Goal: Task Accomplishment & Management: Manage account settings

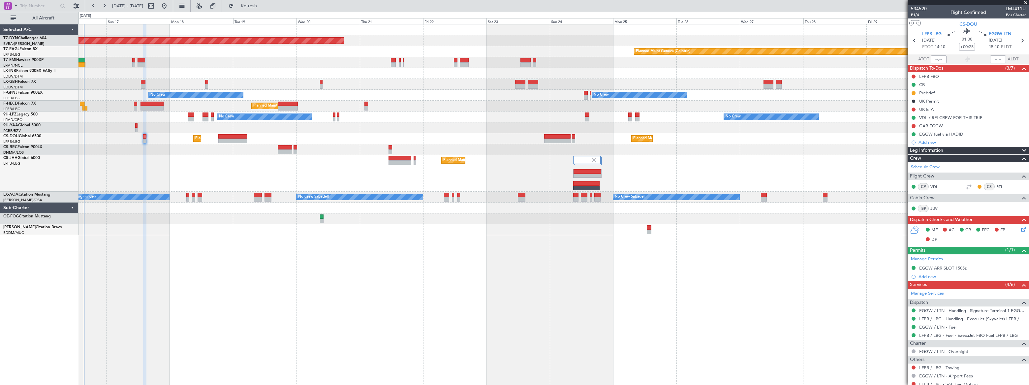
click at [179, 143] on div "Planned Maint Basel-Mulhouse Planned Maint Geneva (Cointrin) Planned Maint New …" at bounding box center [554, 129] width 950 height 211
click at [922, 8] on span "534520" at bounding box center [919, 8] width 16 height 7
click at [221, 184] on div "Planned Maint London (Luton) Planned Maint Paris (Le Bourget)" at bounding box center [554, 173] width 950 height 37
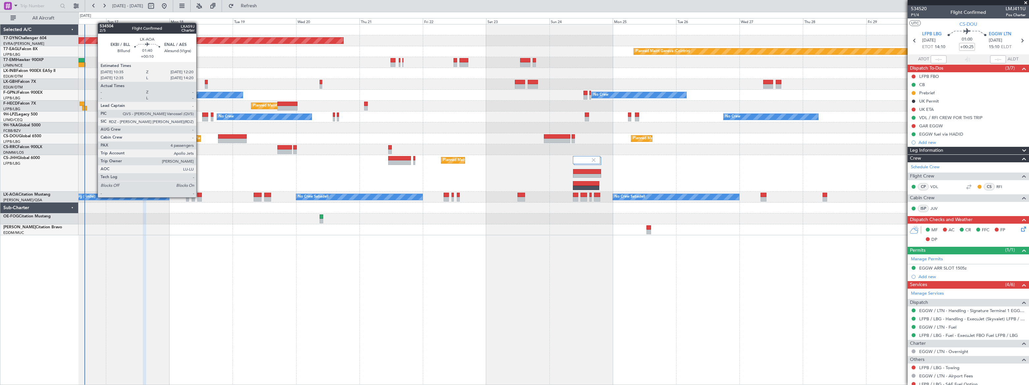
click at [200, 197] on div at bounding box center [199, 199] width 5 height 5
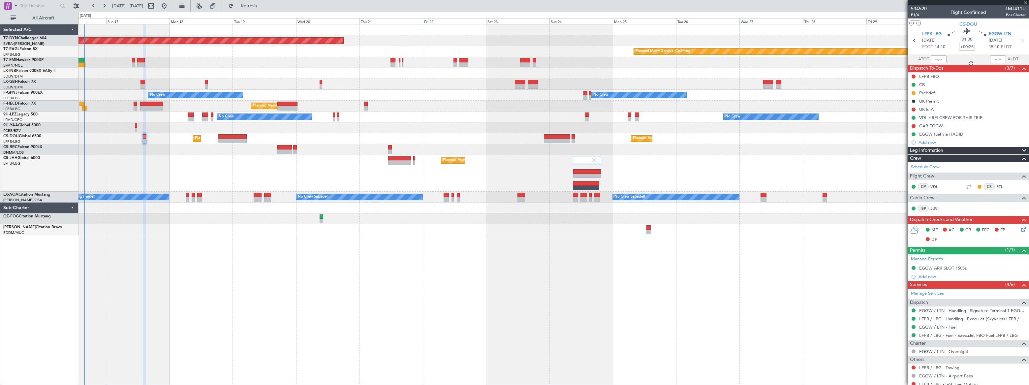
click at [200, 197] on div at bounding box center [199, 199] width 5 height 5
type input "+00:10"
type input "4"
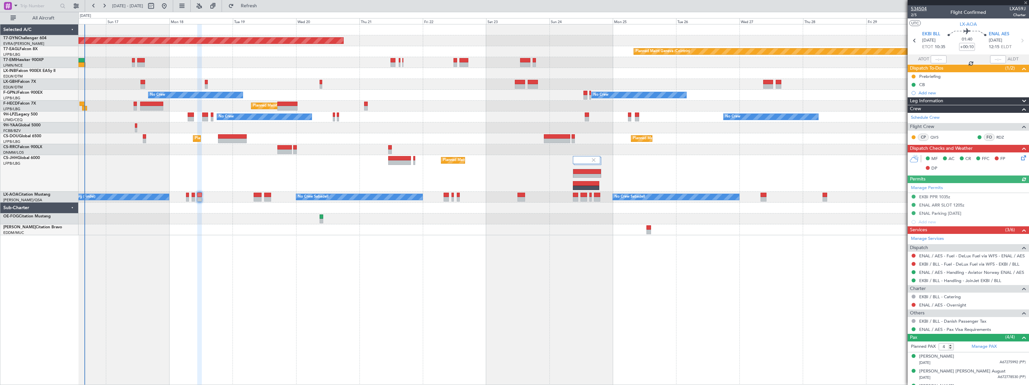
click at [924, 7] on span "534504" at bounding box center [919, 8] width 16 height 7
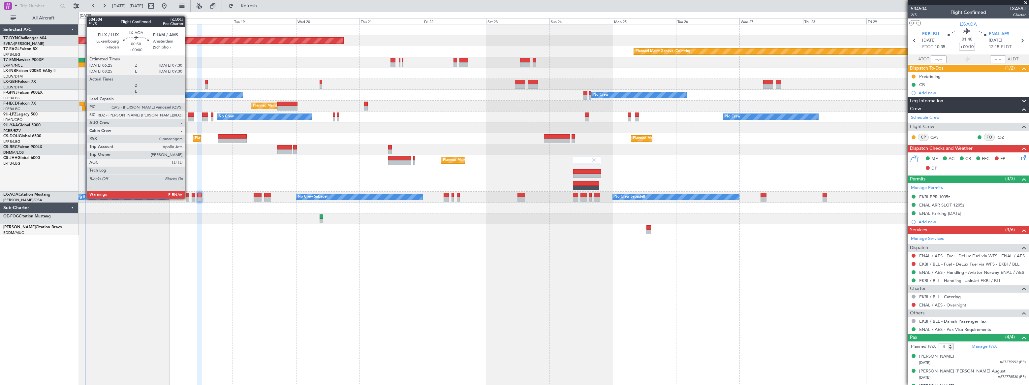
click at [187, 198] on div at bounding box center [187, 199] width 3 height 5
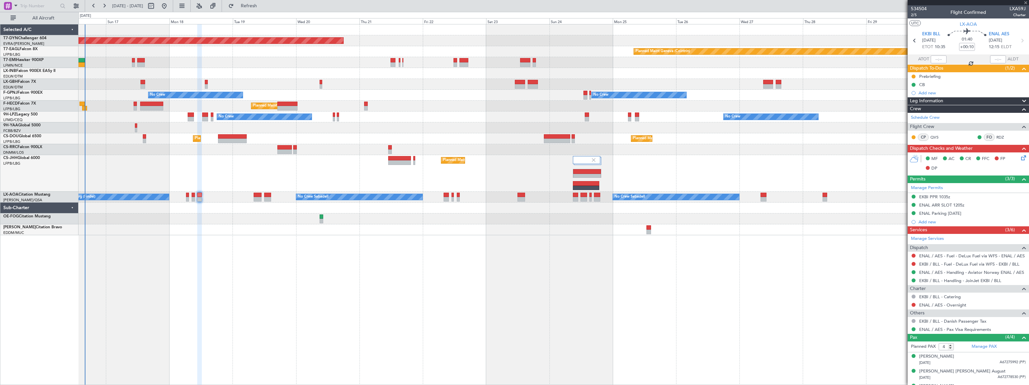
click at [187, 198] on div at bounding box center [187, 199] width 3 height 5
type input "0"
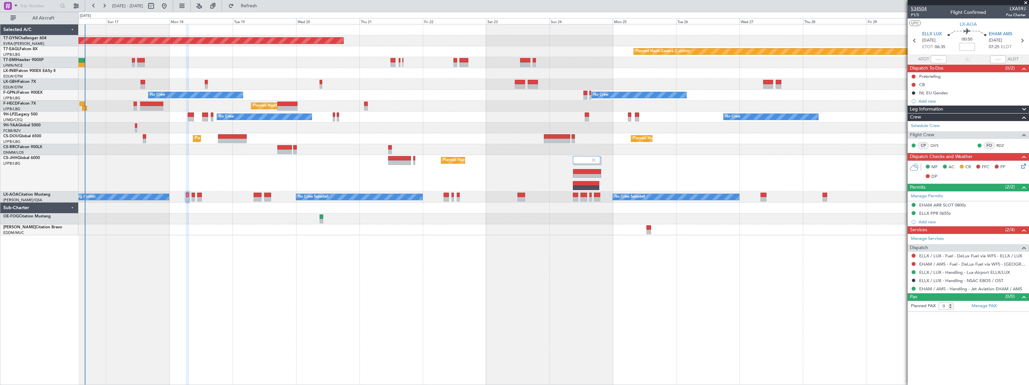
click at [920, 8] on span "534504" at bounding box center [919, 8] width 16 height 7
click at [918, 7] on span "534504" at bounding box center [919, 8] width 16 height 7
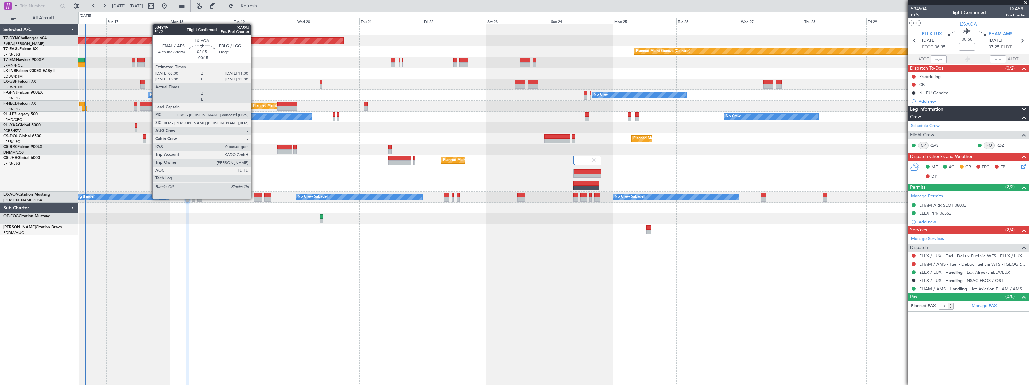
click at [255, 198] on div at bounding box center [258, 199] width 8 height 5
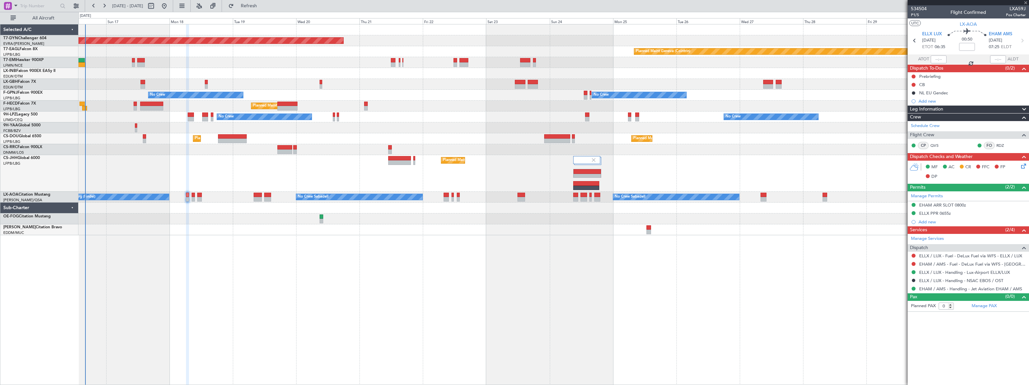
click at [256, 197] on div at bounding box center [258, 199] width 8 height 5
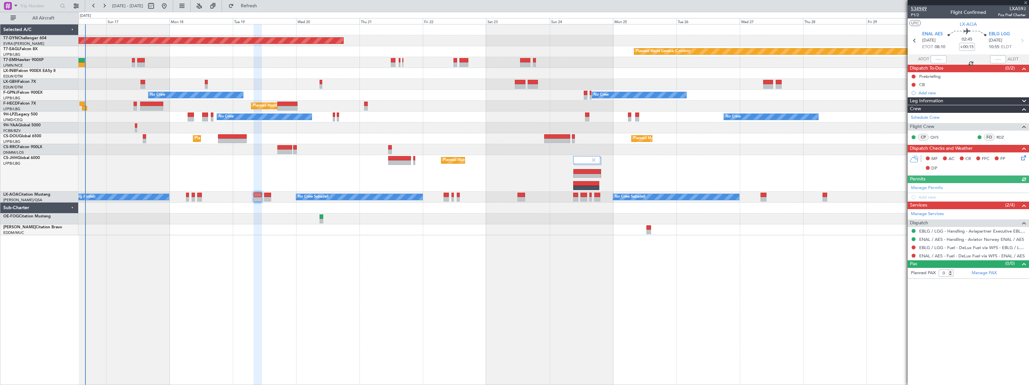
click at [915, 8] on span "534949" at bounding box center [919, 8] width 16 height 7
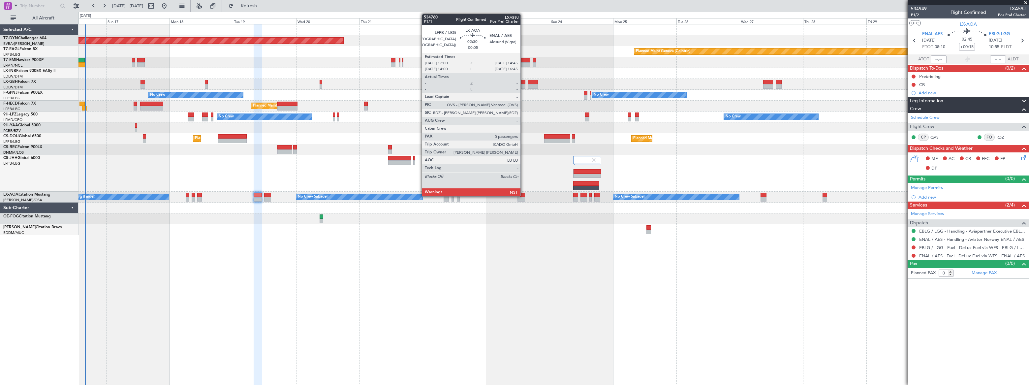
click at [524, 195] on div at bounding box center [522, 195] width 8 height 5
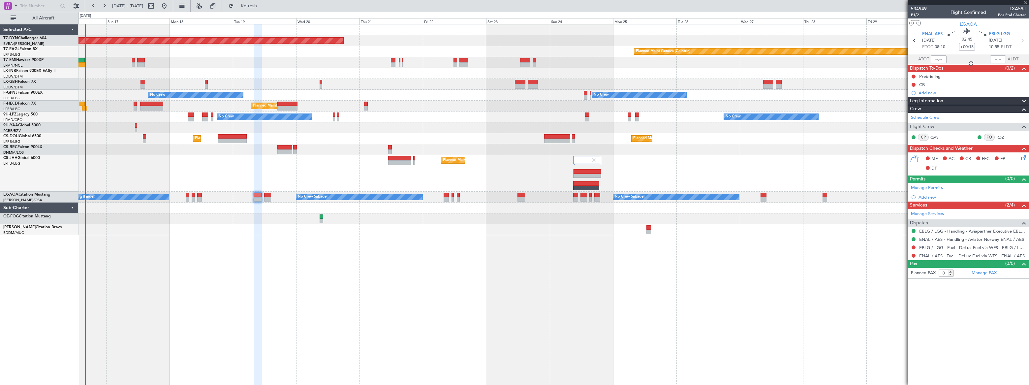
click at [522, 195] on div at bounding box center [522, 195] width 8 height 5
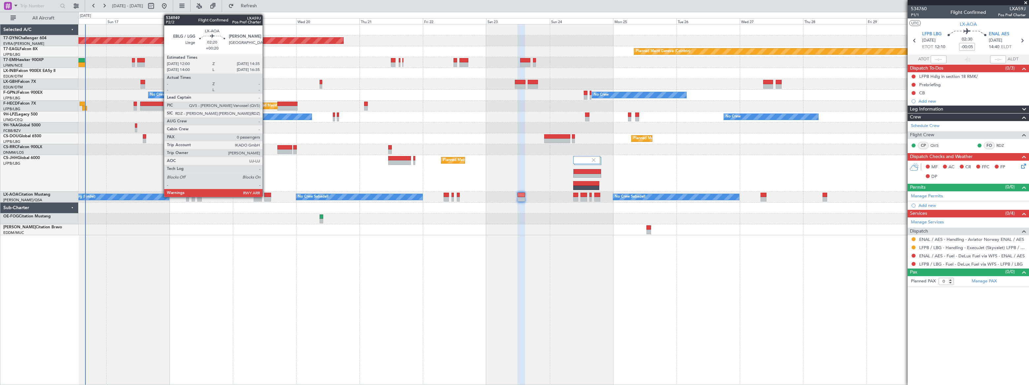
click at [266, 196] on div at bounding box center [267, 195] width 7 height 5
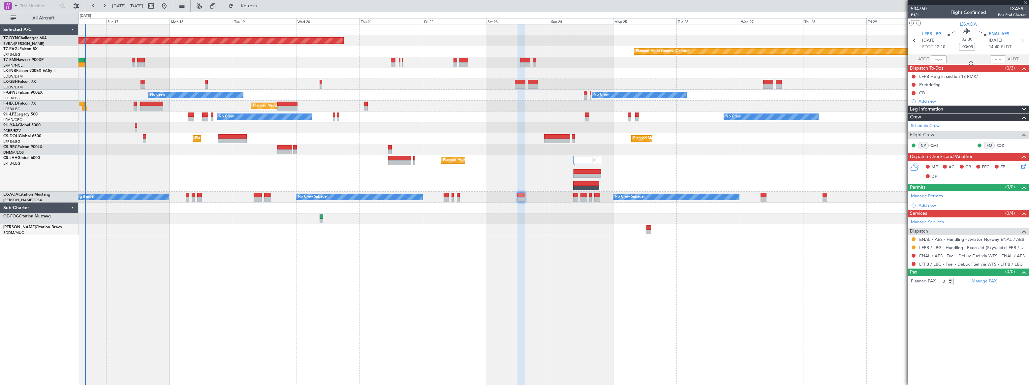
type input "+00:20"
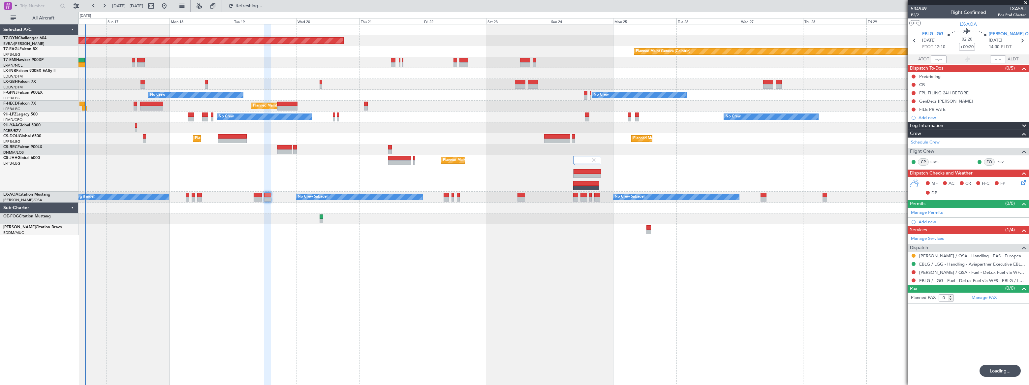
click at [257, 188] on div "Planned Maint Basel-Mulhouse Planned Maint Geneva (Cointrin) Planned Maint New …" at bounding box center [554, 129] width 951 height 211
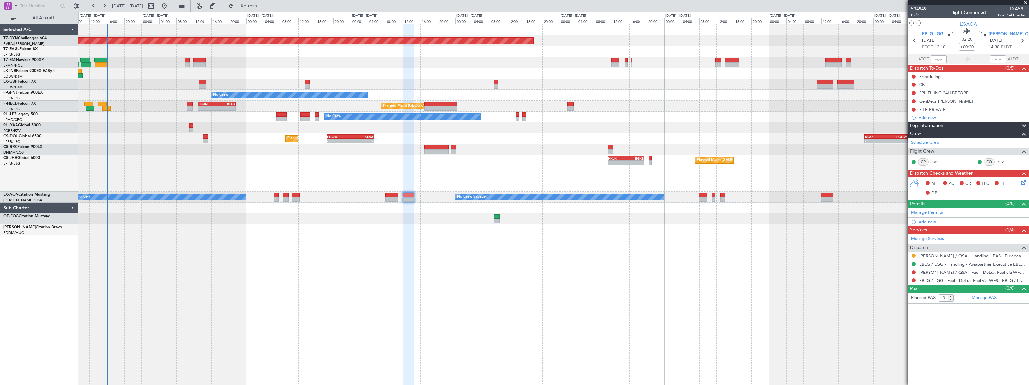
click at [275, 247] on div "Planned Maint Basel-Mulhouse Planned Maint Geneva (Cointrin) Planned Maint New …" at bounding box center [554, 204] width 951 height 361
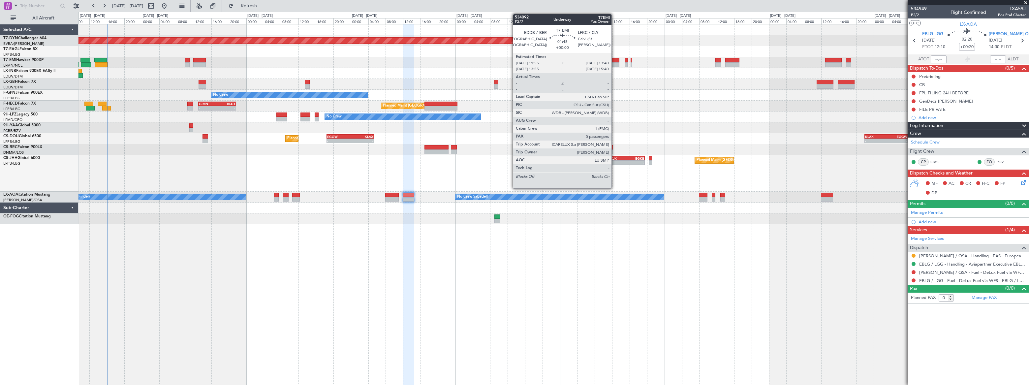
click at [615, 62] on div at bounding box center [616, 60] width 8 height 5
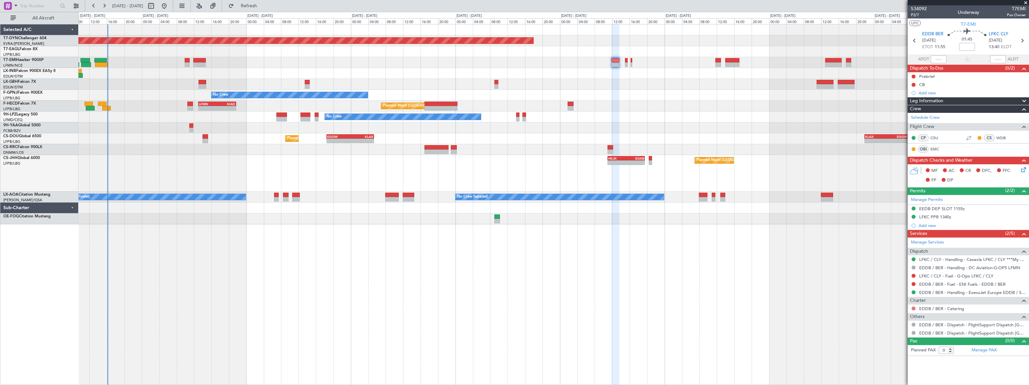
click at [914, 308] on button at bounding box center [914, 309] width 4 height 4
click at [884, 227] on li "Not Required" at bounding box center [914, 229] width 76 height 10
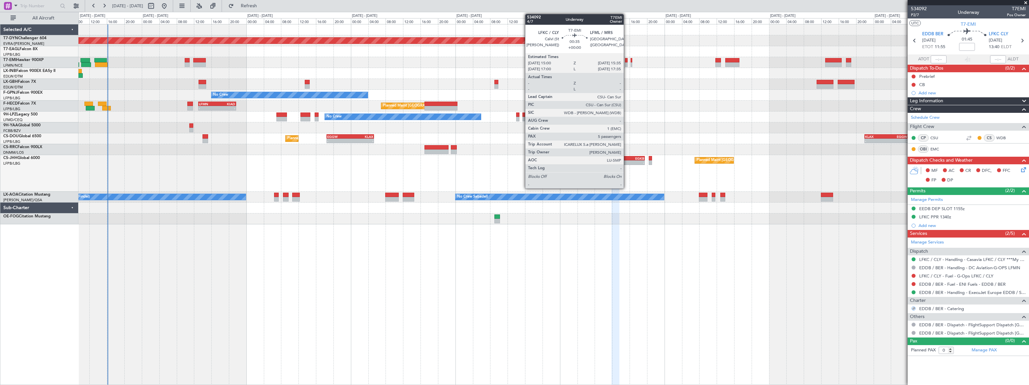
click at [626, 63] on div at bounding box center [626, 64] width 3 height 5
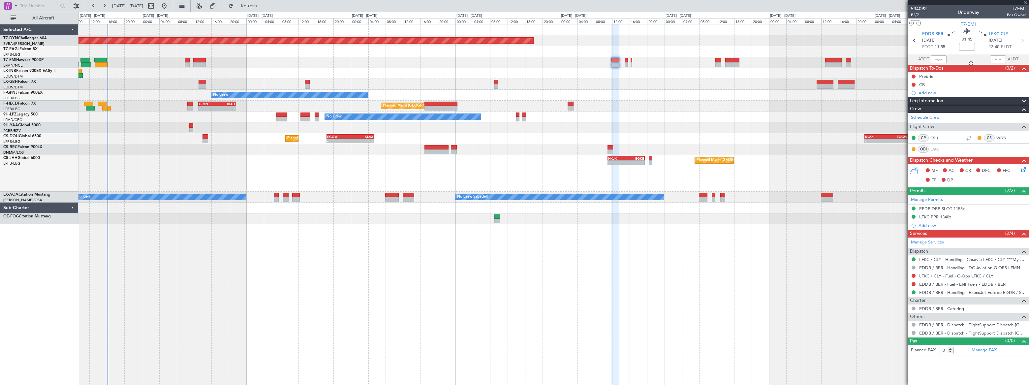
type input "5"
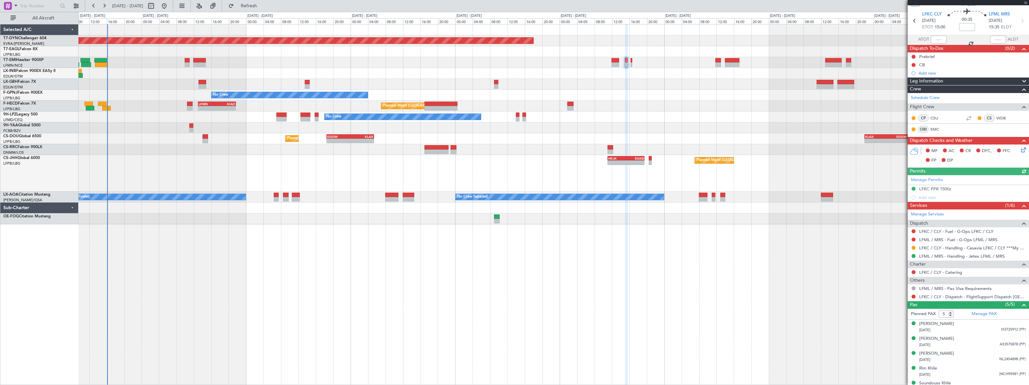
scroll to position [27, 0]
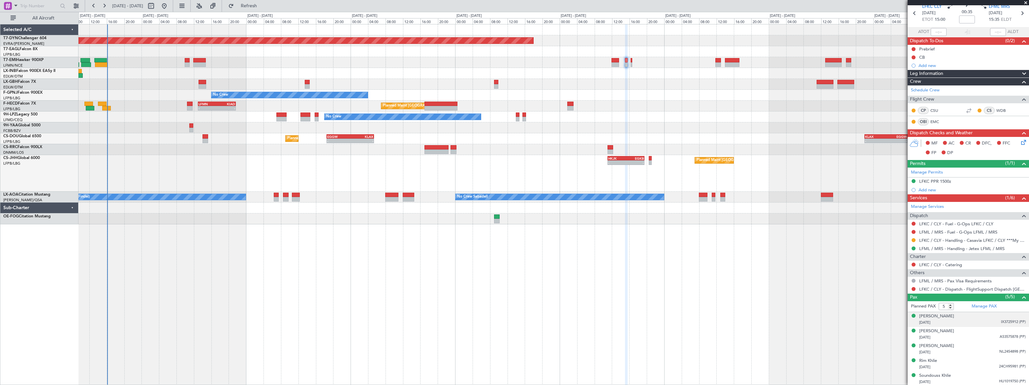
click at [968, 320] on div "02/10/1973 IX3725912 (PP)" at bounding box center [973, 322] width 107 height 7
click at [974, 348] on div "Mohamed Rabie Khlie 16/07/1963 AS3575878 (PP)" at bounding box center [973, 350] width 107 height 13
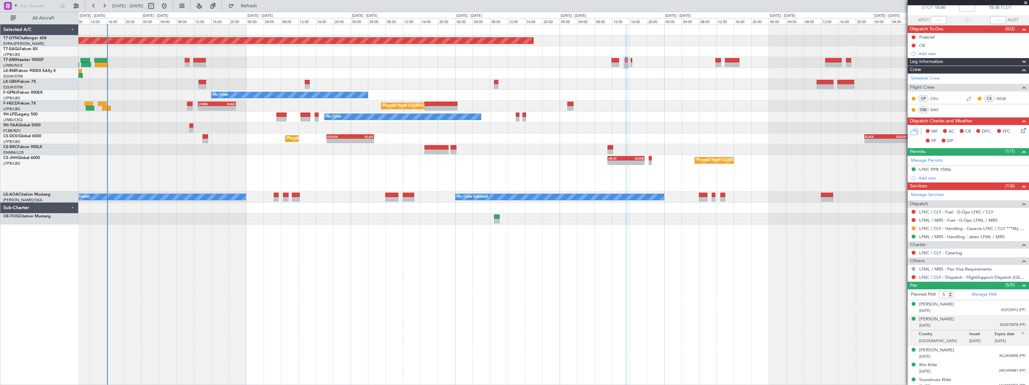
scroll to position [44, 0]
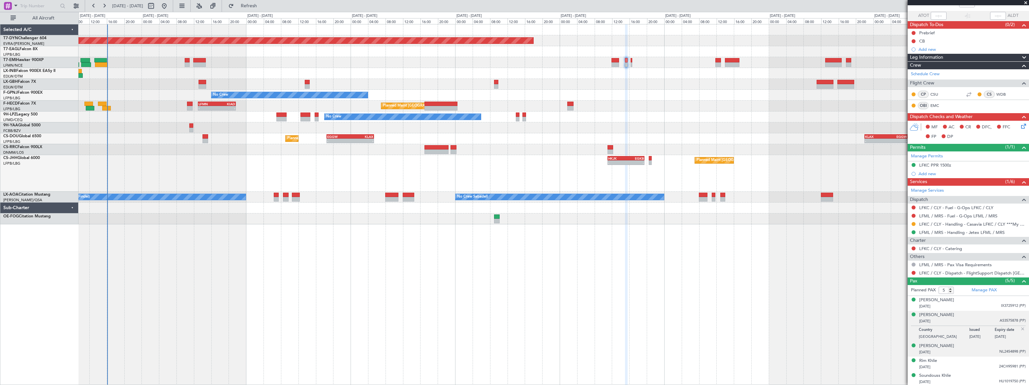
click at [966, 344] on div "Rania Khlie 10/12/1998 NL2454898 (PP)" at bounding box center [973, 349] width 107 height 13
click at [968, 364] on div "20/03/1995 24CH95981 (PP)" at bounding box center [973, 367] width 107 height 7
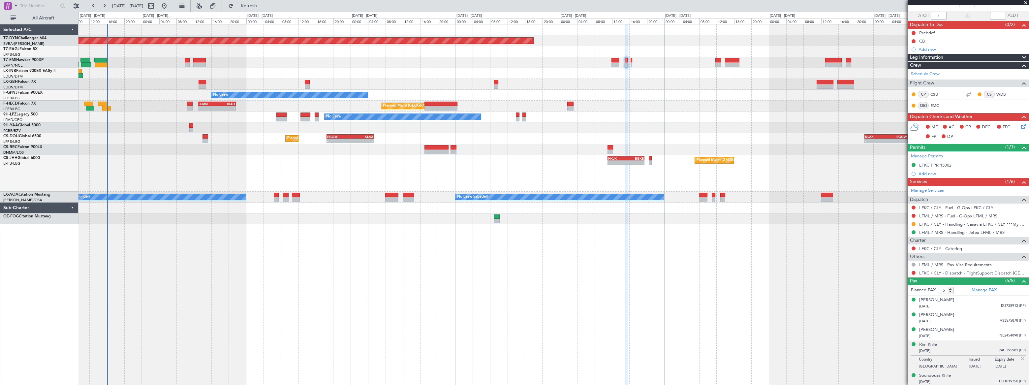
drag, startPoint x: 967, startPoint y: 378, endPoint x: 968, endPoint y: 367, distance: 10.9
click at [967, 379] on div "20/08/2007 HU1019750 (PP)" at bounding box center [973, 382] width 107 height 7
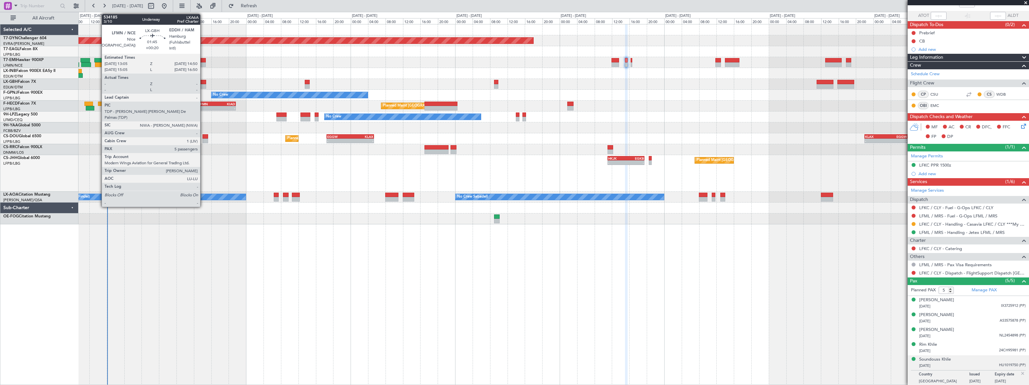
click at [203, 85] on div at bounding box center [203, 86] width 8 height 5
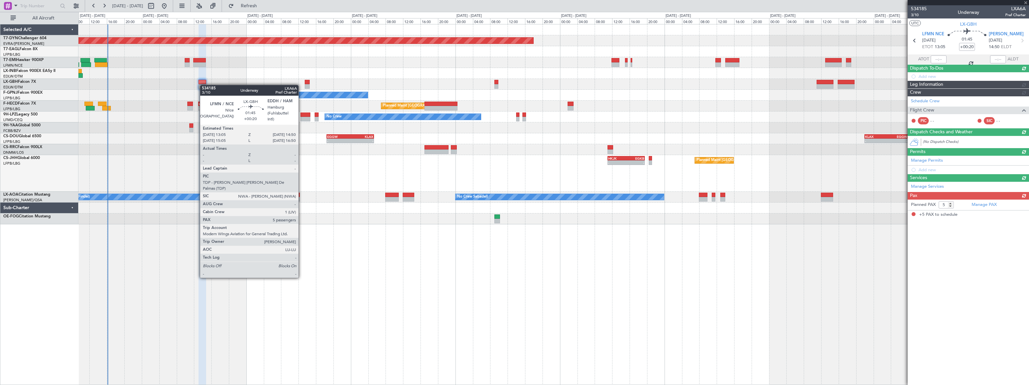
scroll to position [0, 0]
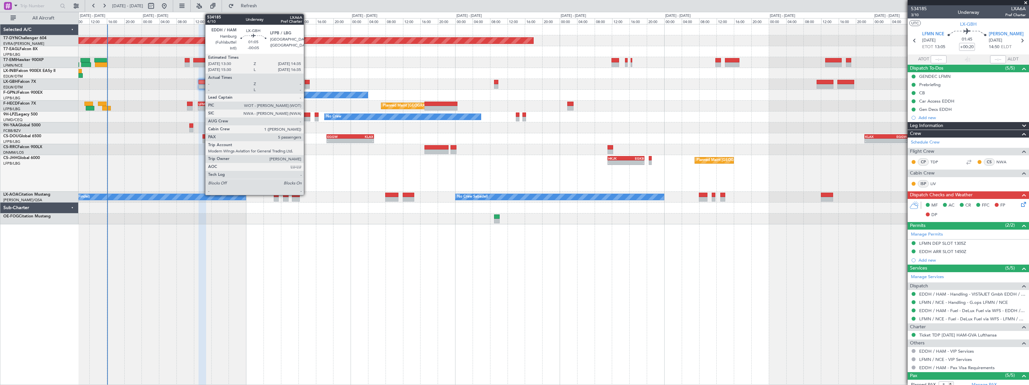
click at [307, 82] on div at bounding box center [307, 82] width 5 height 5
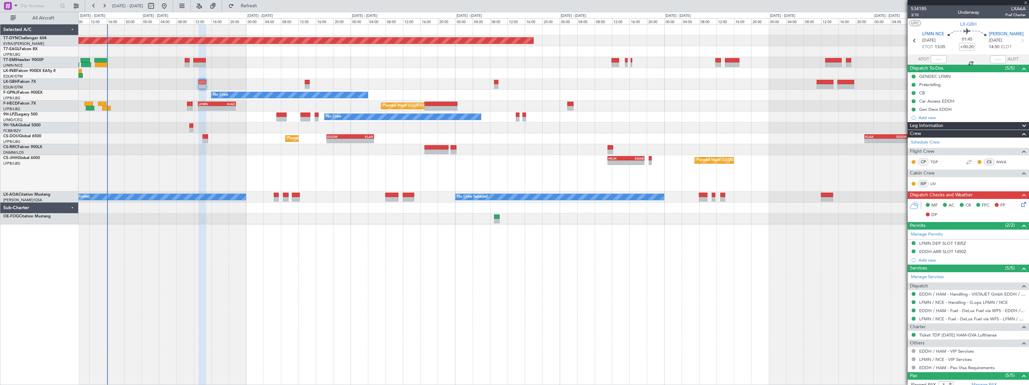
type input "-00:05"
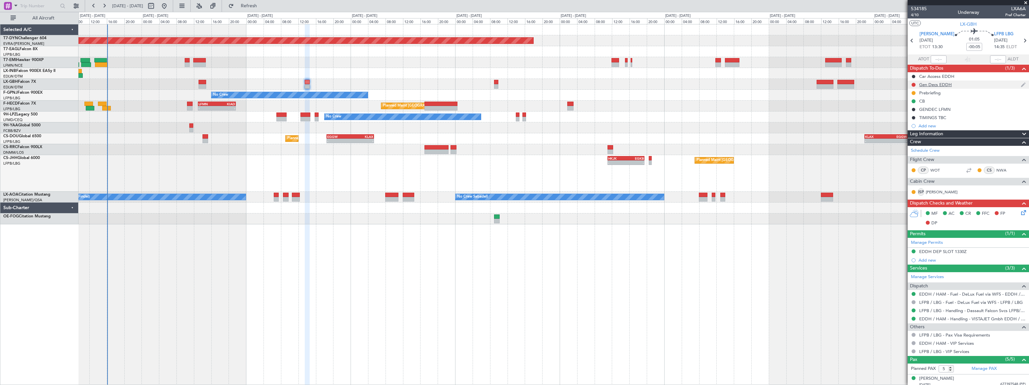
click at [960, 85] on div "Gen Decs EDDH" at bounding box center [968, 85] width 121 height 8
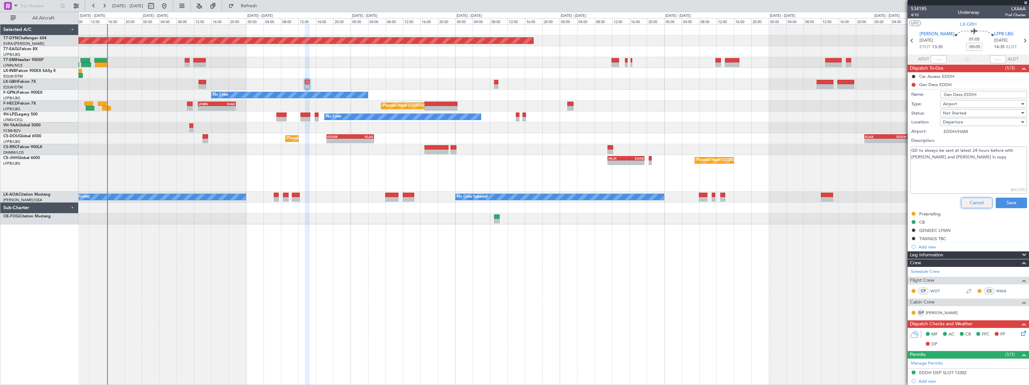
click at [976, 202] on button "Cancel" at bounding box center [977, 203] width 31 height 11
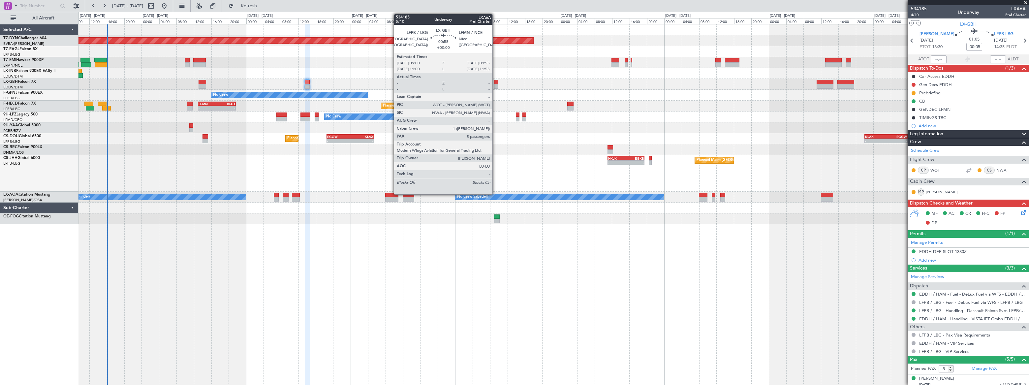
click at [496, 85] on div at bounding box center [496, 86] width 4 height 5
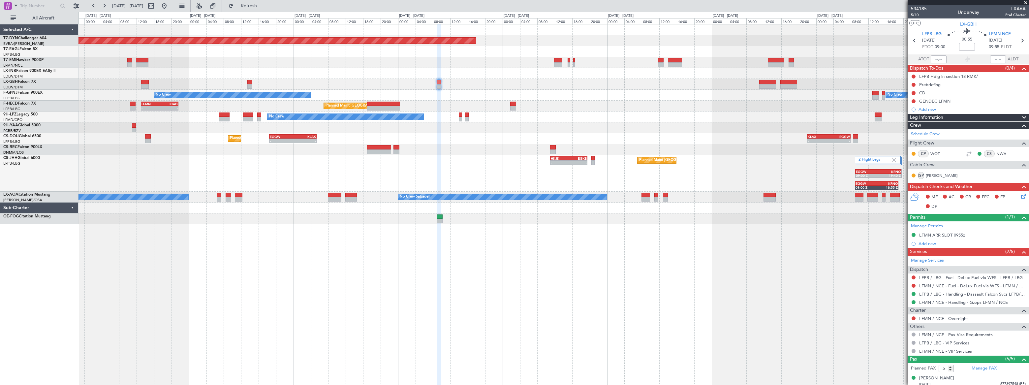
click at [695, 92] on div "No Crew No Crew" at bounding box center [554, 95] width 951 height 11
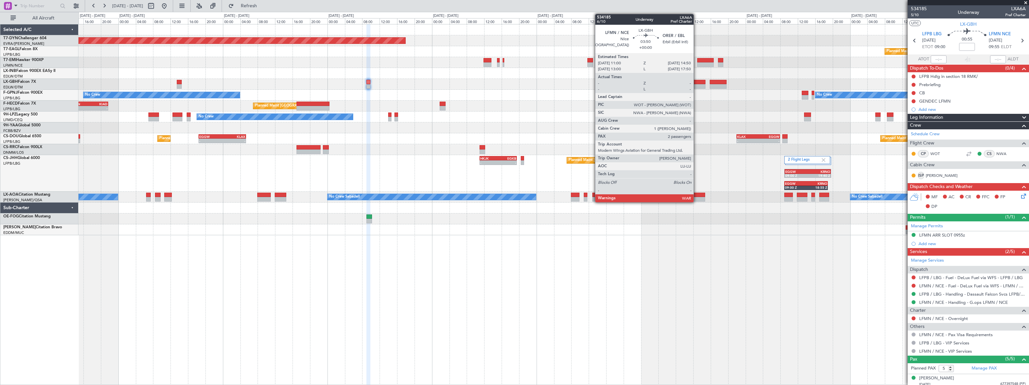
click at [697, 83] on div at bounding box center [697, 82] width 17 height 5
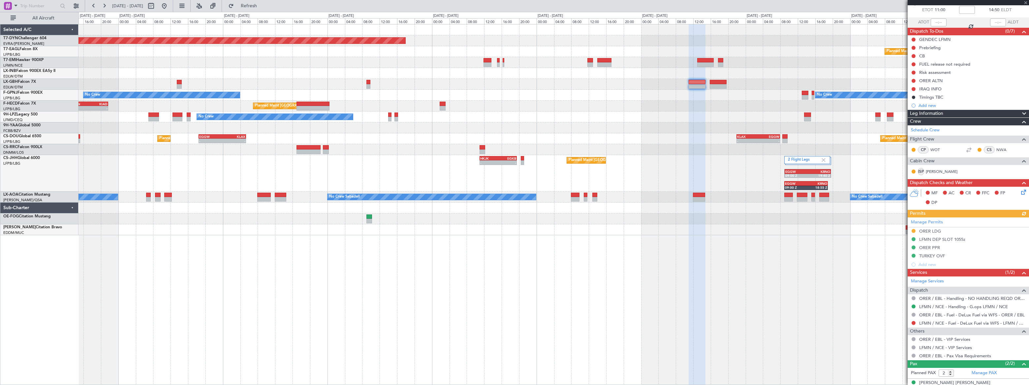
scroll to position [59, 0]
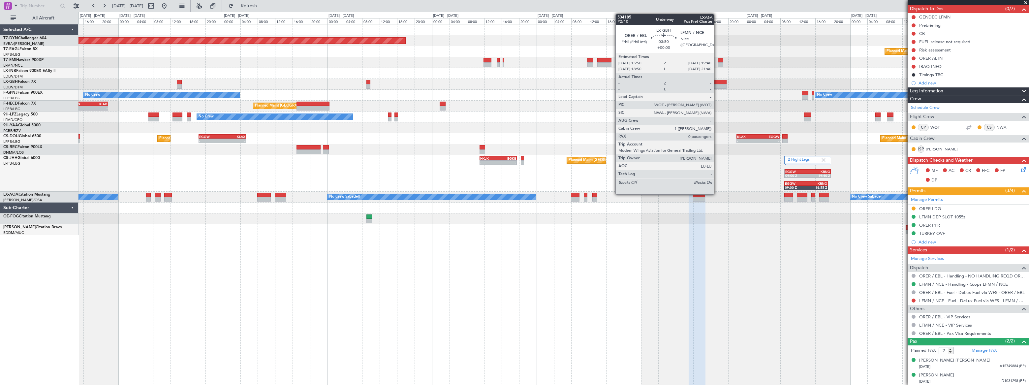
click at [718, 82] on div at bounding box center [718, 82] width 17 height 5
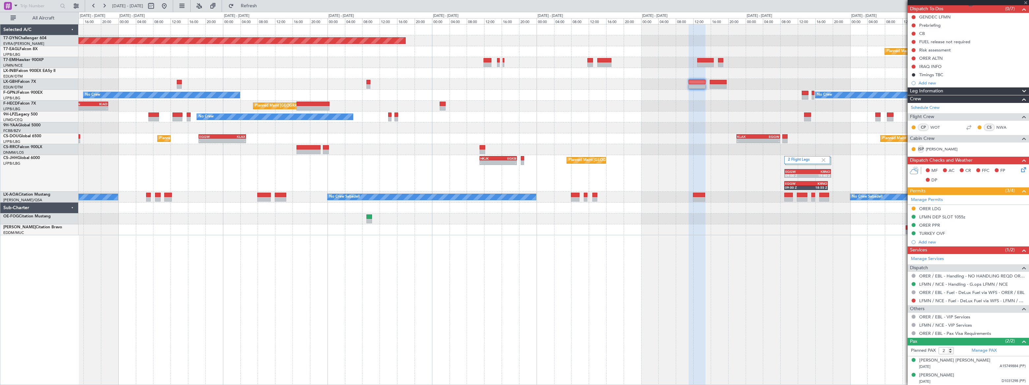
type input "0"
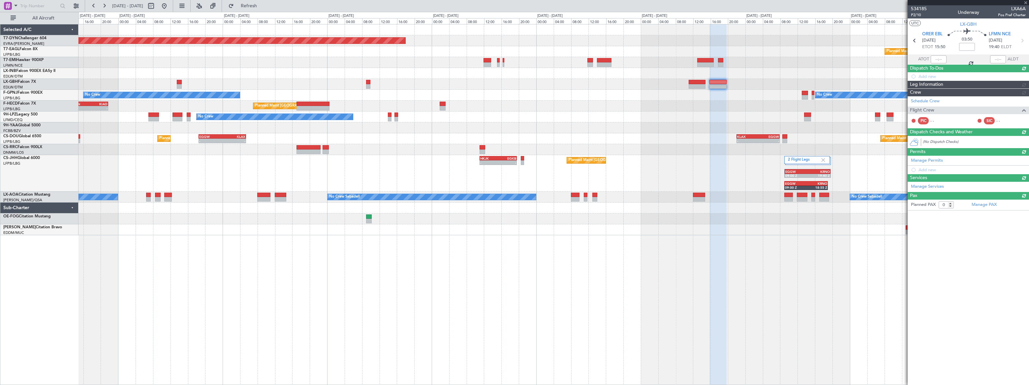
scroll to position [0, 0]
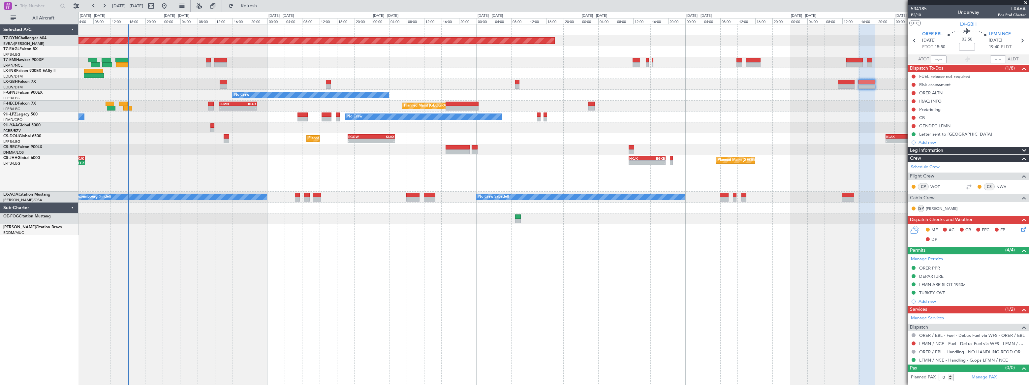
click at [554, 79] on div at bounding box center [554, 84] width 950 height 11
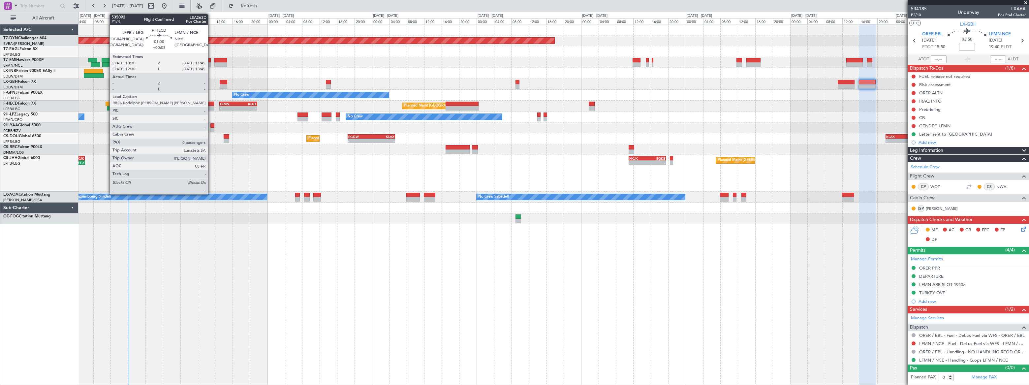
click at [211, 103] on div at bounding box center [212, 104] width 6 height 5
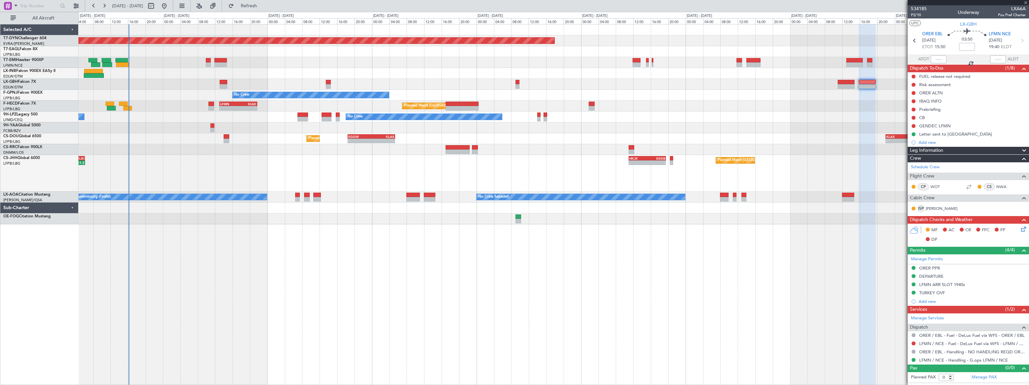
type input "+00:05"
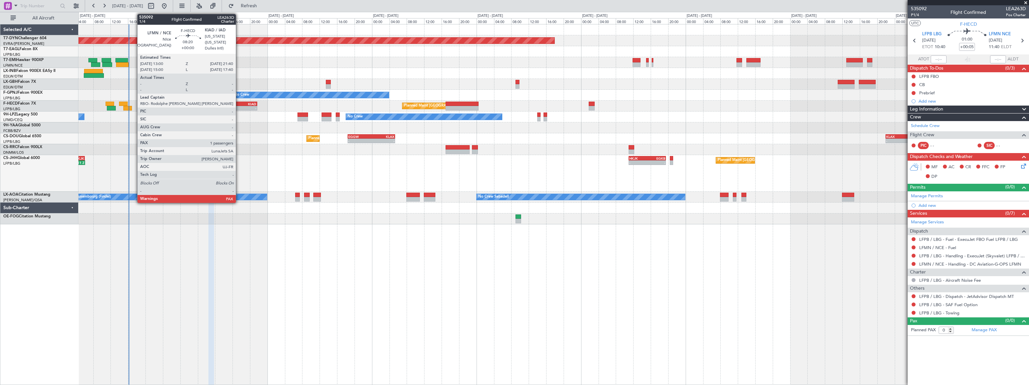
click at [239, 102] on div "KIAD" at bounding box center [247, 104] width 18 height 4
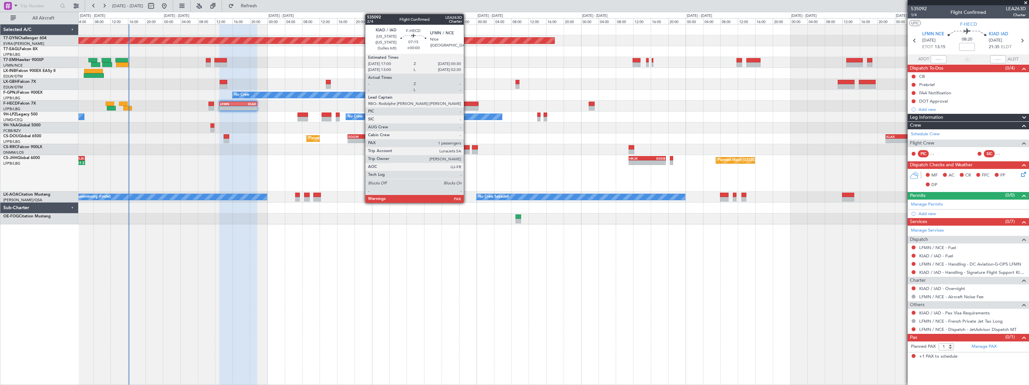
click at [467, 104] on div at bounding box center [462, 104] width 33 height 5
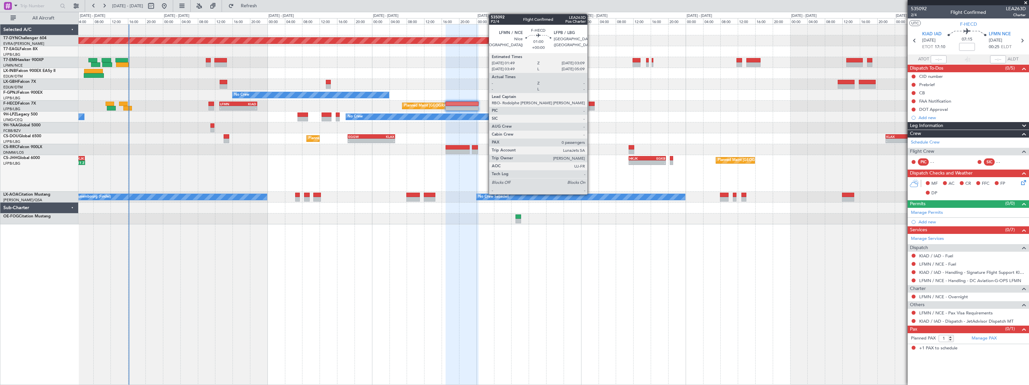
click at [591, 106] on div at bounding box center [592, 108] width 6 height 5
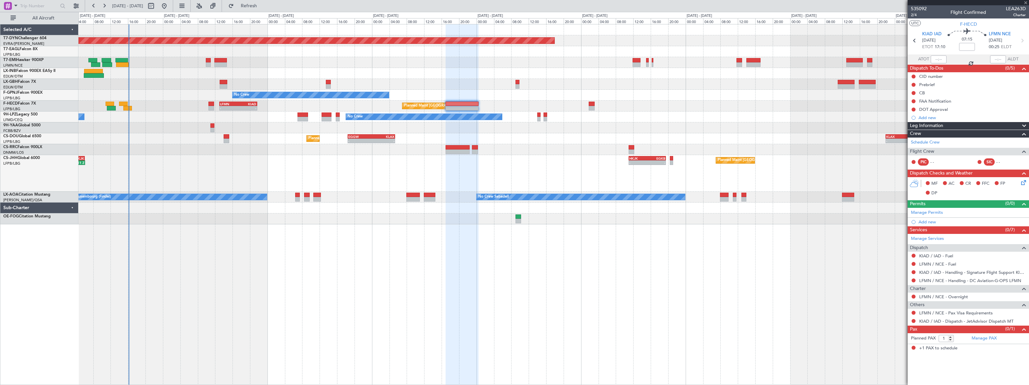
type input "0"
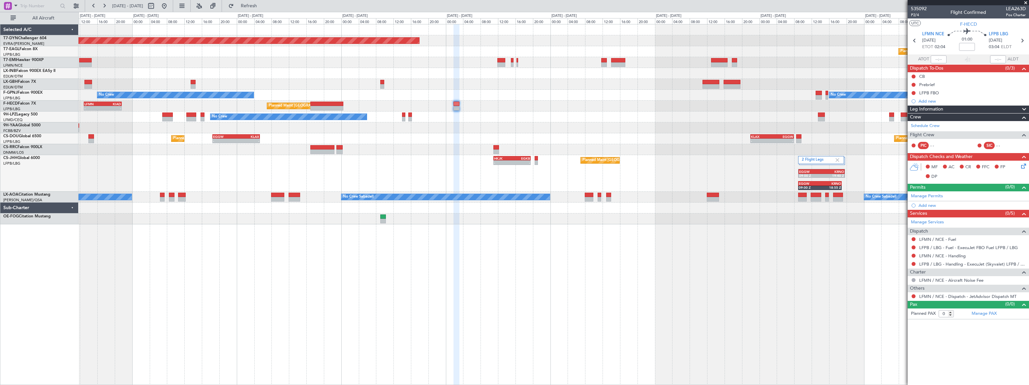
click at [577, 125] on div at bounding box center [554, 127] width 951 height 11
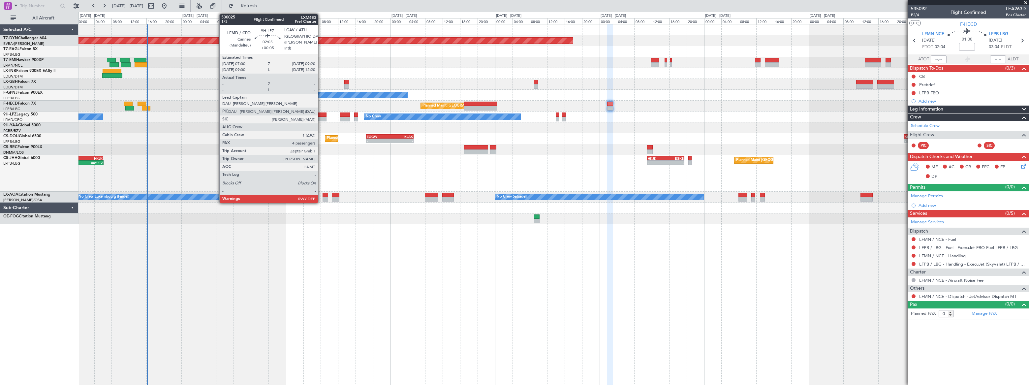
click at [321, 115] on div at bounding box center [321, 115] width 10 height 5
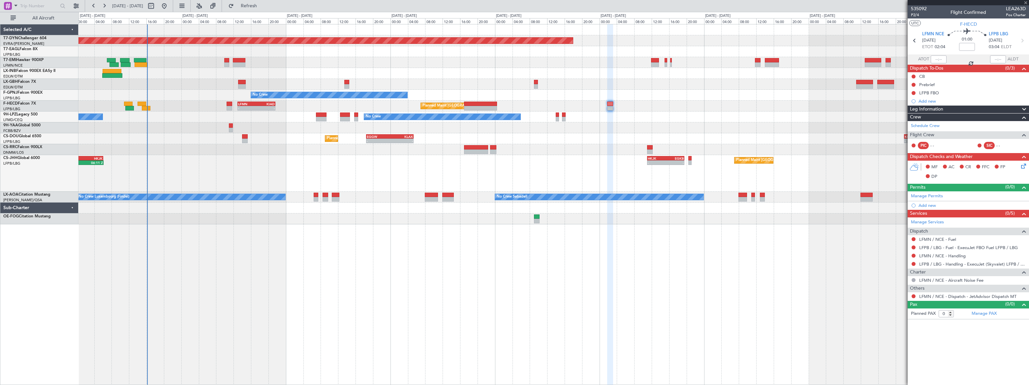
type input "+00:05"
type input "4"
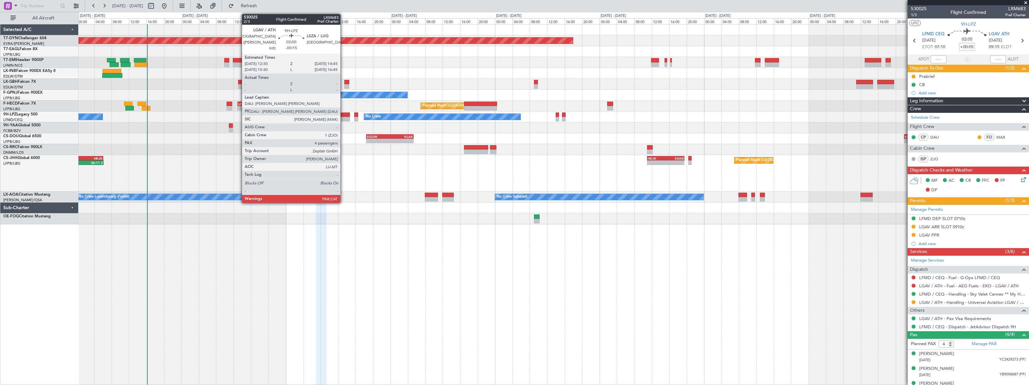
click at [343, 116] on div at bounding box center [345, 115] width 10 height 5
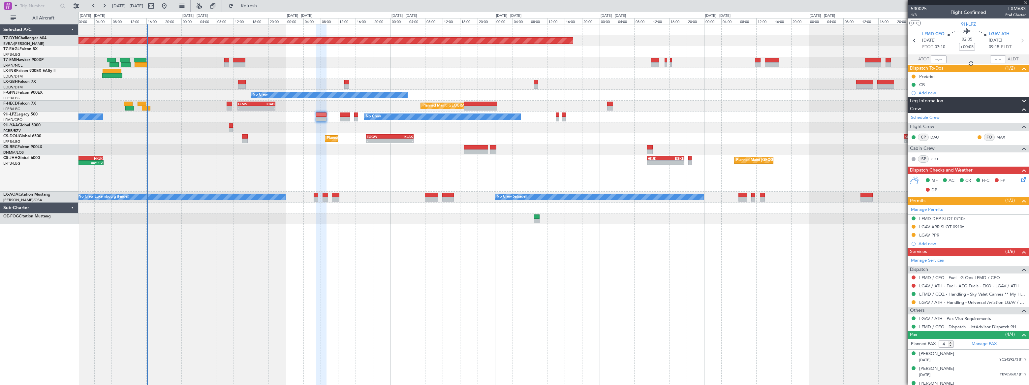
type input "-00:15"
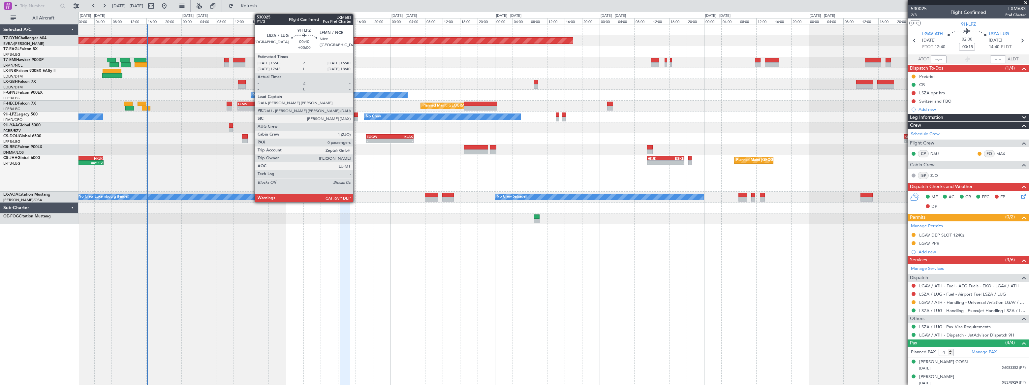
click at [356, 117] on div at bounding box center [356, 119] width 4 height 5
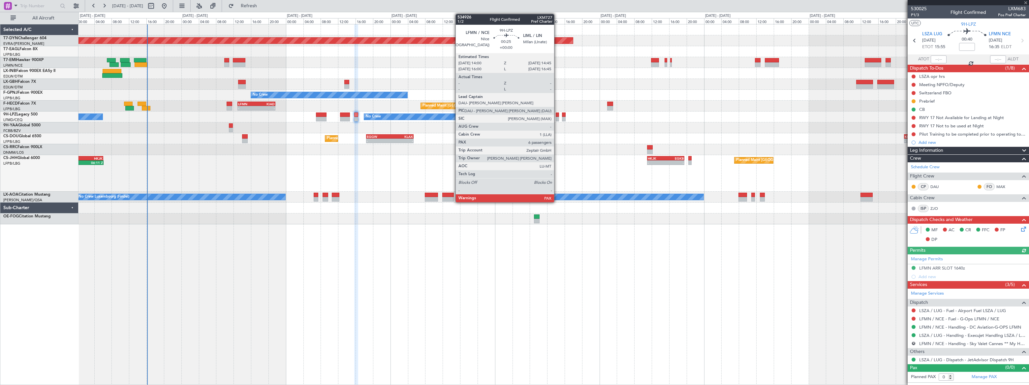
click at [557, 118] on div at bounding box center [557, 119] width 3 height 5
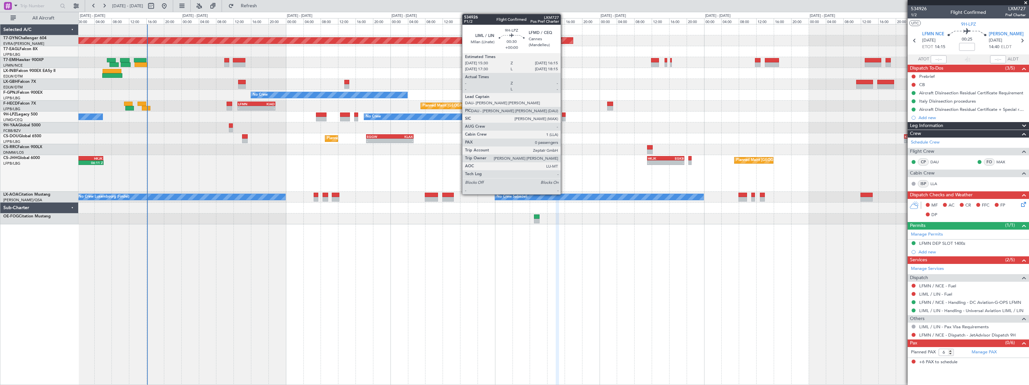
click at [564, 118] on div at bounding box center [563, 119] width 3 height 5
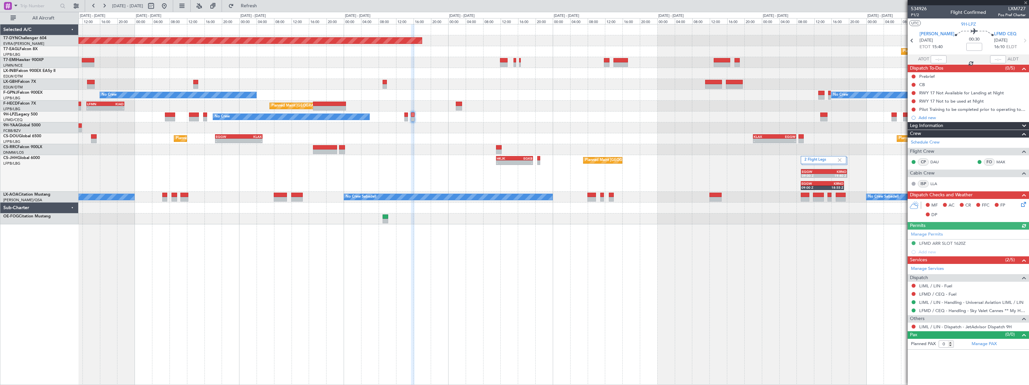
click at [577, 121] on div "No Crew No Crew No Crew" at bounding box center [554, 117] width 950 height 11
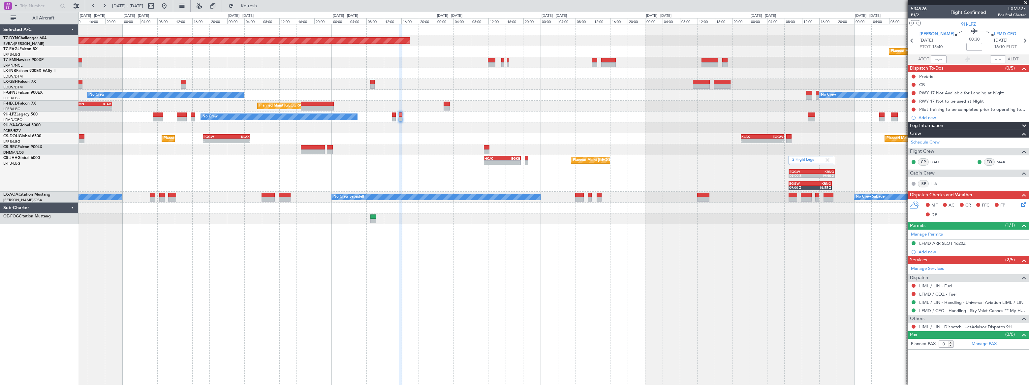
click at [565, 122] on div "Planned Maint Basel-Mulhouse Planned Maint Geneva (Cointrin) No Crew No Crew Pl…" at bounding box center [554, 124] width 950 height 200
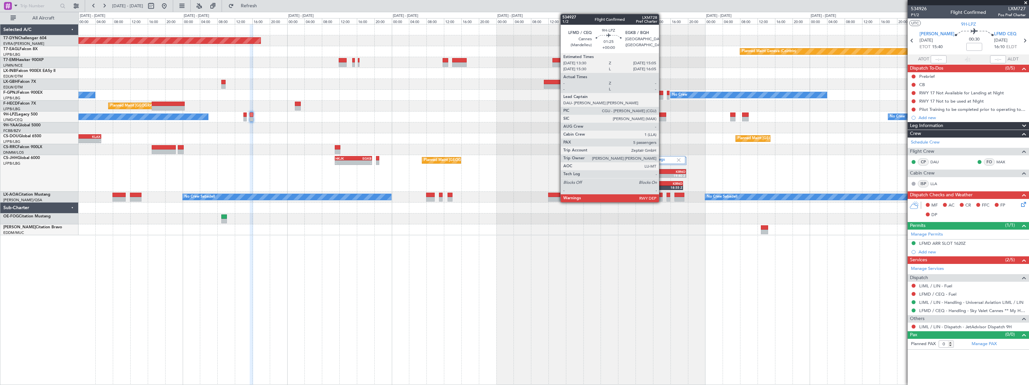
click at [662, 115] on div at bounding box center [663, 115] width 7 height 5
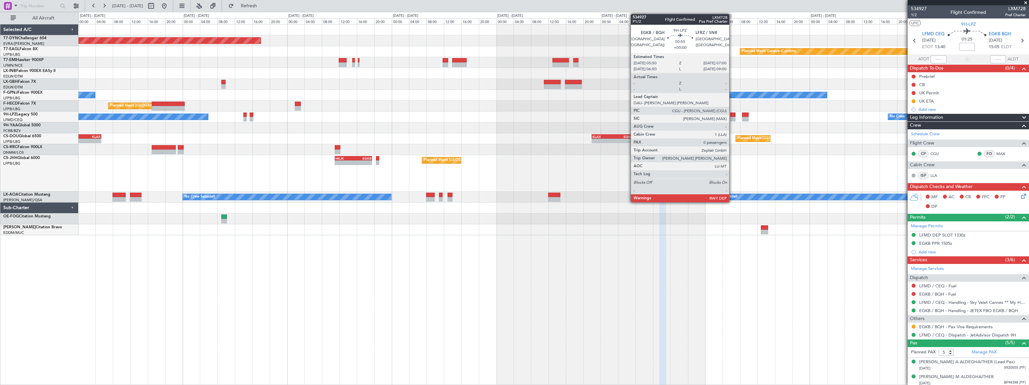
click at [733, 118] on div at bounding box center [733, 119] width 5 height 5
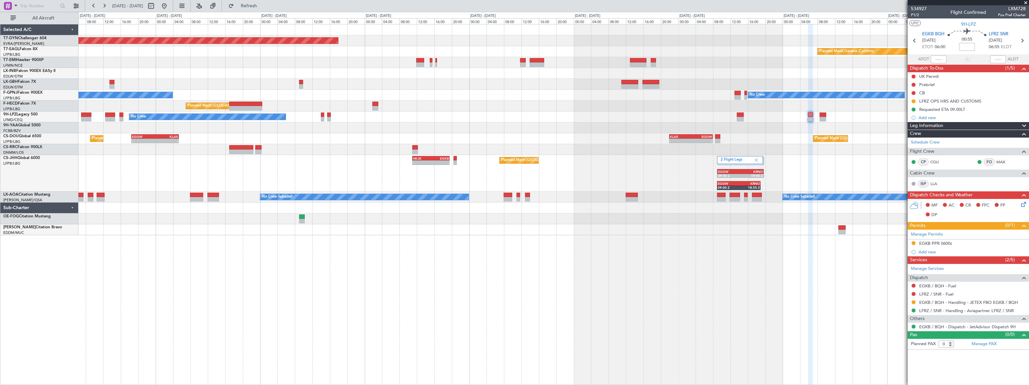
click at [501, 115] on div "No Crew No Crew No Crew" at bounding box center [554, 117] width 951 height 11
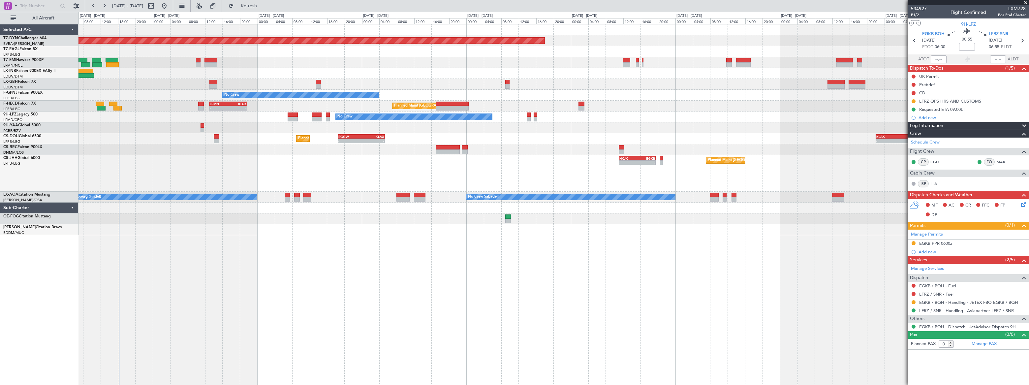
click at [628, 114] on div "Planned Maint [GEOGRAPHIC_DATA]-[GEOGRAPHIC_DATA] Planned Maint Geneva ([GEOGRA…" at bounding box center [554, 129] width 950 height 211
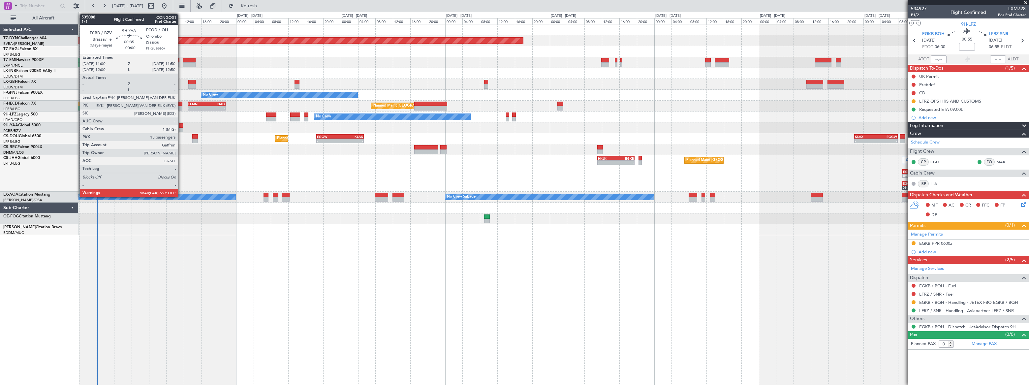
click at [181, 127] on div at bounding box center [181, 125] width 4 height 5
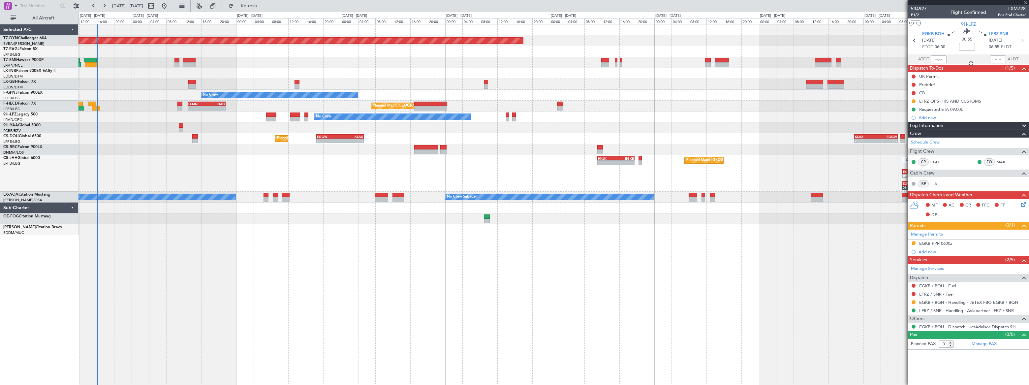
type input "13"
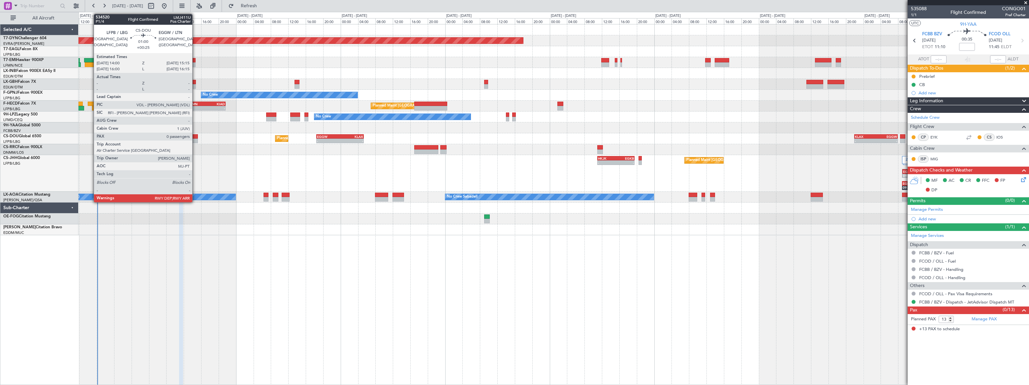
click at [195, 138] on div at bounding box center [195, 136] width 6 height 5
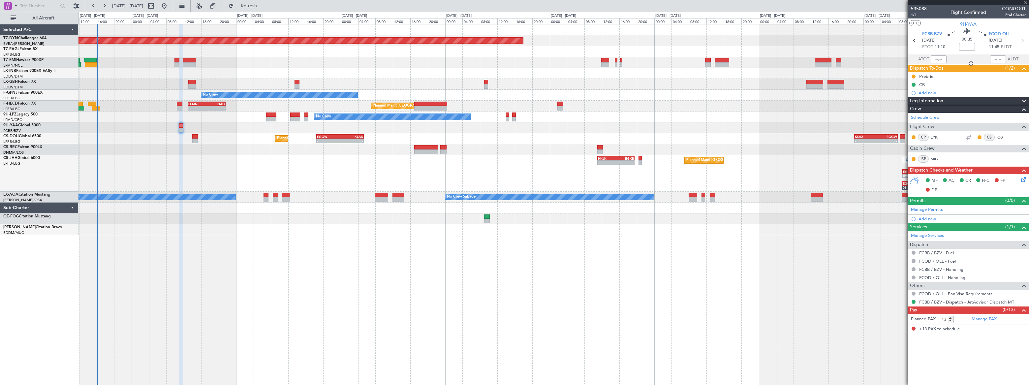
type input "+00:25"
type input "0"
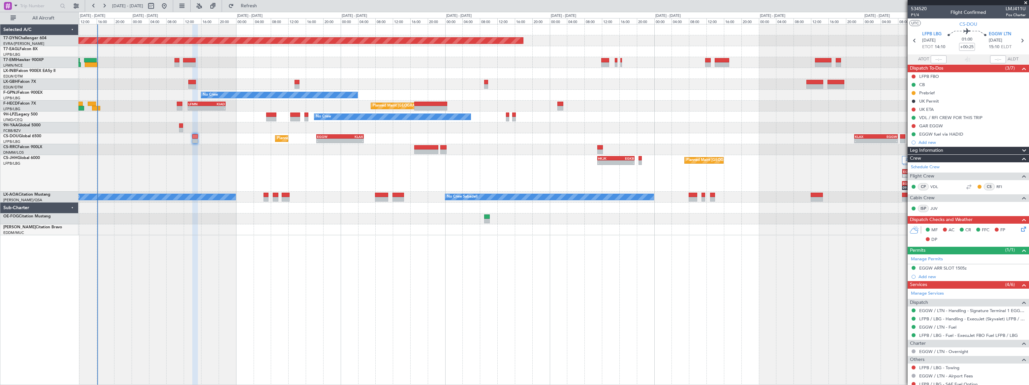
scroll to position [29, 0]
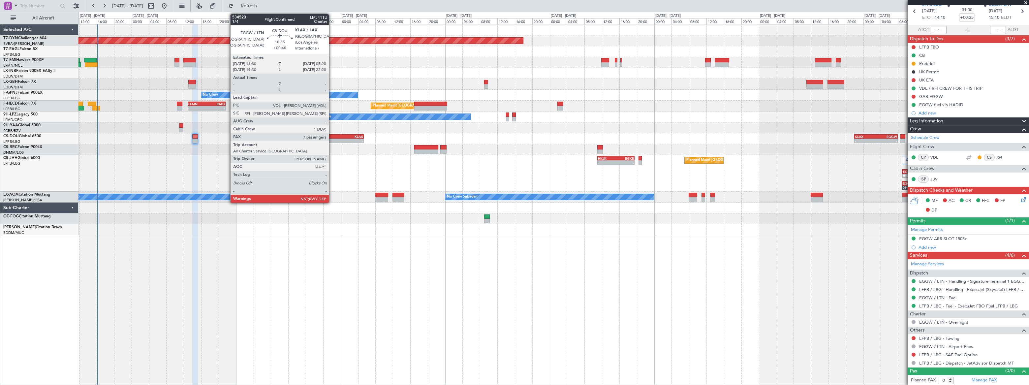
click at [332, 139] on div "- -" at bounding box center [340, 141] width 48 height 5
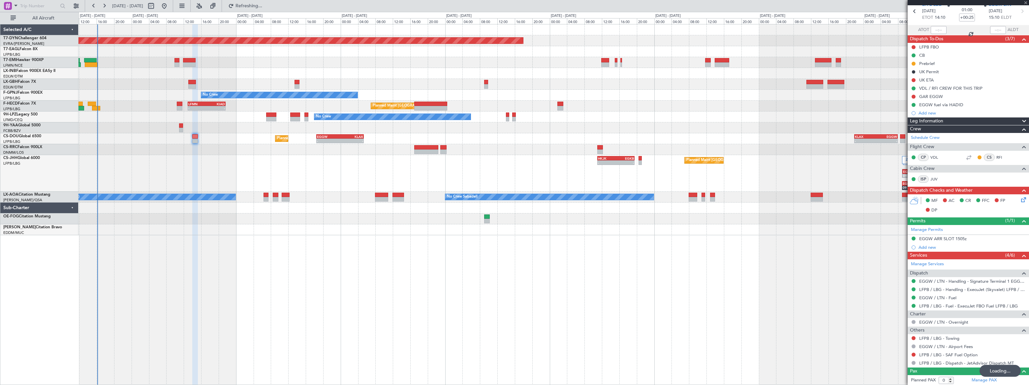
type input "+00:40"
type input "7"
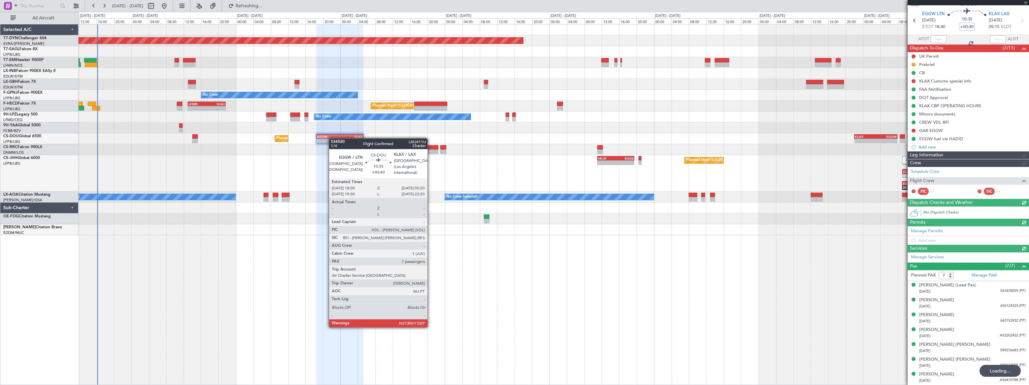
scroll to position [0, 0]
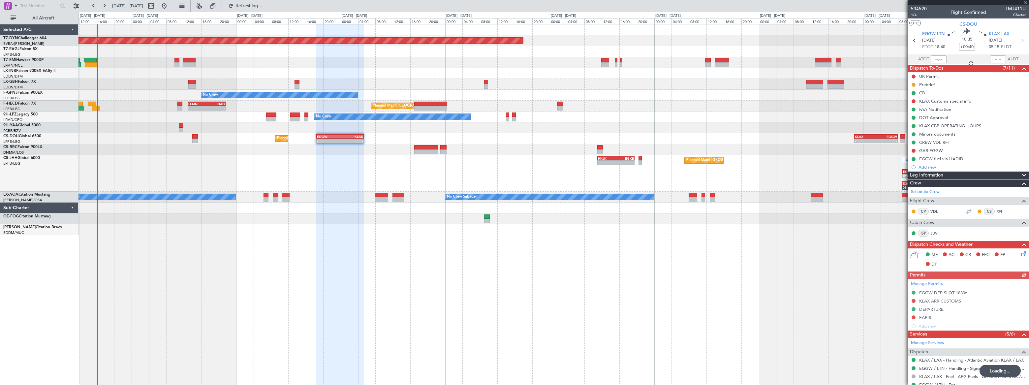
type input "+00:25"
type input "0"
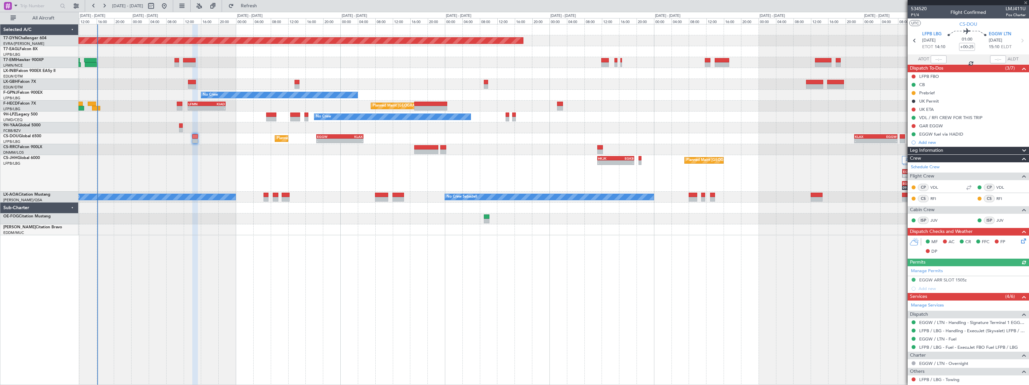
scroll to position [41, 0]
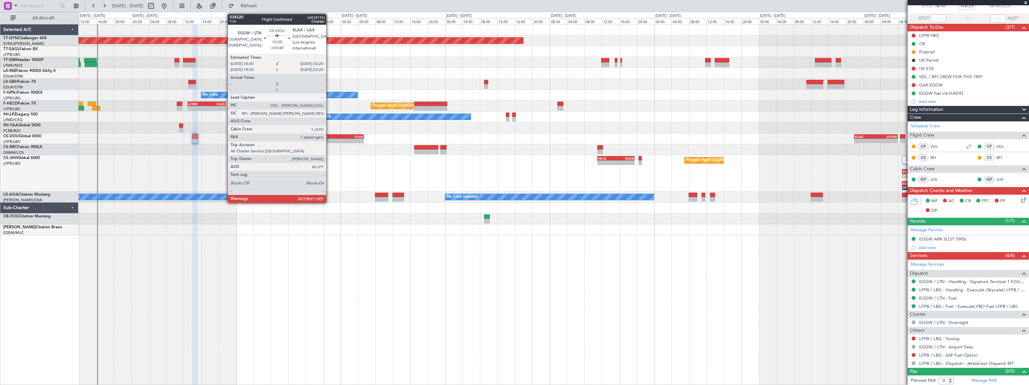
click at [329, 135] on div "EGGW" at bounding box center [328, 137] width 23 height 4
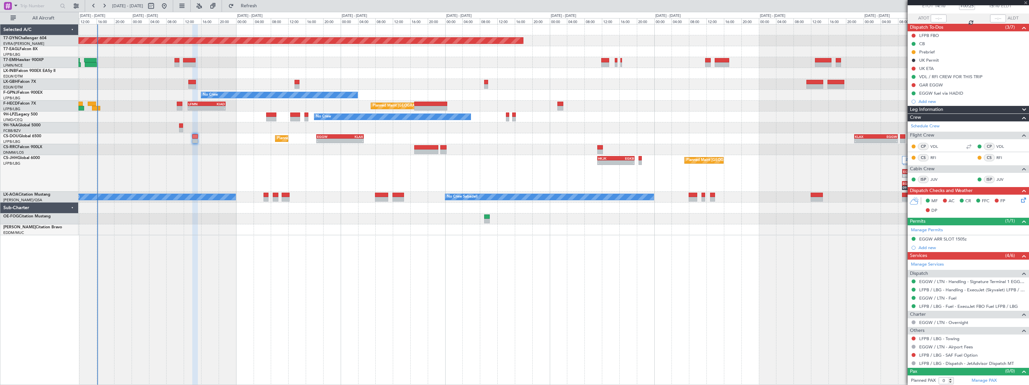
type input "+00:40"
type input "7"
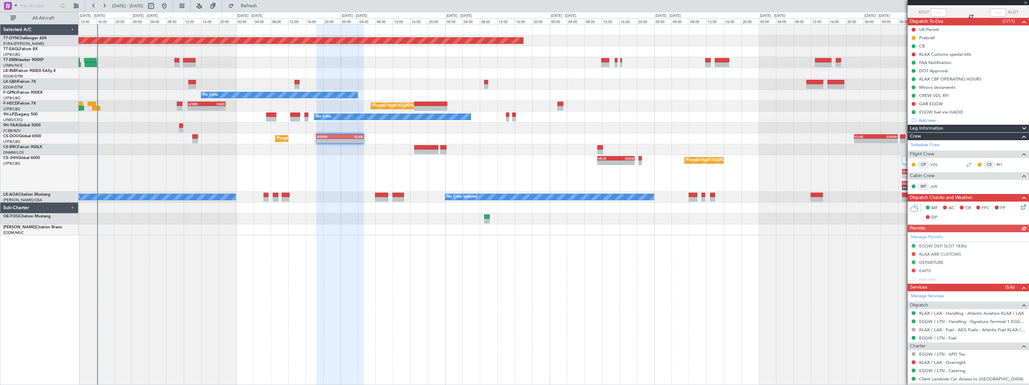
scroll to position [150, 0]
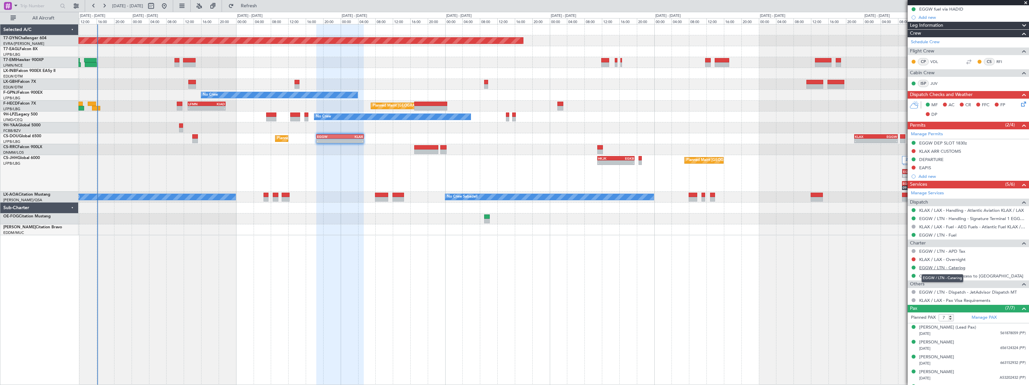
click at [957, 267] on link "EGGW / LTN - Catering" at bounding box center [943, 268] width 46 height 6
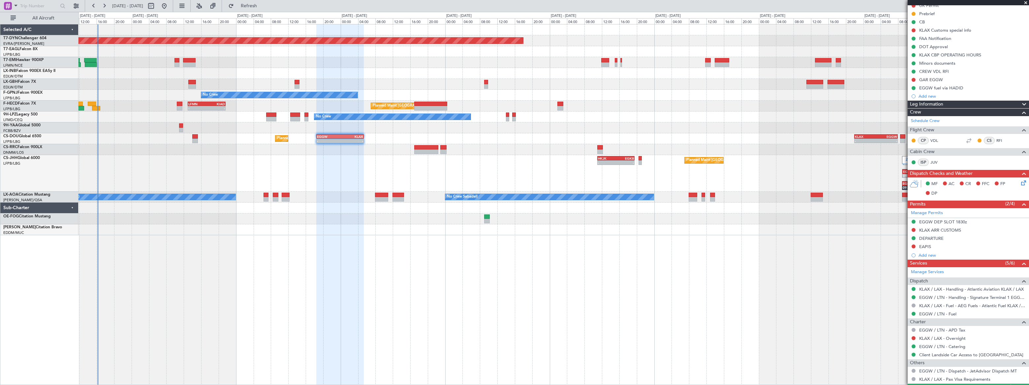
scroll to position [191, 0]
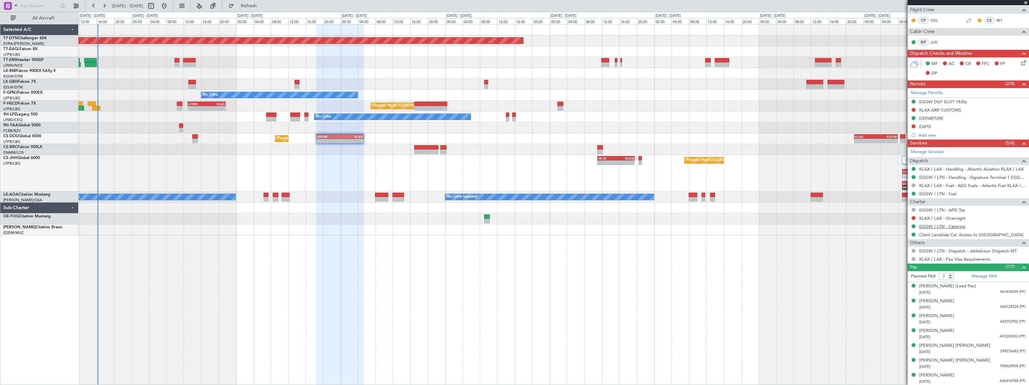
click at [950, 224] on link "EGGW / LTN - Catering" at bounding box center [943, 227] width 46 height 6
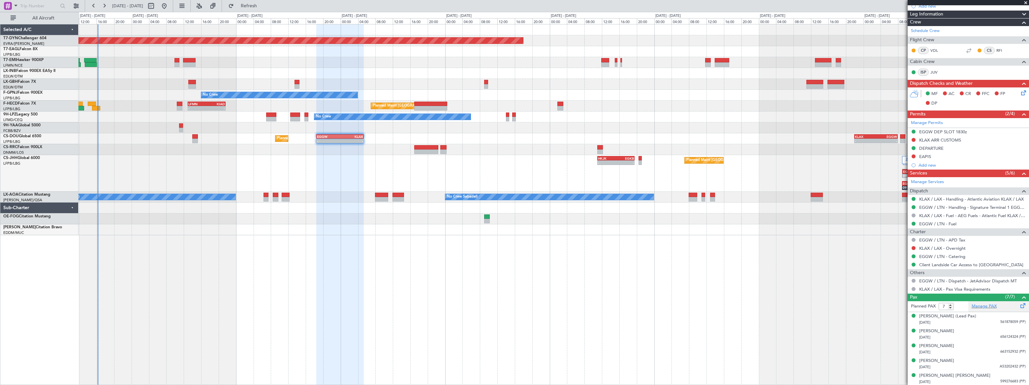
scroll to position [11, 0]
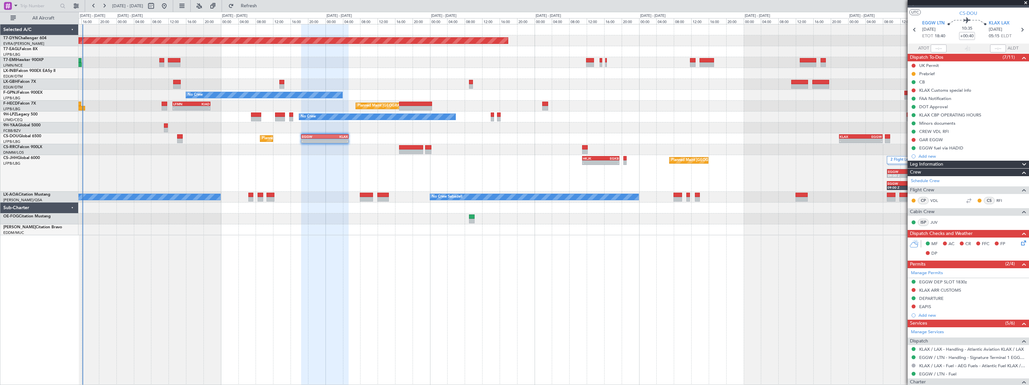
click at [812, 155] on div "2 Flight Legs Planned Maint [GEOGRAPHIC_DATA] ([GEOGRAPHIC_DATA]) - - HKJK 11:0…" at bounding box center [554, 173] width 951 height 37
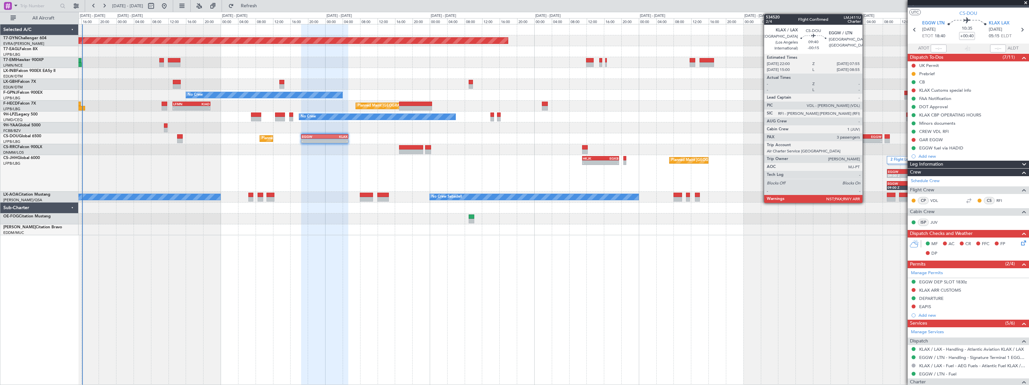
click at [866, 137] on div "EGGW" at bounding box center [871, 137] width 21 height 4
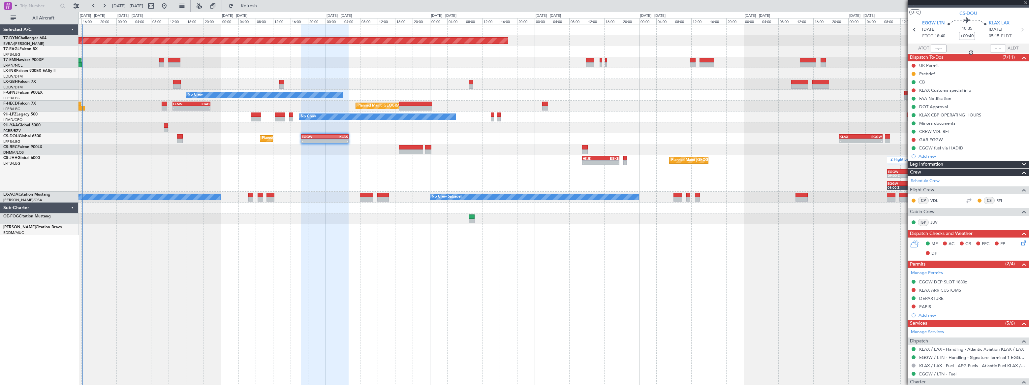
type input "-00:15"
type input "3"
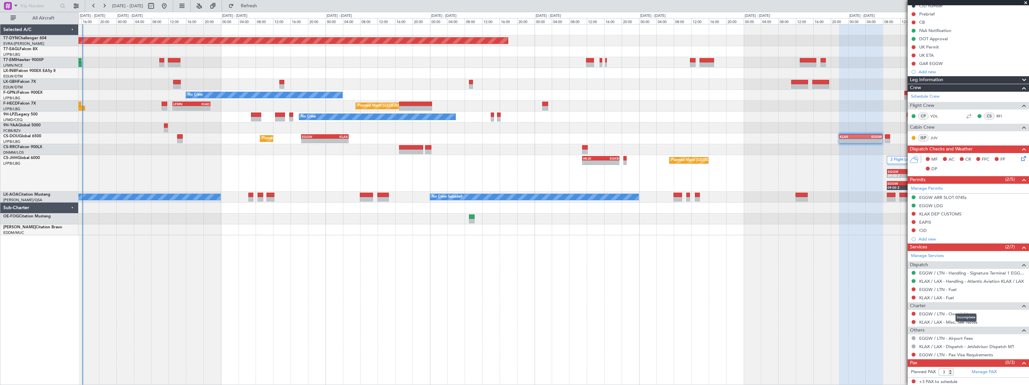
scroll to position [0, 0]
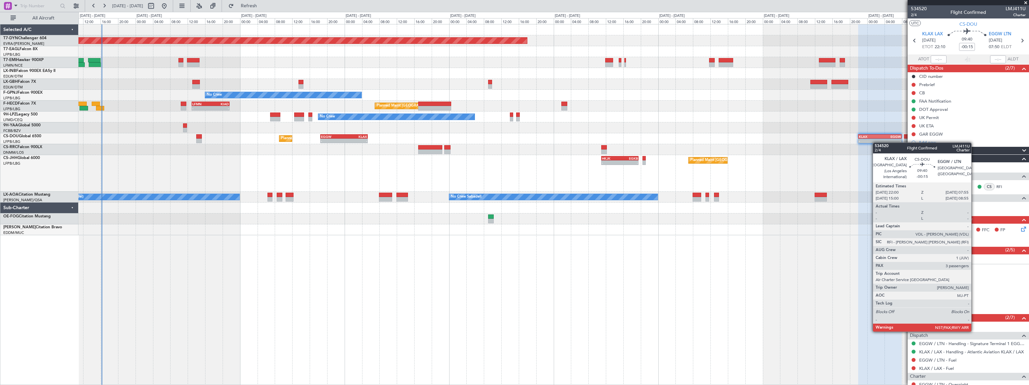
click at [868, 143] on div "Planned Maint [GEOGRAPHIC_DATA]-[GEOGRAPHIC_DATA] Planned Maint Geneva ([GEOGRA…" at bounding box center [554, 129] width 951 height 211
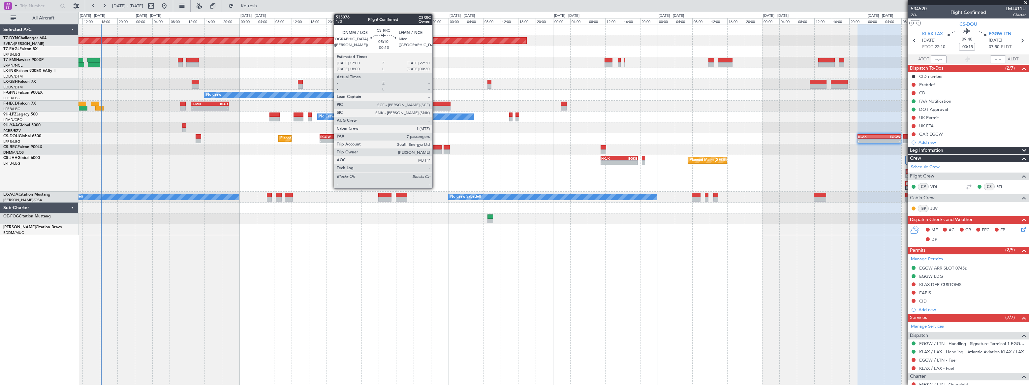
click at [436, 149] on div at bounding box center [430, 147] width 24 height 5
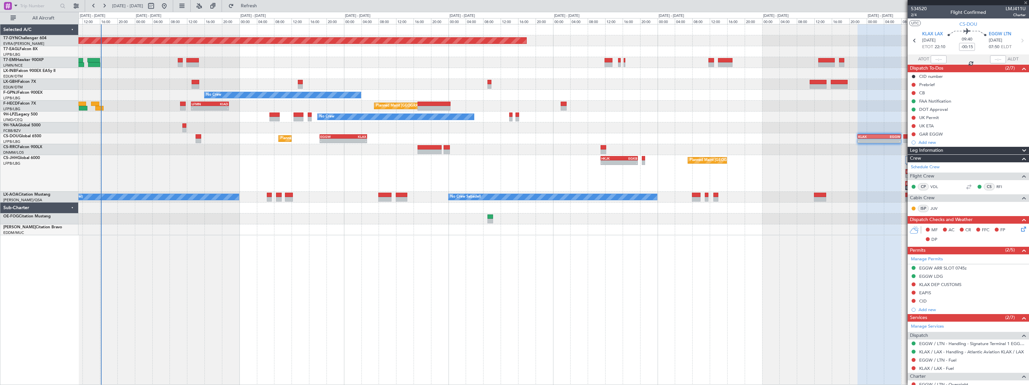
type input "-00:10"
type input "7"
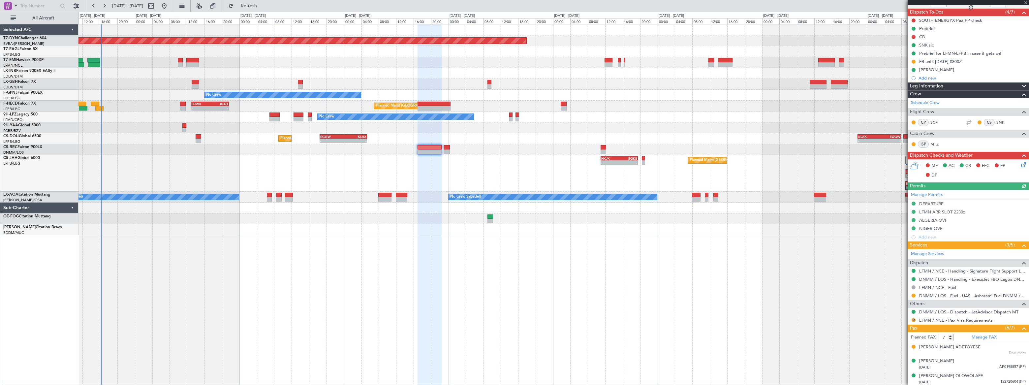
scroll to position [116, 0]
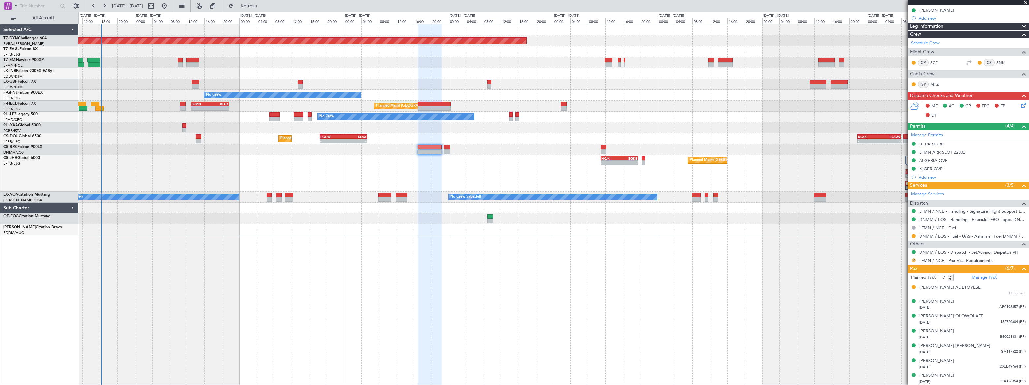
click at [914, 259] on button "R" at bounding box center [914, 260] width 4 height 4
click at [893, 299] on span "Requested" at bounding box center [895, 298] width 21 height 7
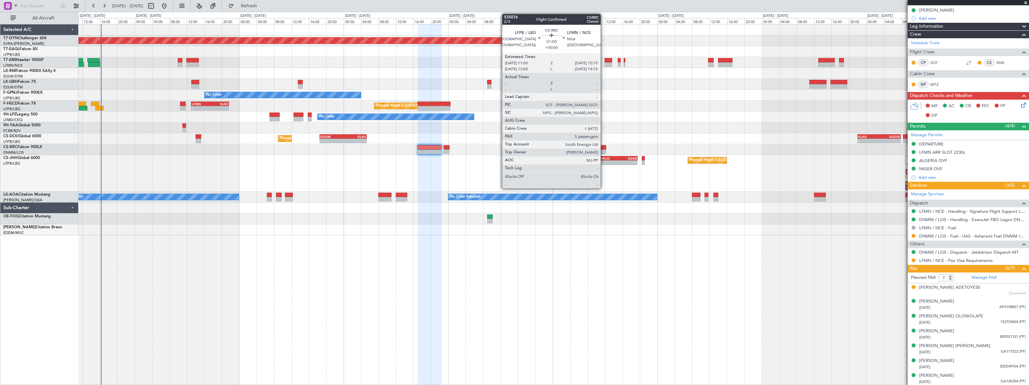
click at [604, 147] on div at bounding box center [604, 147] width 6 height 5
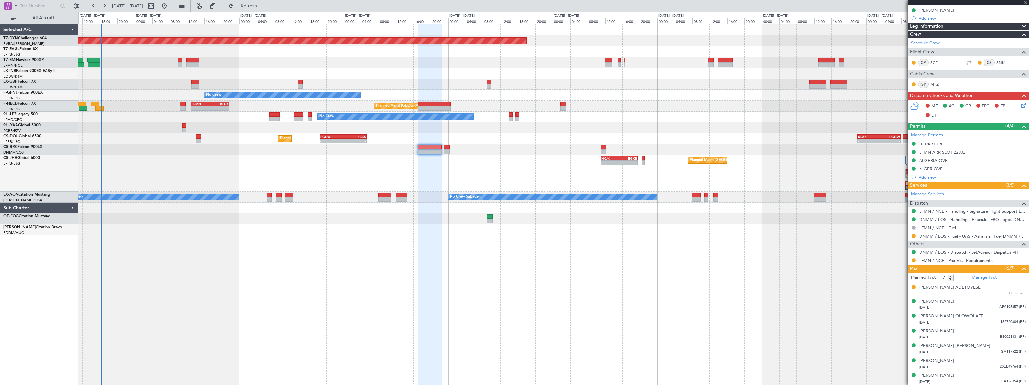
type input "5"
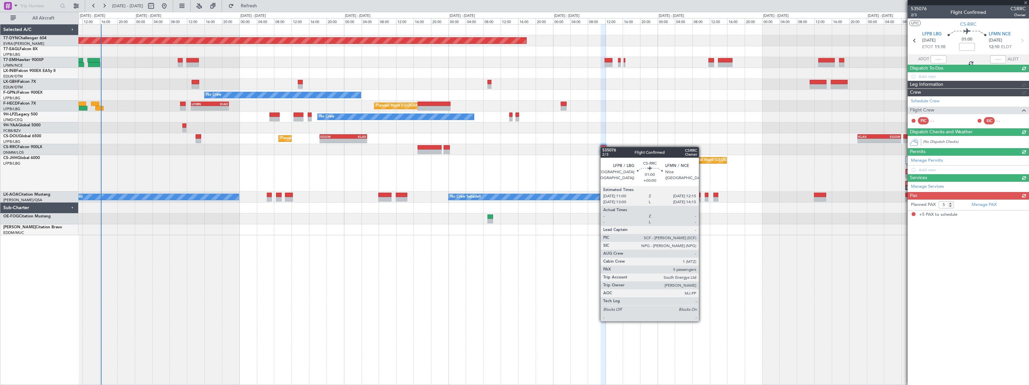
scroll to position [0, 0]
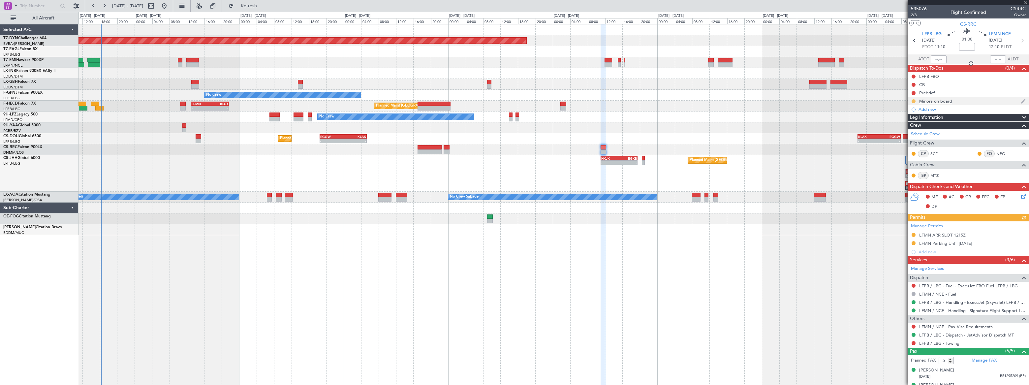
click at [914, 100] on button at bounding box center [914, 101] width 4 height 4
click at [911, 132] on span "Completed" at bounding box center [917, 130] width 22 height 7
click at [914, 326] on button at bounding box center [914, 327] width 4 height 4
drag, startPoint x: 894, startPoint y: 316, endPoint x: 902, endPoint y: 323, distance: 10.3
click at [894, 316] on span "Confirmed" at bounding box center [895, 316] width 20 height 7
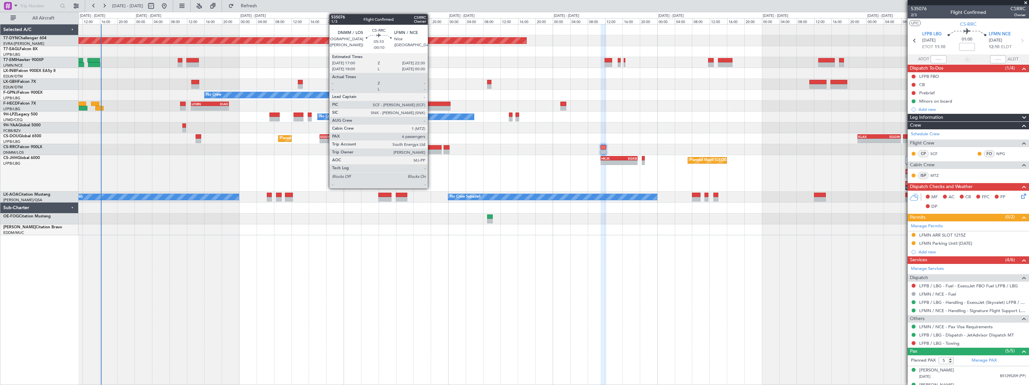
click at [431, 149] on div at bounding box center [430, 147] width 24 height 5
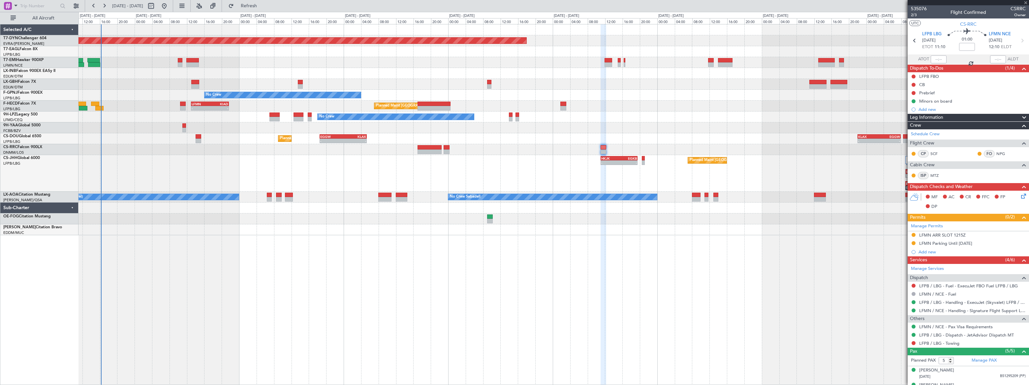
type input "-00:10"
type input "7"
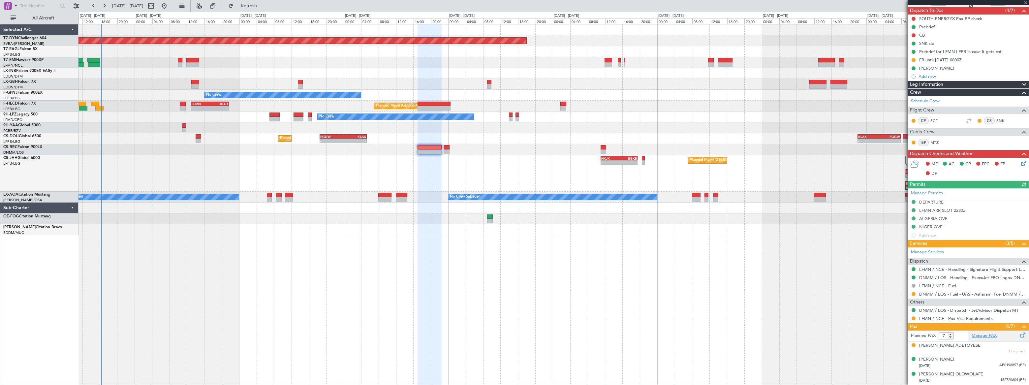
scroll to position [116, 0]
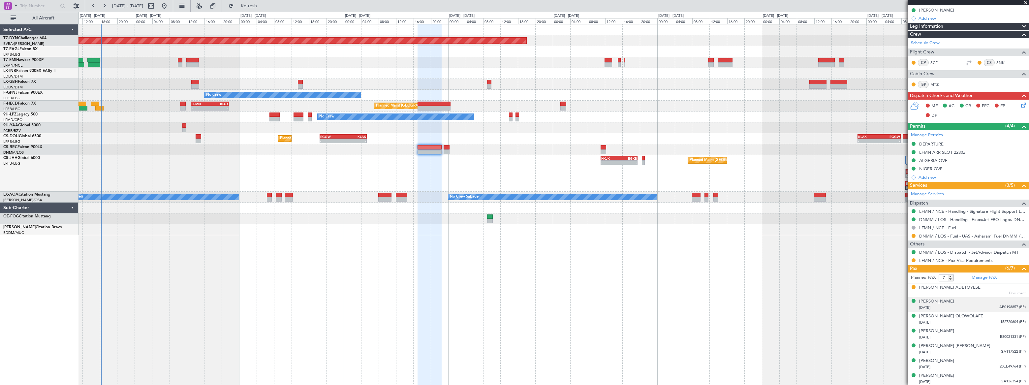
click at [967, 305] on div "[DATE] AP0198857 (PP)" at bounding box center [973, 308] width 107 height 7
click at [987, 334] on div "[PERSON_NAME] [DATE] 152720604 (PP)" at bounding box center [973, 335] width 107 height 13
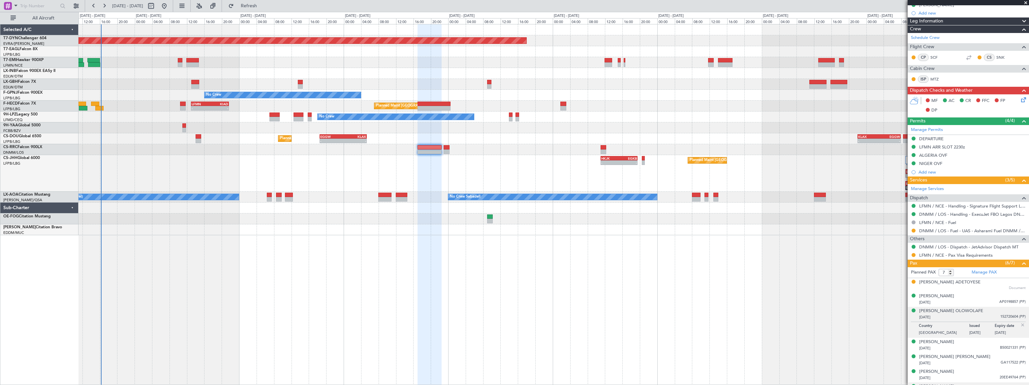
scroll to position [132, 0]
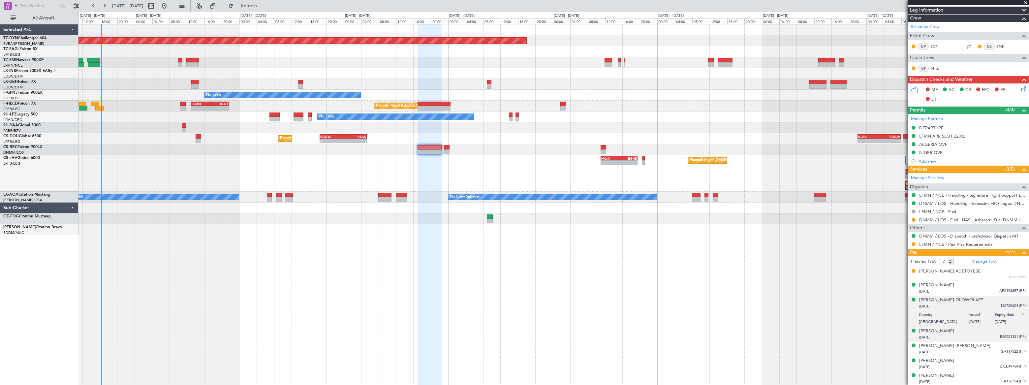
click at [979, 334] on div "[DATE] B50021331 (PP)" at bounding box center [973, 337] width 107 height 7
click at [986, 347] on div "[PERSON_NAME] [PERSON_NAME] [DATE] GA117522 (PP)" at bounding box center [973, 349] width 107 height 13
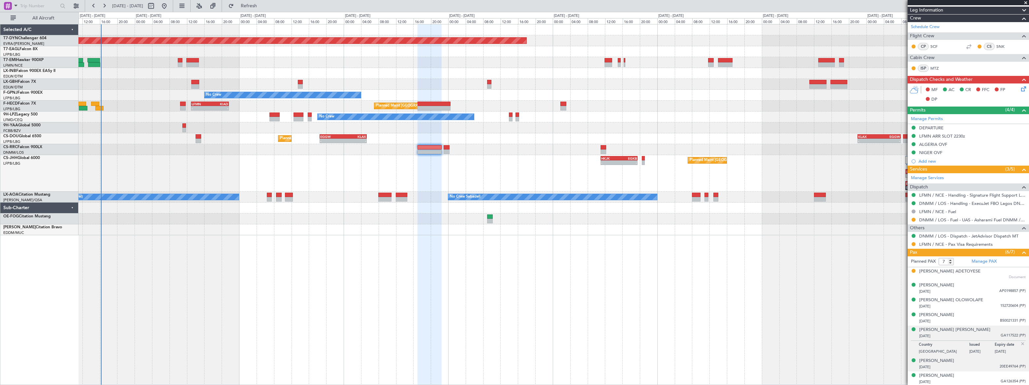
click at [981, 362] on div "[PERSON_NAME] [DATE] 20EE49764 (PP)" at bounding box center [973, 364] width 107 height 13
click at [977, 376] on div "[PERSON_NAME] [DATE] GA126354 (PP)" at bounding box center [973, 379] width 107 height 13
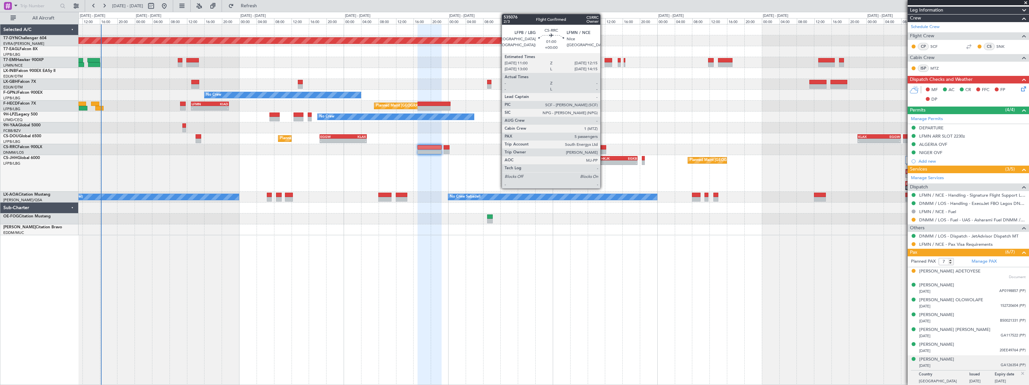
click at [604, 145] on div at bounding box center [604, 147] width 6 height 5
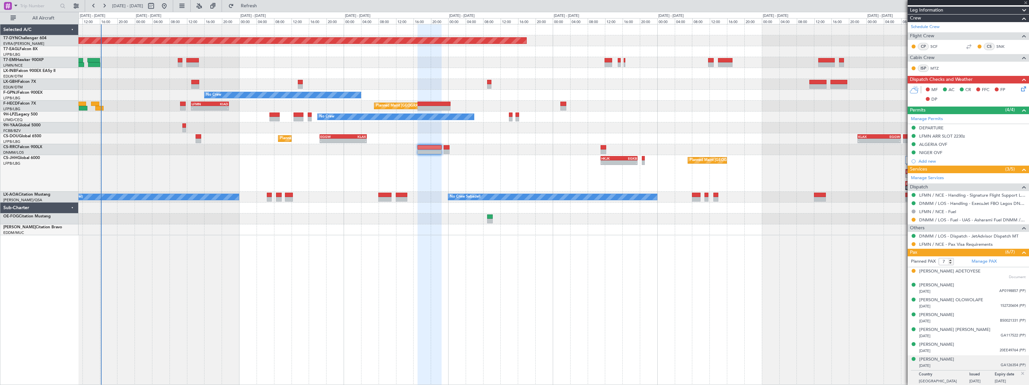
type input "5"
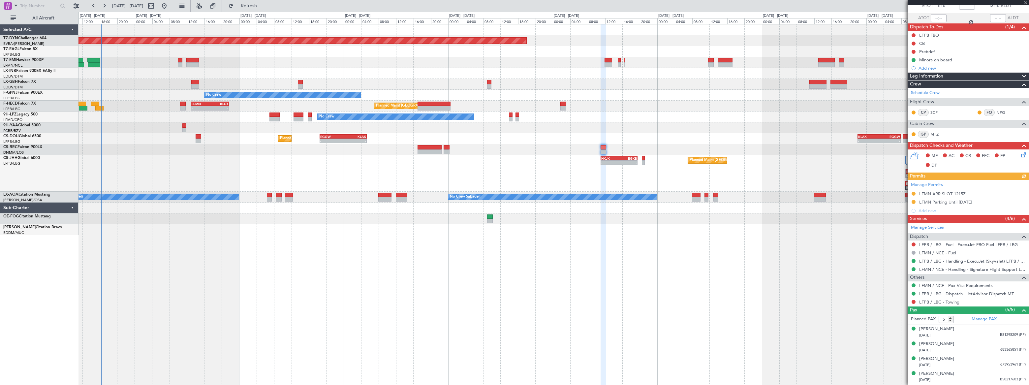
scroll to position [54, 0]
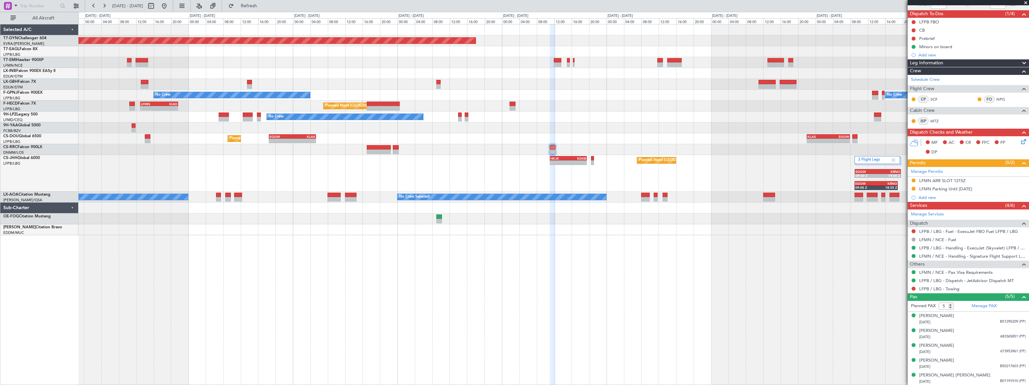
click at [797, 152] on div "Planned Maint [GEOGRAPHIC_DATA]-[GEOGRAPHIC_DATA] Planned Maint Geneva ([GEOGRA…" at bounding box center [554, 129] width 950 height 211
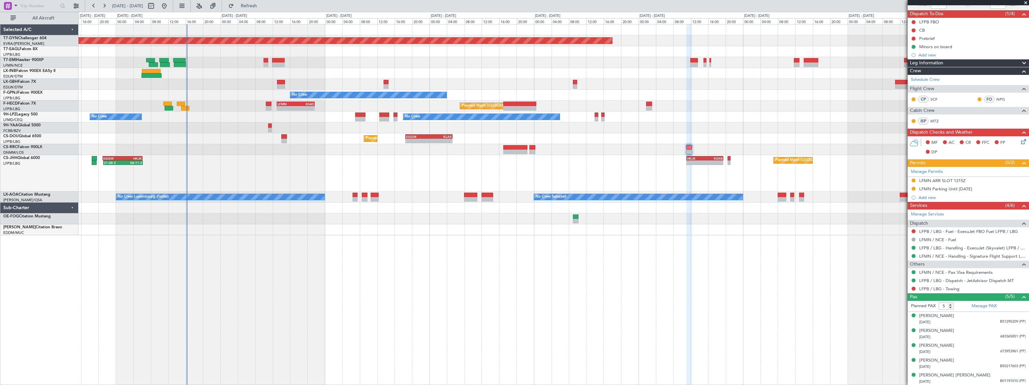
click at [275, 163] on div "Planned Maint [GEOGRAPHIC_DATA] ([GEOGRAPHIC_DATA]) - - HKJK 11:00 Z EGKB 19:30…" at bounding box center [554, 173] width 950 height 37
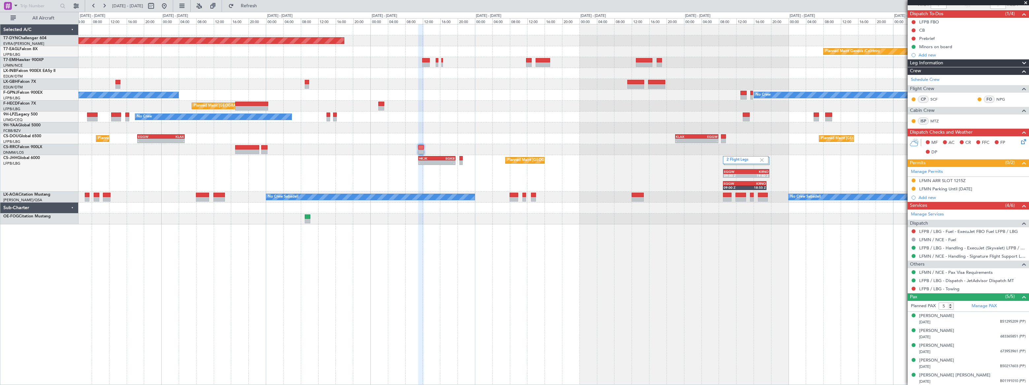
click at [595, 156] on div "Planned Maint [GEOGRAPHIC_DATA] ([GEOGRAPHIC_DATA]) - - HKJK 11:00 Z EGKB 19:30…" at bounding box center [554, 173] width 950 height 37
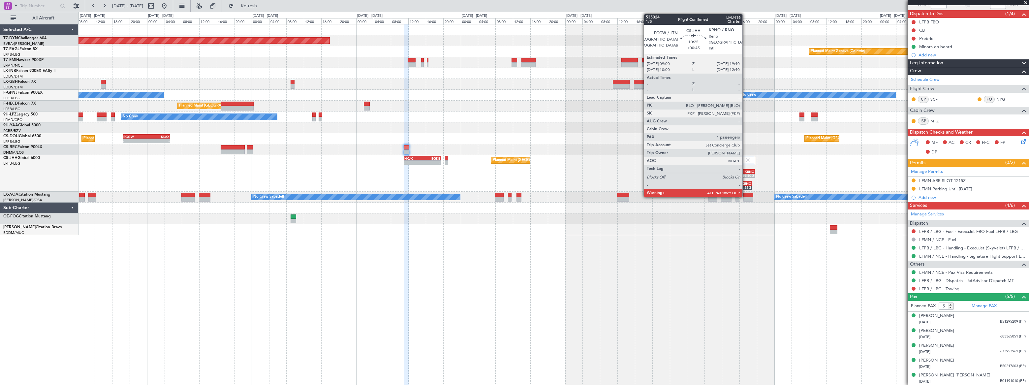
click at [746, 172] on div "KRNO" at bounding box center [743, 172] width 22 height 4
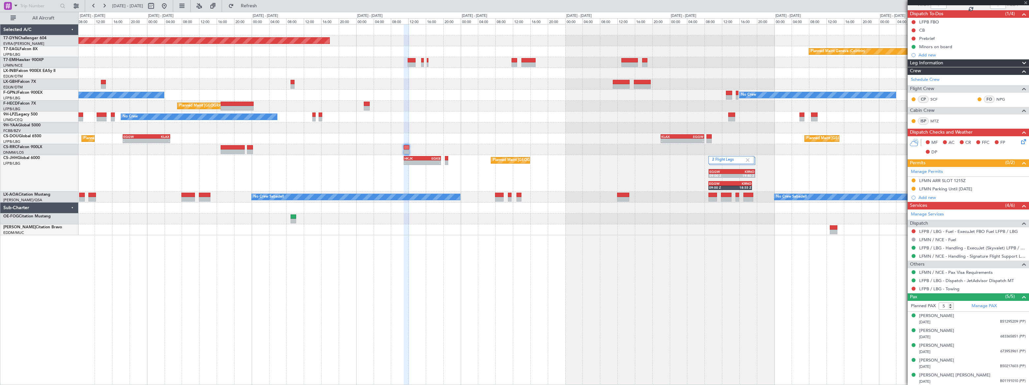
type input "+00:45"
type input "10"
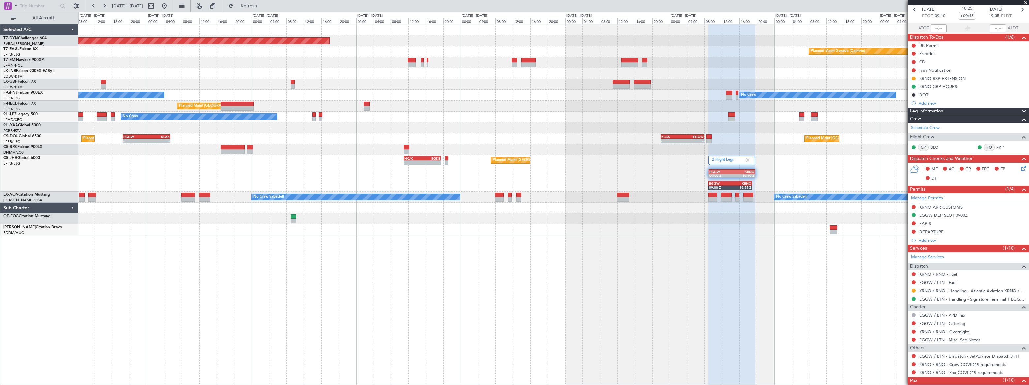
scroll to position [0, 0]
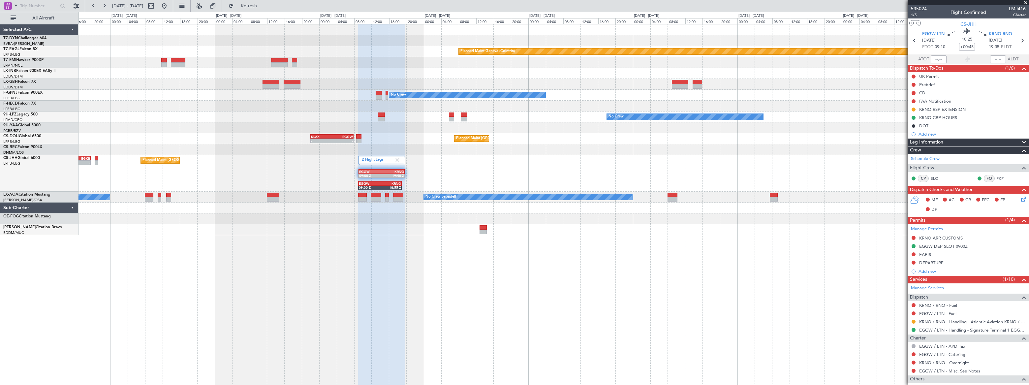
click at [469, 176] on div "2 Flight Legs Planned Maint [GEOGRAPHIC_DATA] ([GEOGRAPHIC_DATA]) - - HKJK 11:0…" at bounding box center [554, 173] width 950 height 37
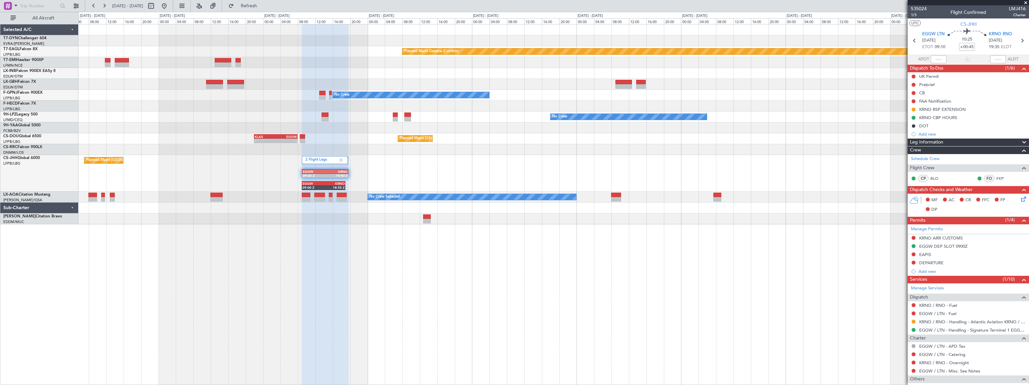
click at [492, 180] on div "2 Flight Legs Planned Maint [GEOGRAPHIC_DATA] ([GEOGRAPHIC_DATA]) EGGW 09:00 Z …" at bounding box center [554, 173] width 951 height 37
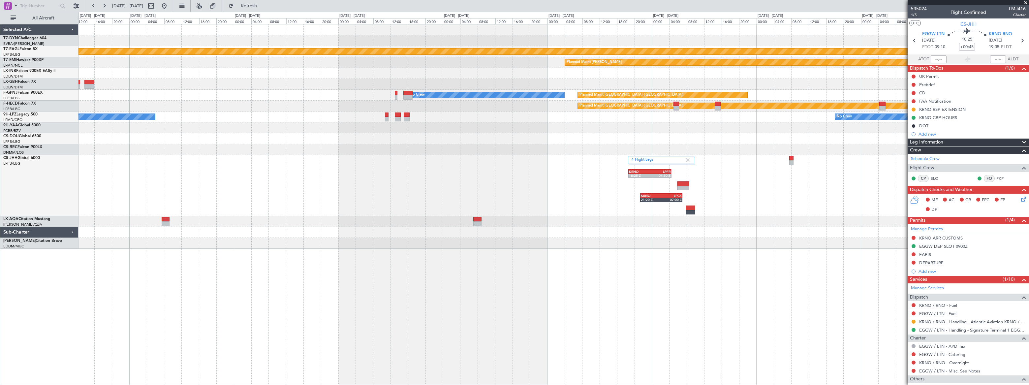
click at [623, 189] on div "4 Flight Legs KRNO 18:35 Z LPFR 04:30 Z KRNO 21:20 Z LPCS 07:00 Z EGLF 11:00 Z …" at bounding box center [554, 185] width 950 height 61
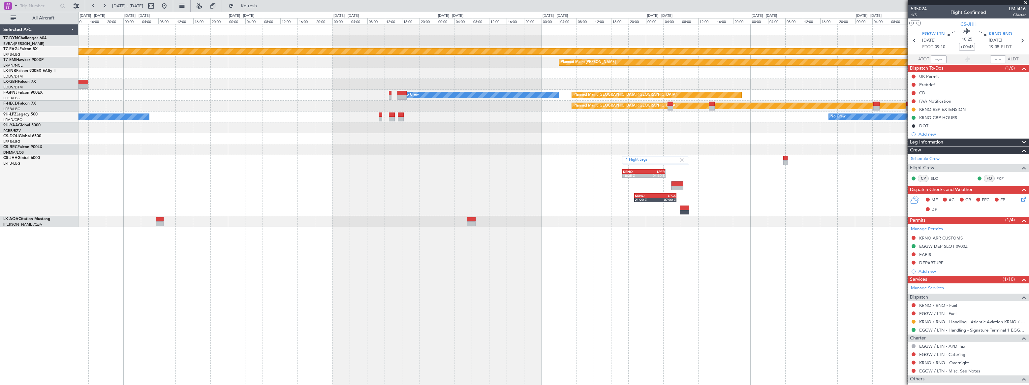
click at [766, 190] on div "4 Flight Legs KRNO 18:35 Z LPFR 04:30 Z KRNO 21:20 Z LPCS 07:00 Z EGLF 11:00 Z …" at bounding box center [554, 185] width 950 height 61
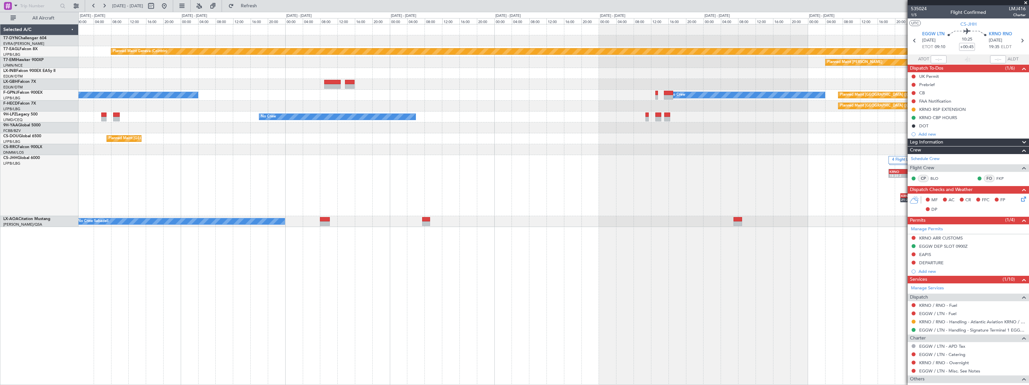
click at [638, 165] on div "4 Flight Legs KRNO 18:35 Z LPFR 04:30 Z KRNO 21:20 Z LPCS 07:00 Z 2 Flight Legs…" at bounding box center [554, 185] width 950 height 61
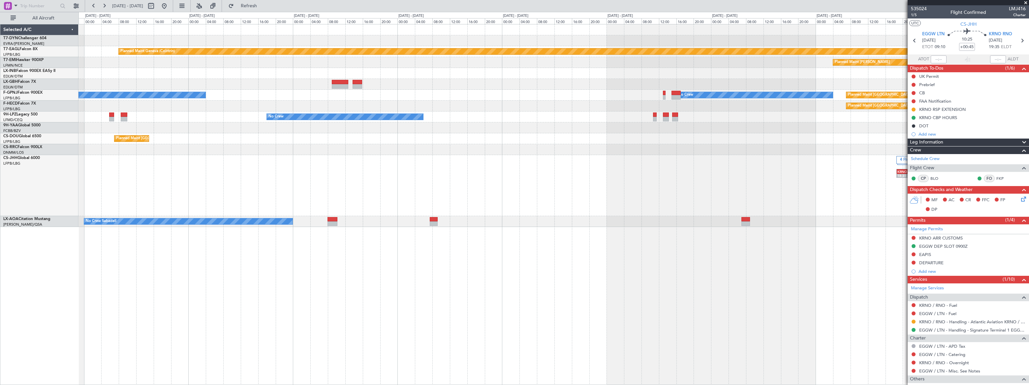
click at [601, 154] on div "Planned Maint Geneva (Cointrin) Planned Maint [PERSON_NAME] No Crew Planned Mai…" at bounding box center [554, 125] width 951 height 203
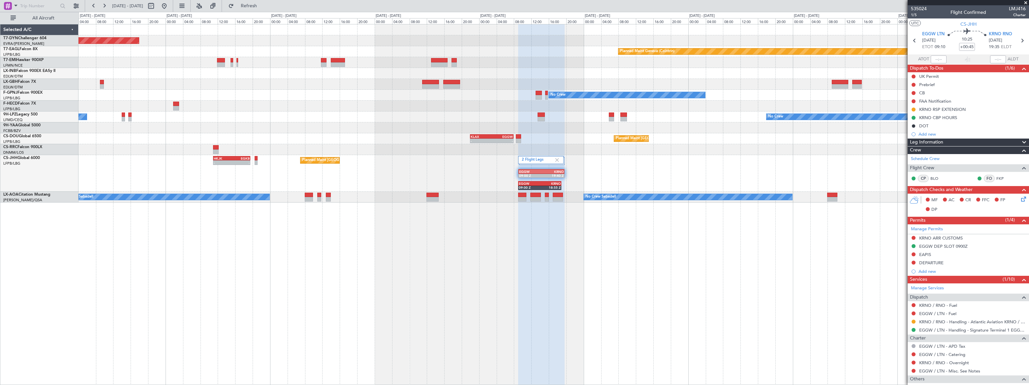
click at [637, 146] on div "Planned Maint [GEOGRAPHIC_DATA]-[GEOGRAPHIC_DATA] Planned Maint Geneva ([GEOGRA…" at bounding box center [554, 113] width 951 height 178
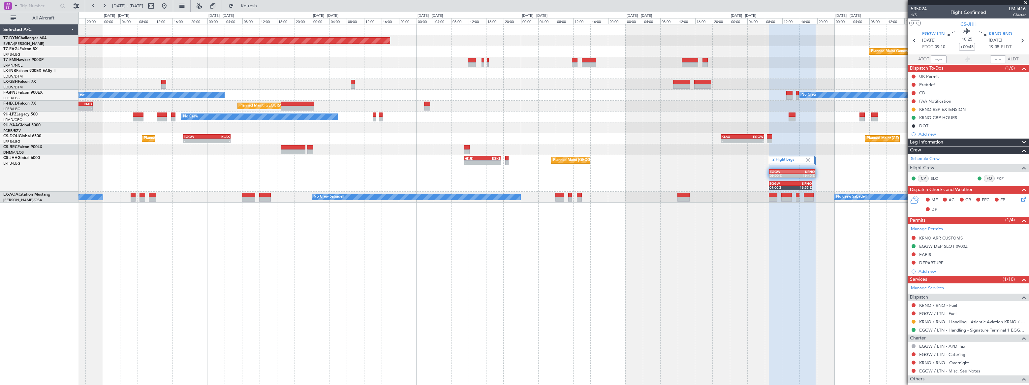
click at [687, 141] on div "Planned Maint [GEOGRAPHIC_DATA]-[GEOGRAPHIC_DATA] Planned Maint Geneva ([GEOGRA…" at bounding box center [554, 113] width 950 height 178
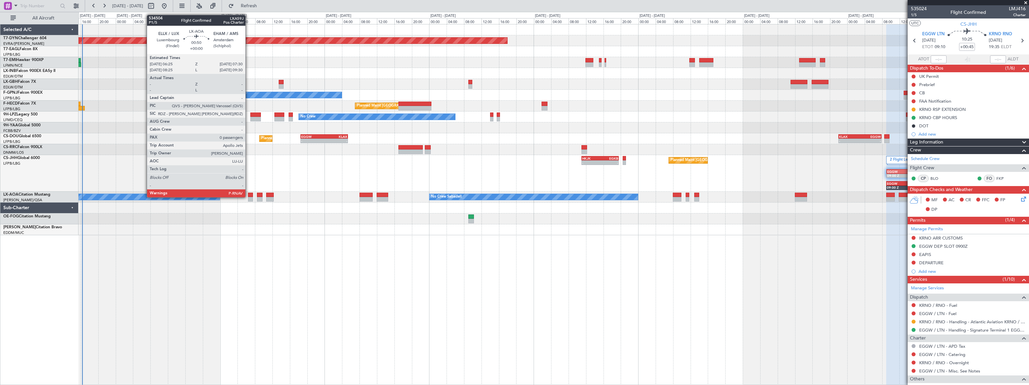
click at [248, 197] on div at bounding box center [250, 199] width 5 height 5
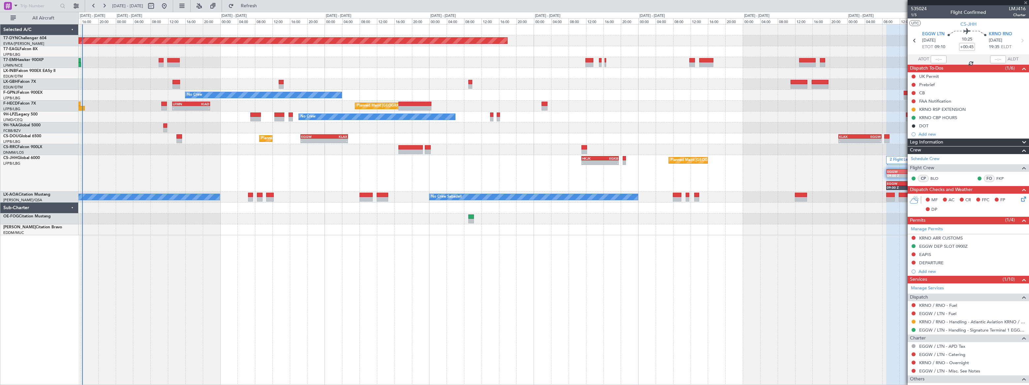
type input "0"
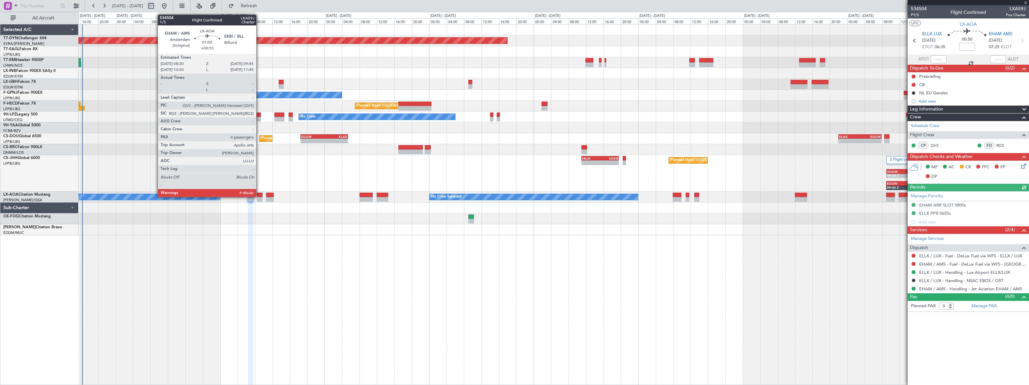
click at [259, 196] on div at bounding box center [260, 195] width 6 height 5
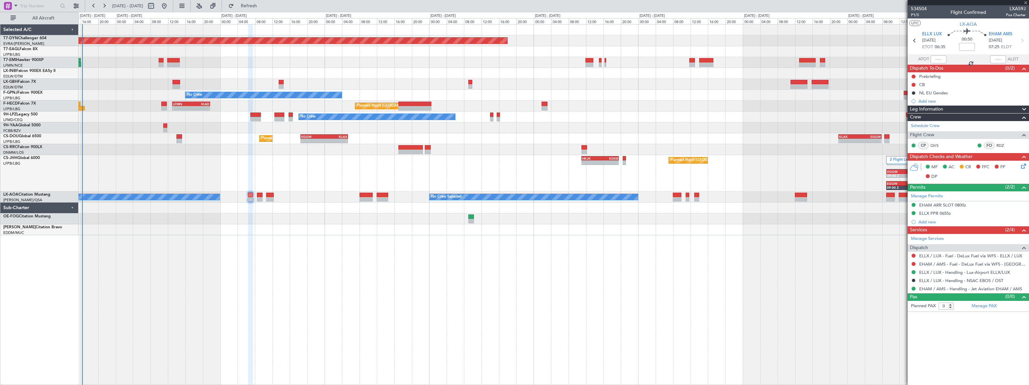
type input "+00:10"
type input "4"
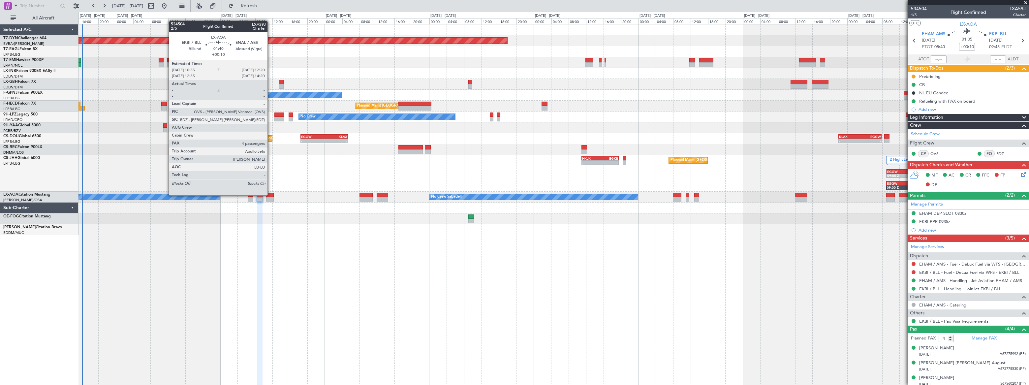
click at [271, 195] on div at bounding box center [270, 195] width 8 height 5
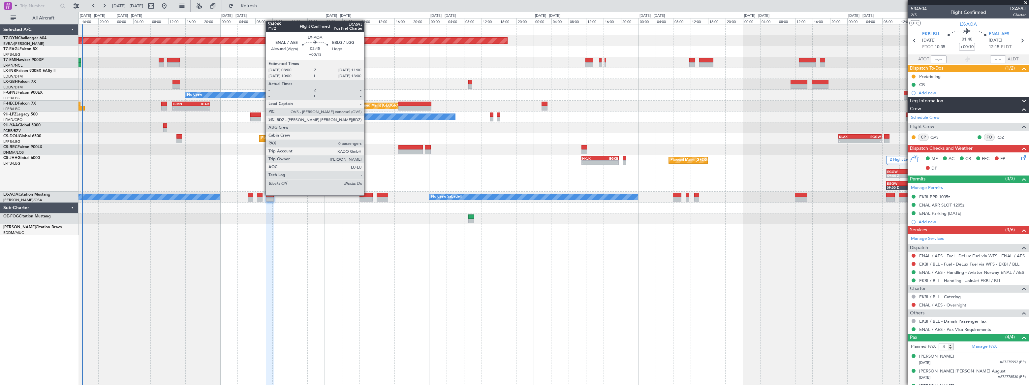
click at [367, 195] on div at bounding box center [366, 195] width 13 height 5
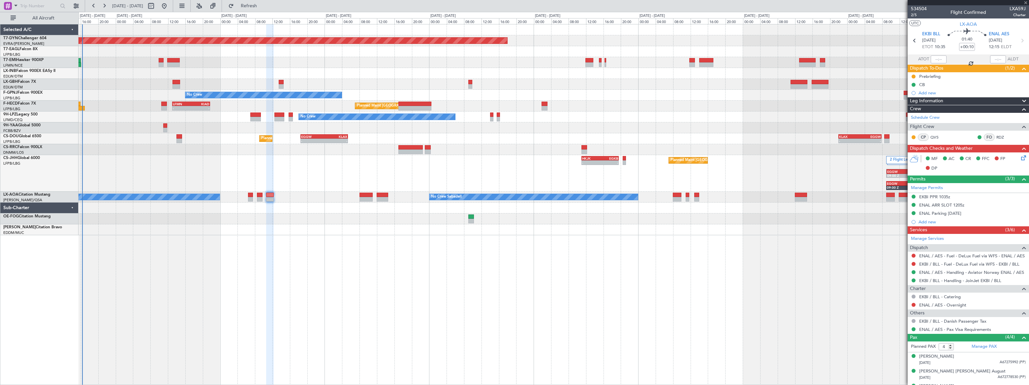
type input "+00:15"
type input "0"
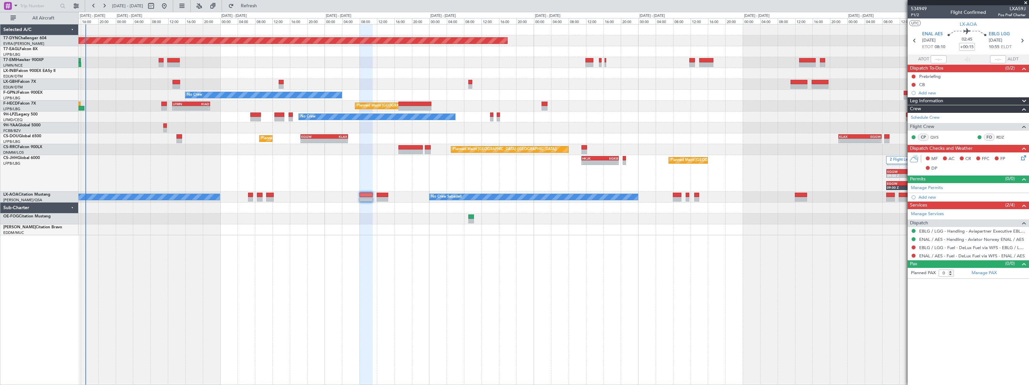
click at [245, 119] on div "No Crew No Crew No Crew" at bounding box center [554, 117] width 950 height 11
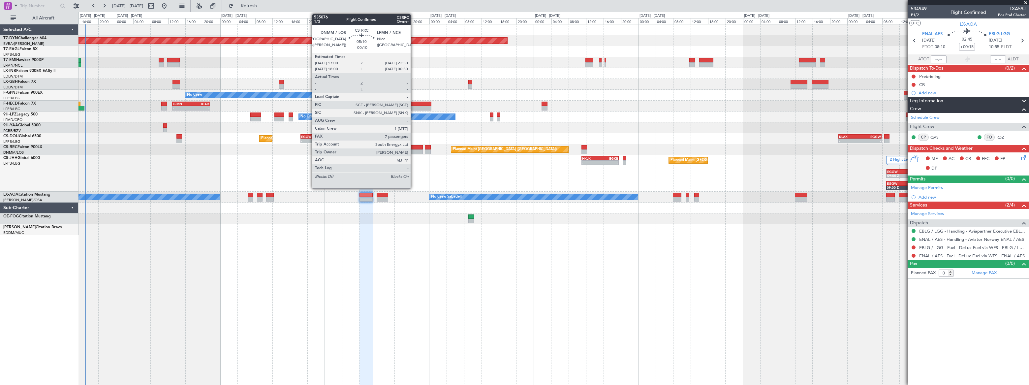
click at [414, 150] on div at bounding box center [411, 151] width 24 height 5
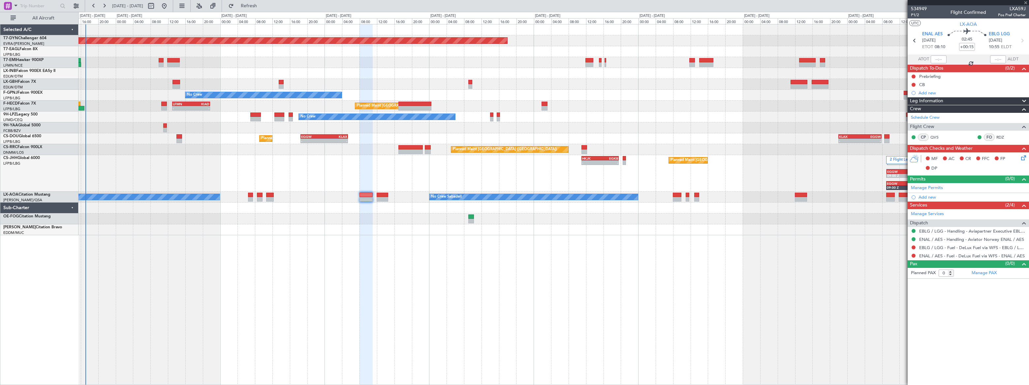
type input "-00:10"
type input "7"
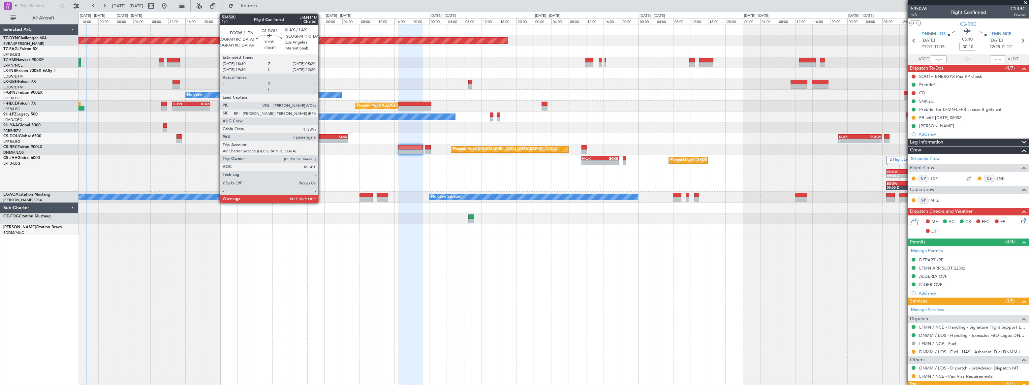
click at [322, 136] on div "EGGW" at bounding box center [312, 137] width 23 height 4
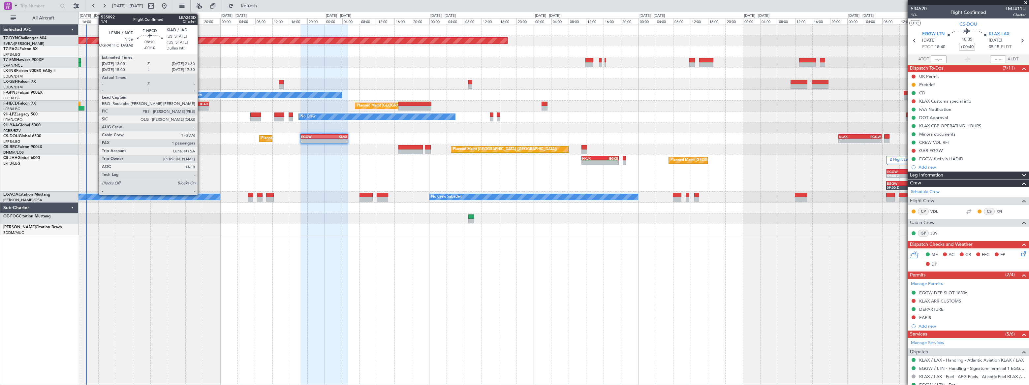
click at [201, 105] on div "KIAD" at bounding box center [200, 104] width 18 height 4
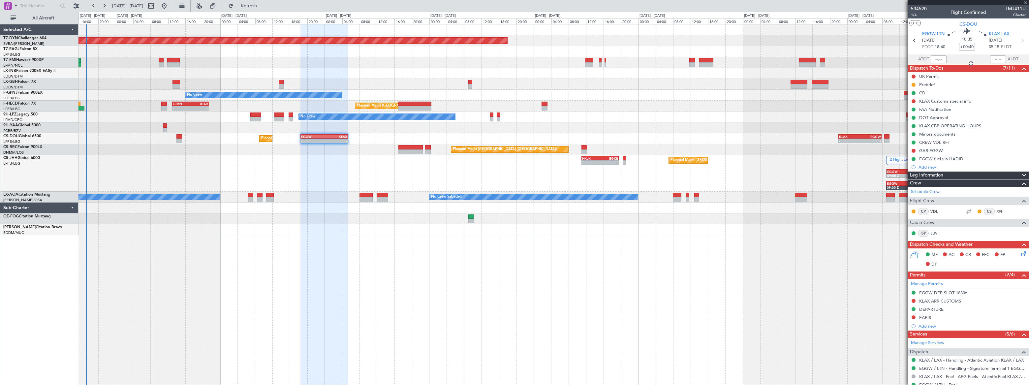
type input "-00:10"
type input "1"
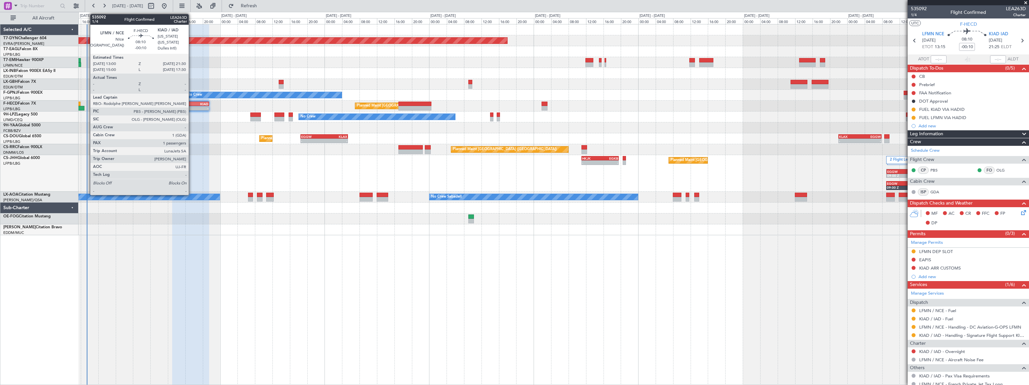
click at [193, 103] on div "KIAD" at bounding box center [200, 104] width 18 height 4
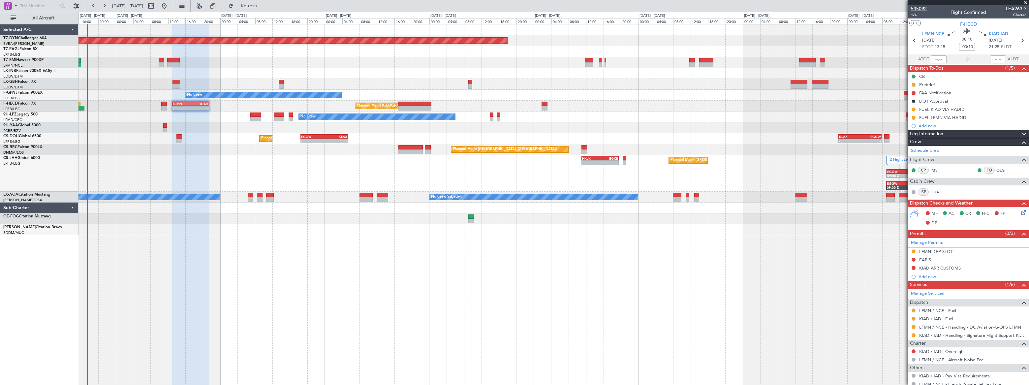
click at [923, 10] on span "535092" at bounding box center [919, 8] width 16 height 7
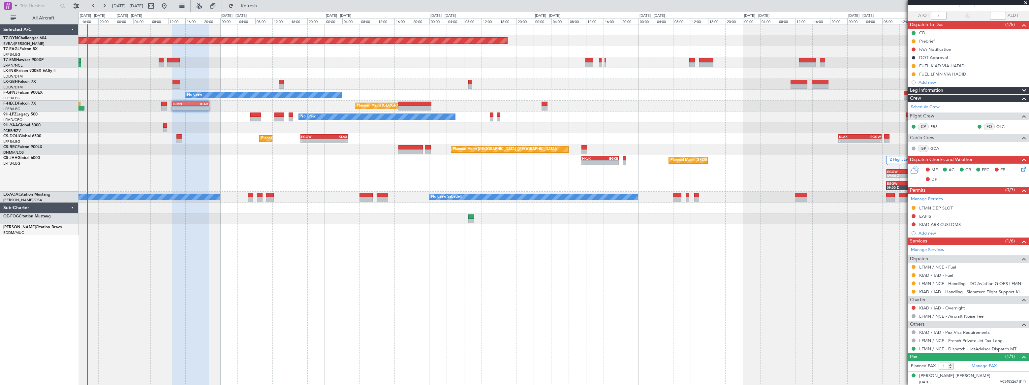
scroll to position [44, 0]
click at [985, 380] on div "[DATE] A03485267 (PP)" at bounding box center [973, 382] width 107 height 7
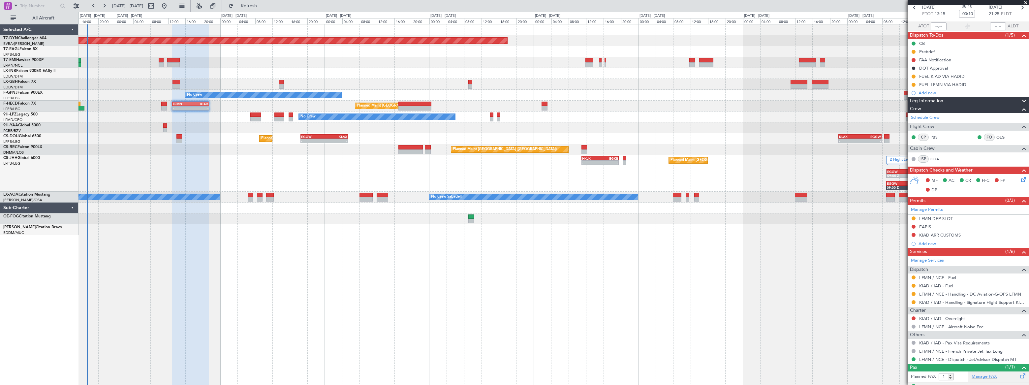
scroll to position [60, 0]
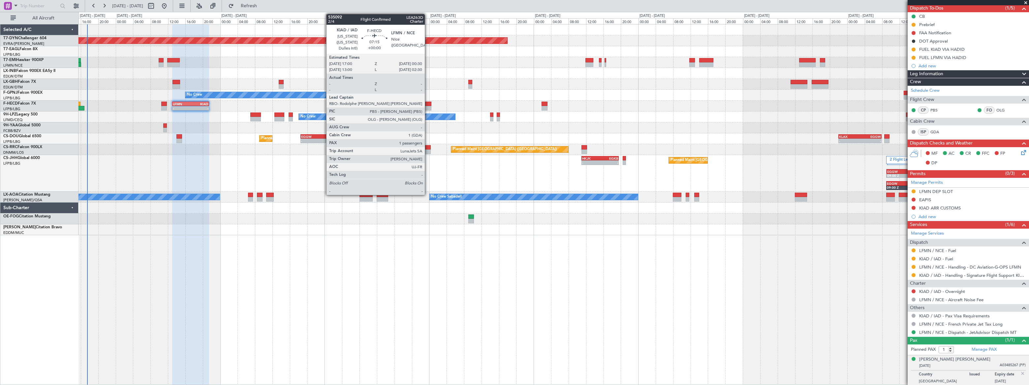
click at [428, 104] on div at bounding box center [415, 104] width 33 height 5
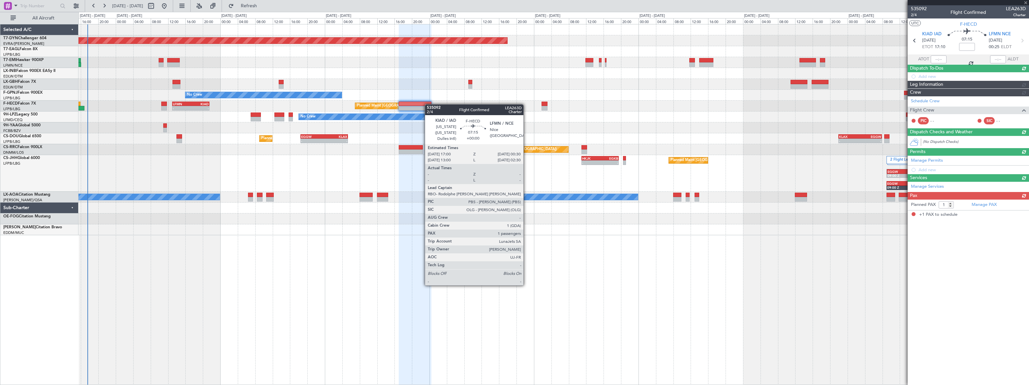
scroll to position [0, 0]
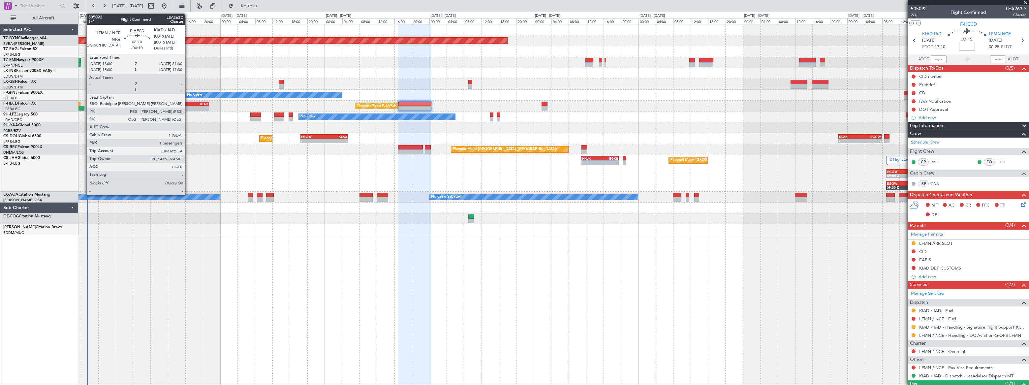
click at [188, 104] on div "LFMN" at bounding box center [182, 104] width 18 height 4
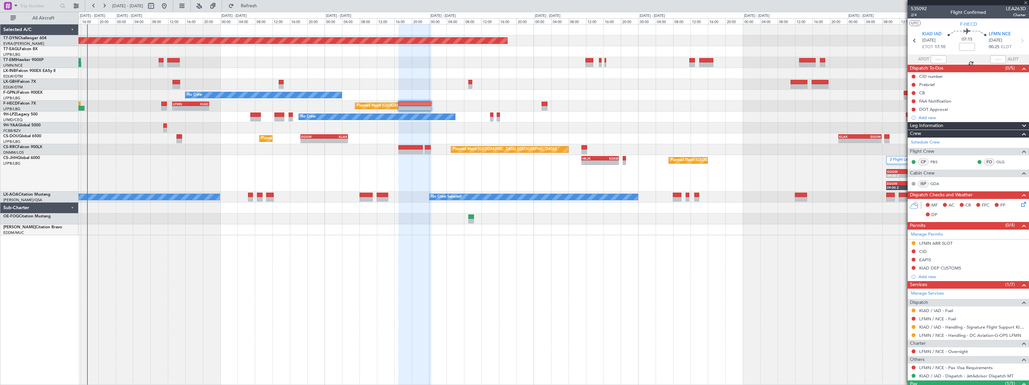
type input "-00:10"
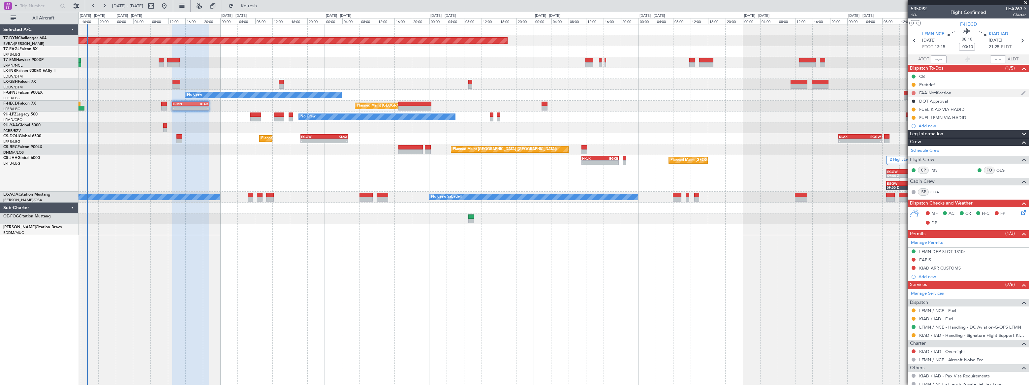
click at [914, 92] on button at bounding box center [914, 93] width 4 height 4
drag, startPoint x: 909, startPoint y: 122, endPoint x: 901, endPoint y: 120, distance: 8.5
click at [909, 122] on span "Completed" at bounding box center [917, 122] width 22 height 7
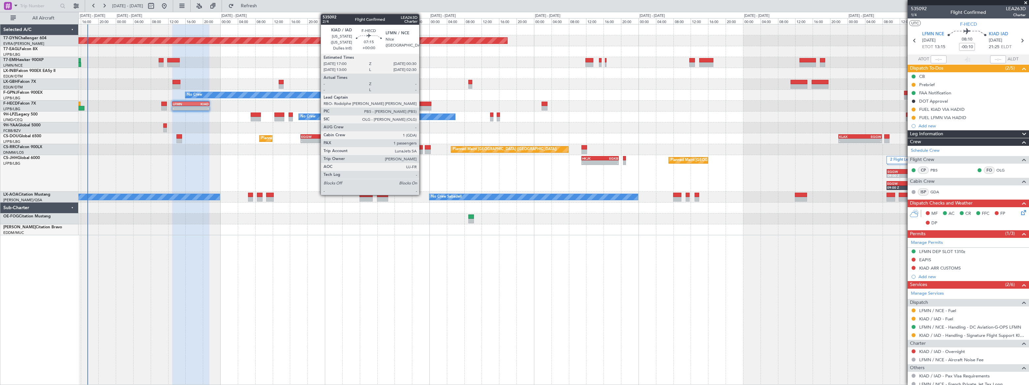
click at [422, 104] on div at bounding box center [415, 104] width 33 height 5
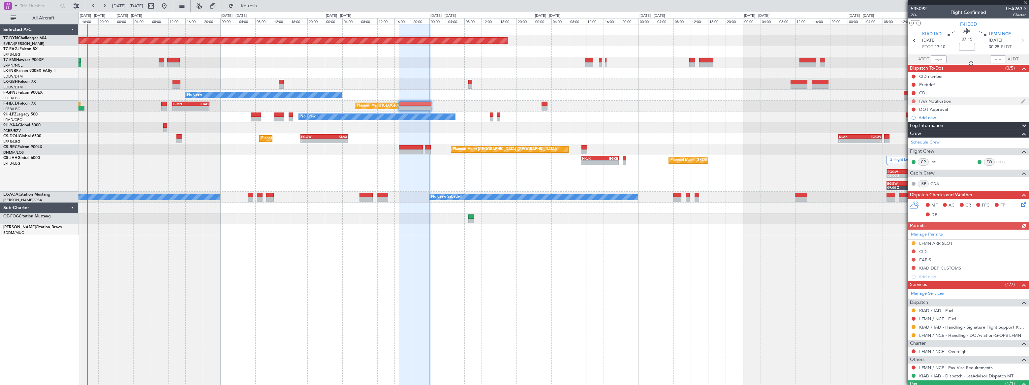
click at [914, 102] on button at bounding box center [914, 101] width 4 height 4
click at [906, 129] on span "Completed" at bounding box center [917, 130] width 22 height 7
drag, startPoint x: 914, startPoint y: 108, endPoint x: 913, endPoint y: 112, distance: 4.5
click at [914, 108] on button at bounding box center [914, 110] width 4 height 4
click at [907, 145] on span "Cancelled" at bounding box center [915, 148] width 19 height 7
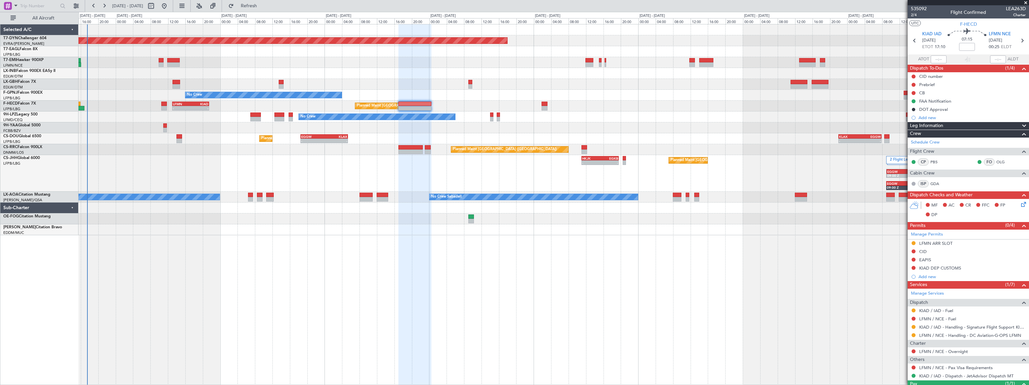
scroll to position [27, 0]
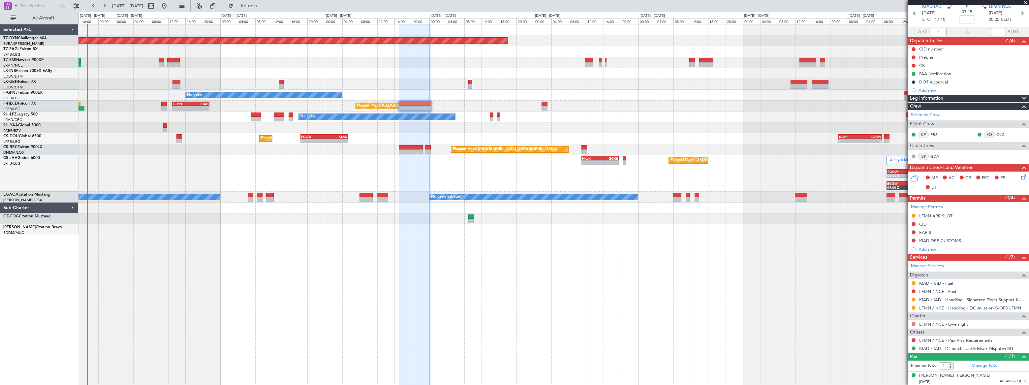
click at [914, 322] on button at bounding box center [914, 324] width 4 height 4
click at [892, 313] on span "Confirmed" at bounding box center [895, 313] width 20 height 7
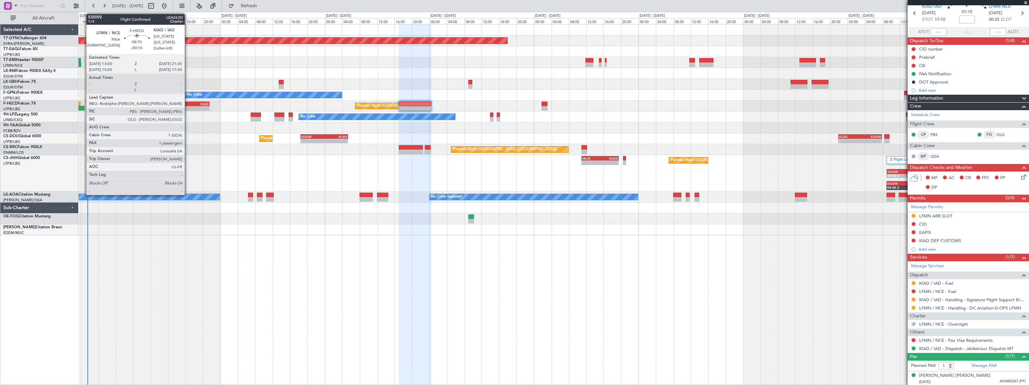
click at [188, 105] on div "LFMN" at bounding box center [182, 104] width 18 height 4
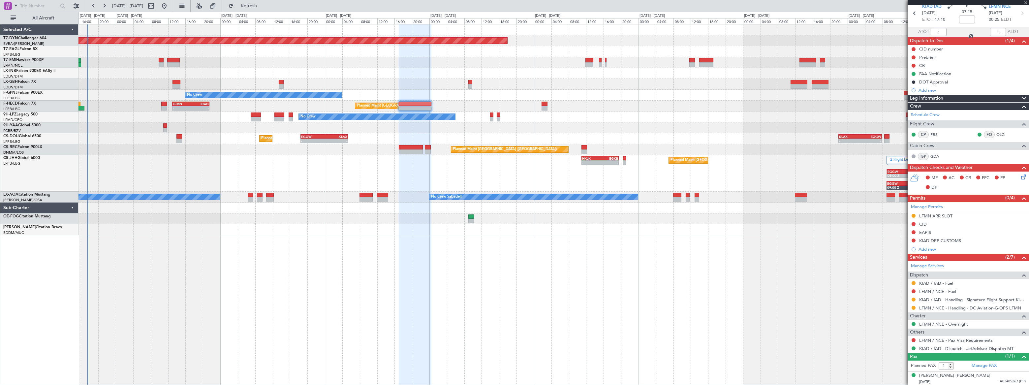
type input "-00:10"
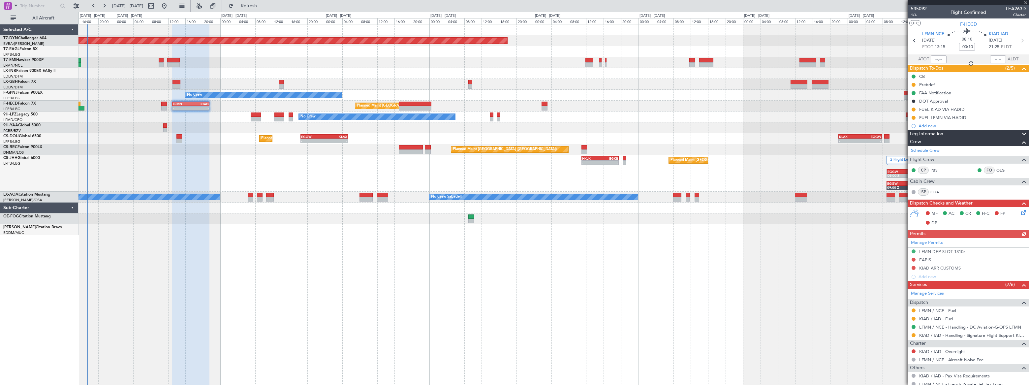
scroll to position [60, 0]
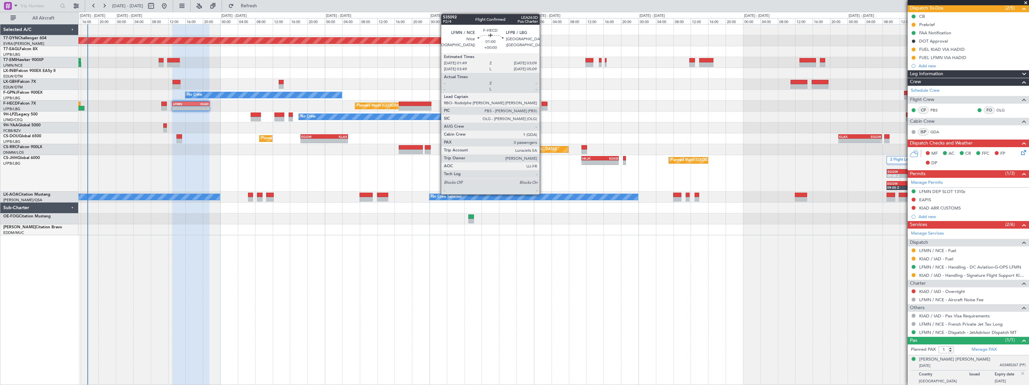
click at [543, 106] on div at bounding box center [545, 108] width 6 height 5
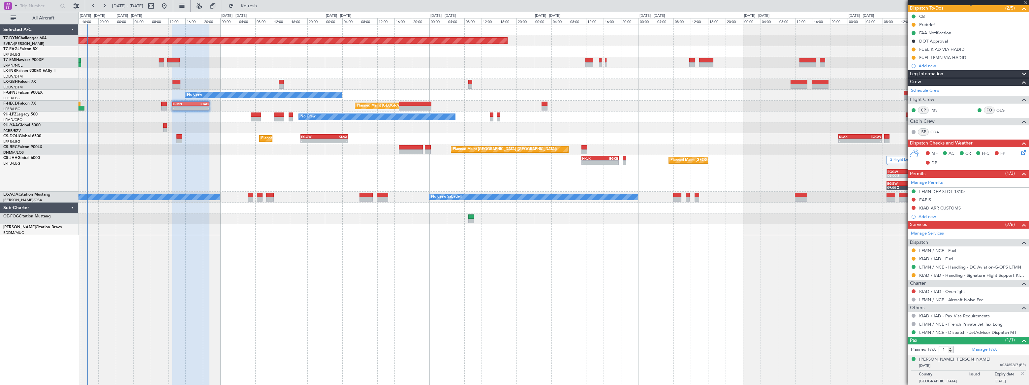
type input "0"
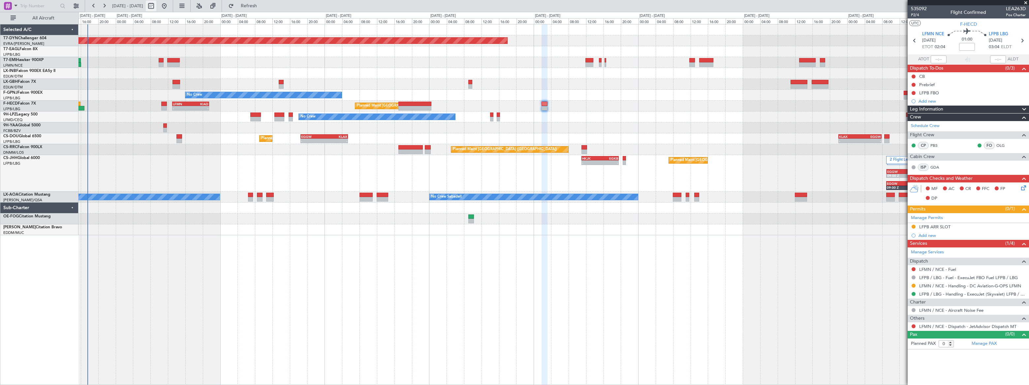
click at [156, 7] on button at bounding box center [151, 6] width 11 height 11
select select "8"
select select "2025"
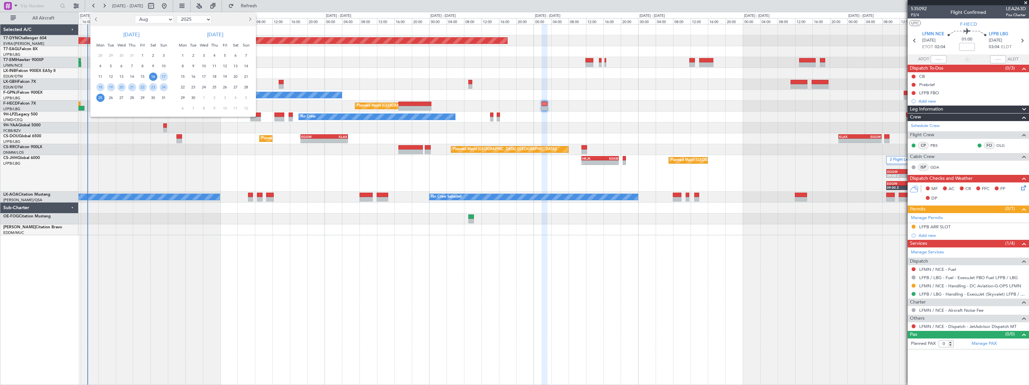
click at [154, 21] on select "Jan Feb Mar Apr May Jun Jul Aug Sep Oct Nov Dec" at bounding box center [154, 20] width 39 height 8
select select "12"
click at [135, 16] on select "Jan Feb Mar Apr May Jun Jul Aug Sep Oct Nov Dec" at bounding box center [154, 20] width 39 height 8
drag, startPoint x: 194, startPoint y: 20, endPoint x: 192, endPoint y: 23, distance: 3.4
click at [194, 20] on select "2015 2016 2017 2018 2019 2020 2021 2022 2023 2024 2025 2026 2027 2028 2029 2030…" at bounding box center [194, 20] width 35 height 8
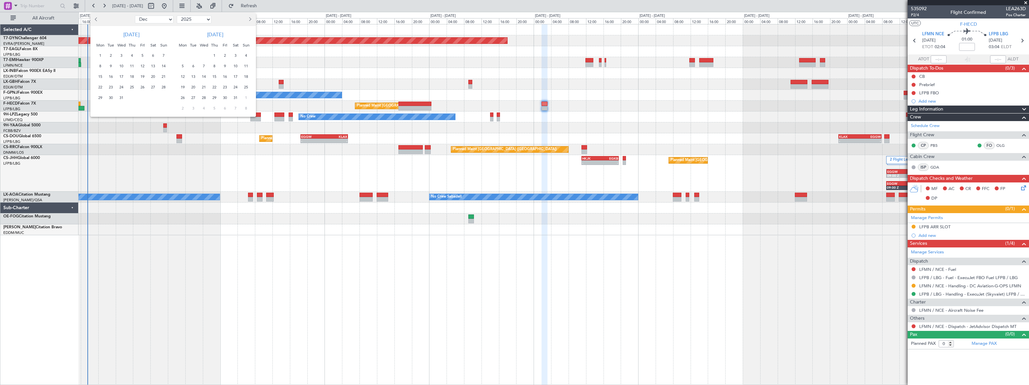
select select "2024"
click at [177, 16] on select "2015 2016 2017 2018 2019 2020 2021 2022 2023 2024 2025 2026 2027 2028 2029 2030…" at bounding box center [194, 20] width 35 height 8
click at [143, 76] on span "13" at bounding box center [143, 77] width 8 height 8
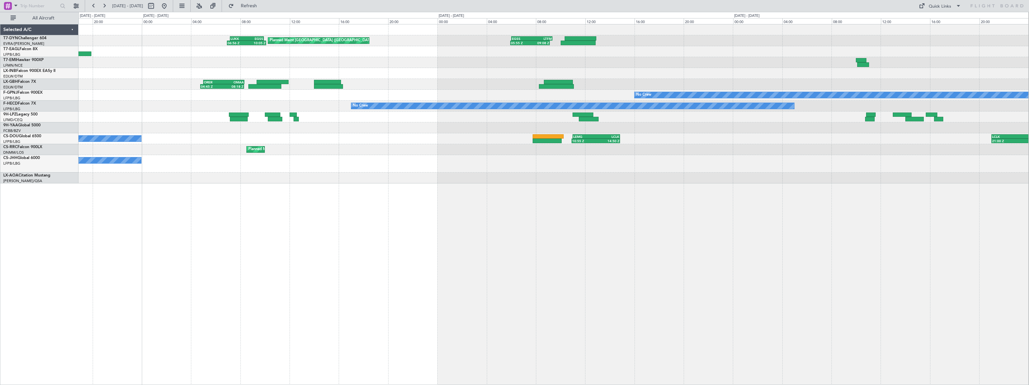
click at [211, 221] on div "Planned Maint London (Stansted) 06:56 Z 10:05 Z LUKK 07:10 Z EGSS 09:55 Z 05:55…" at bounding box center [554, 204] width 951 height 361
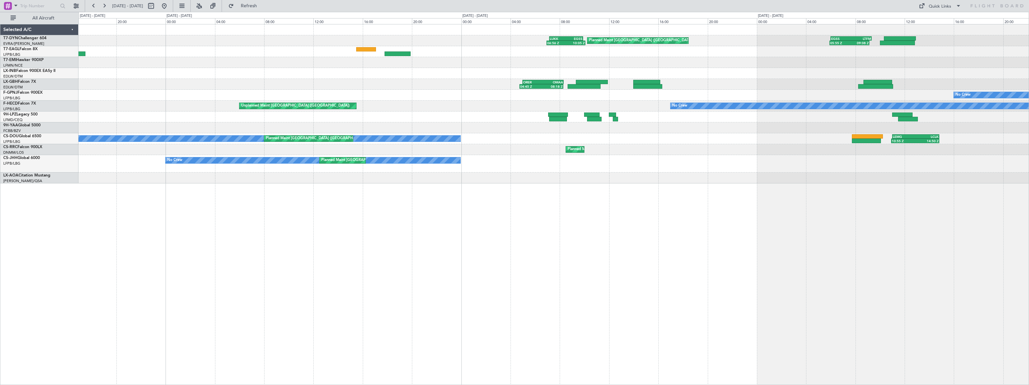
click at [488, 184] on div "Planned Maint London (Stansted) 06:56 Z 10:05 Z LUKK 07:10 Z EGSS 09:55 Z 05:55…" at bounding box center [554, 204] width 951 height 361
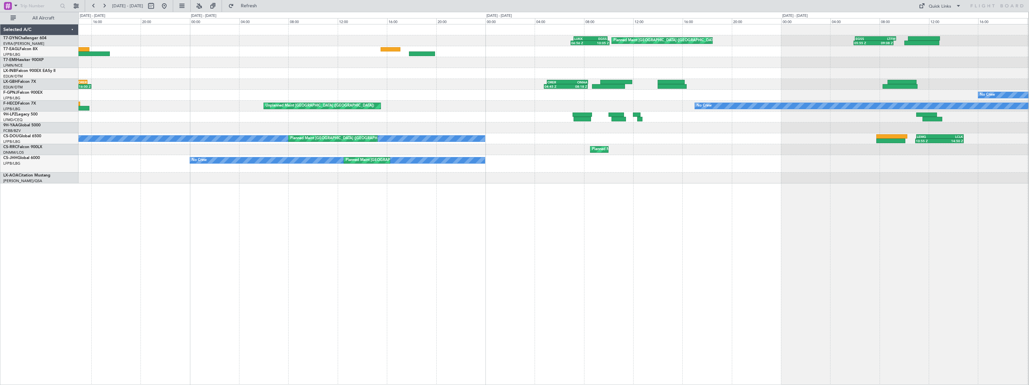
click at [607, 171] on div "Planned Maint London (Stansted) 06:56 Z 10:05 Z LUKK 07:10 Z EGSS 09:55 Z 05:55…" at bounding box center [554, 204] width 951 height 361
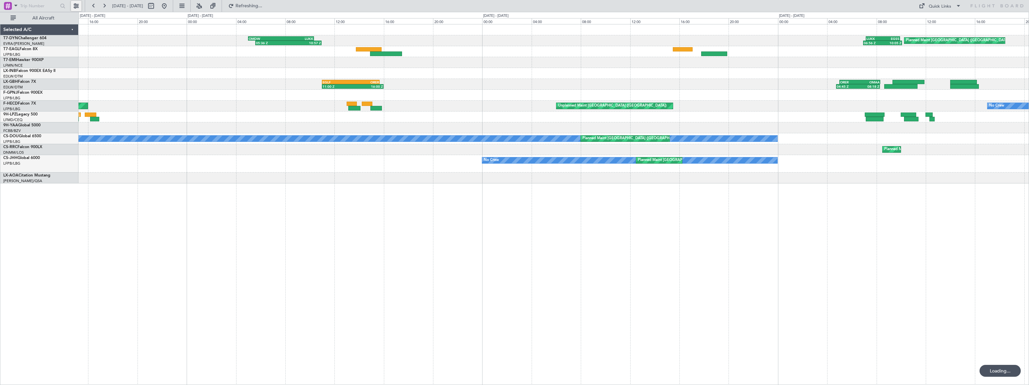
click at [77, 6] on button at bounding box center [76, 6] width 11 height 11
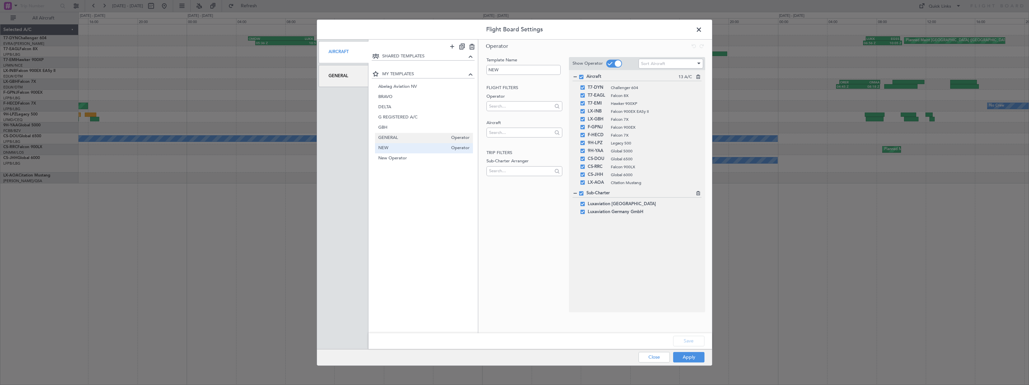
click at [409, 137] on span "GENERAL" at bounding box center [413, 138] width 70 height 7
type input "GENERAL"
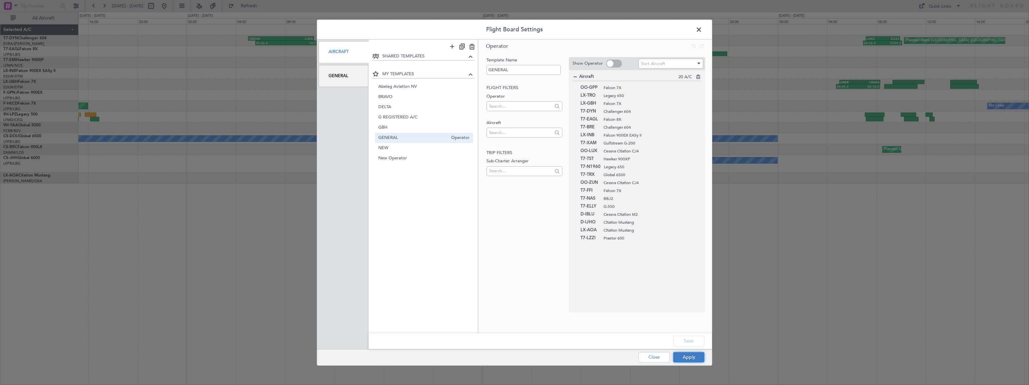
click at [692, 355] on button "Apply" at bounding box center [688, 357] width 31 height 11
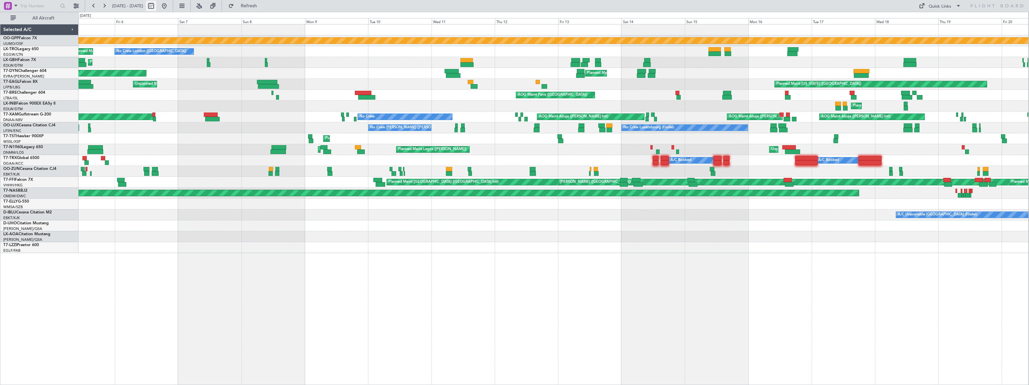
click at [156, 4] on button at bounding box center [151, 6] width 11 height 11
select select "12"
select select "2024"
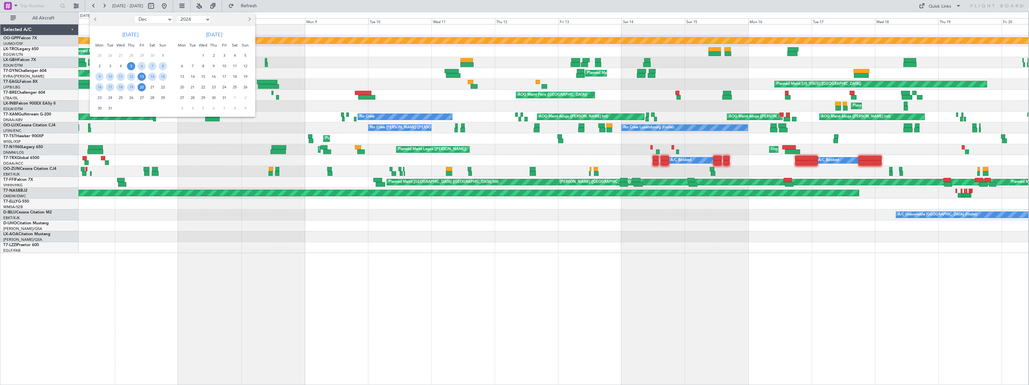
click at [141, 77] on span "13" at bounding box center [142, 77] width 8 height 8
click at [141, 78] on span "13" at bounding box center [142, 77] width 8 height 8
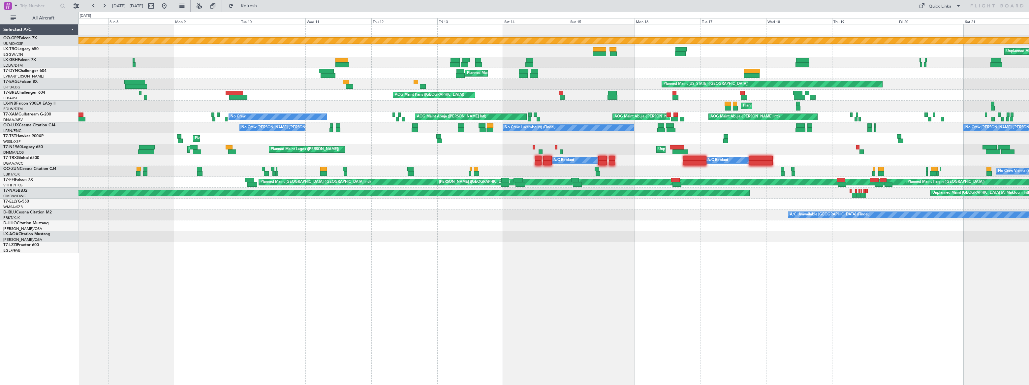
click at [568, 219] on div "Grounded Ostafyevo Unplanned Maint London (Luton) No Crew London (Luton) Planne…" at bounding box center [554, 138] width 951 height 229
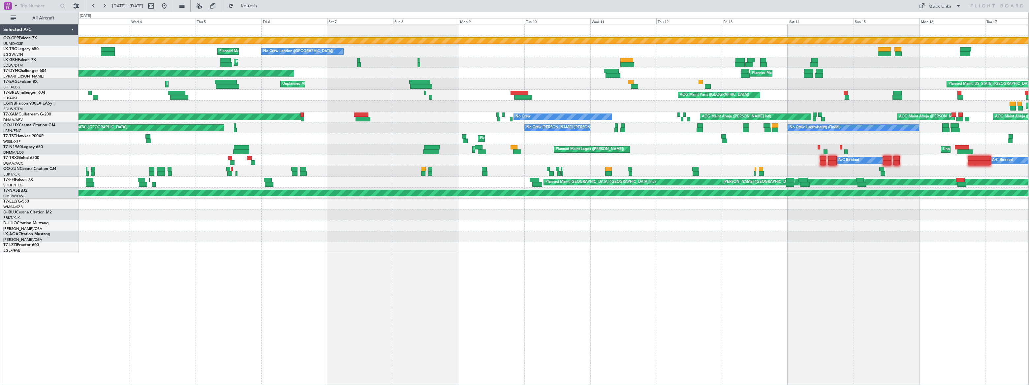
click at [613, 221] on div at bounding box center [554, 225] width 950 height 11
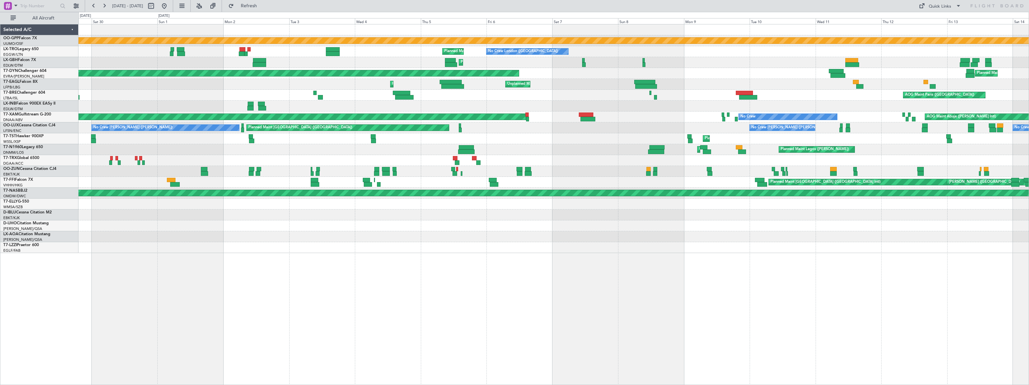
click at [547, 215] on div "Grounded Ostafyevo No Crew London (Luton) Planned Maint London (Luton) Planned …" at bounding box center [554, 138] width 951 height 229
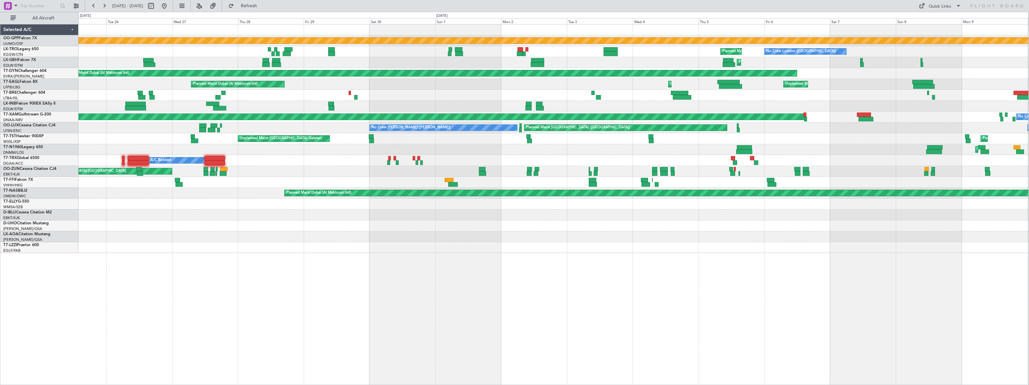
click at [576, 218] on div "Grounded Ostafyevo No Crew London (Luton) Planned Maint London (Luton) Planned …" at bounding box center [554, 138] width 950 height 229
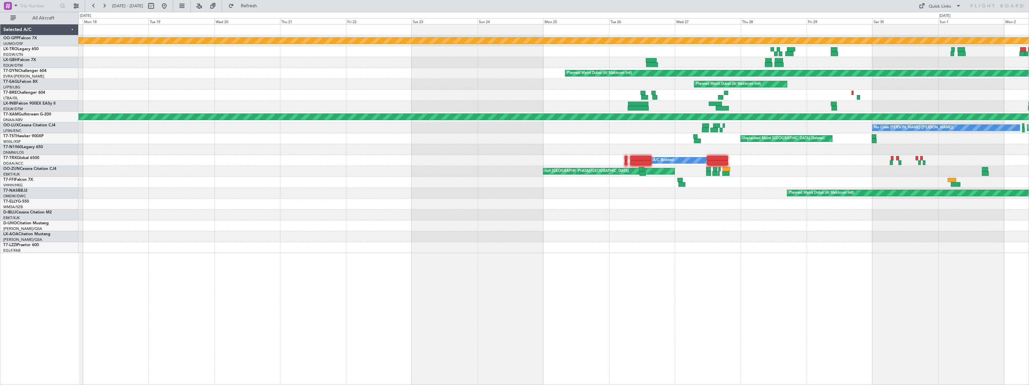
click at [562, 222] on div "Grounded Ostafyevo Planned Maint London (Luton) Planned Maint Zurich Planned Ma…" at bounding box center [554, 138] width 951 height 229
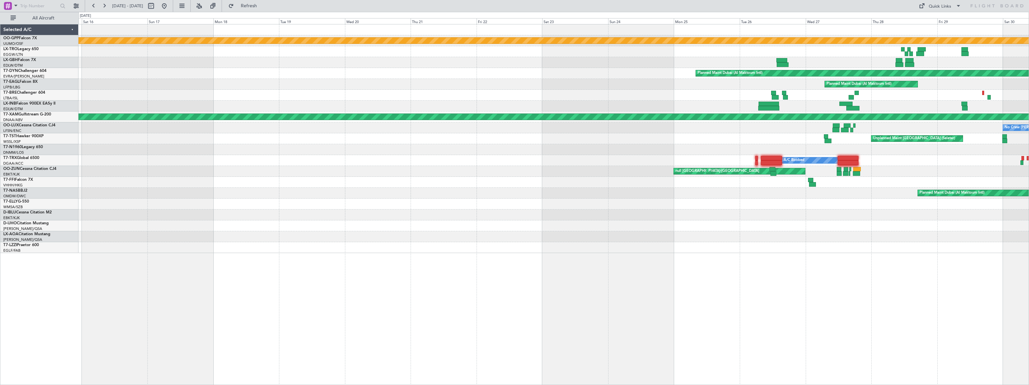
click at [605, 219] on div "Grounded Ostafyevo Planned Maint Dubai (Al Maktoum Intl) Planned Maint Dubai (A…" at bounding box center [554, 138] width 951 height 229
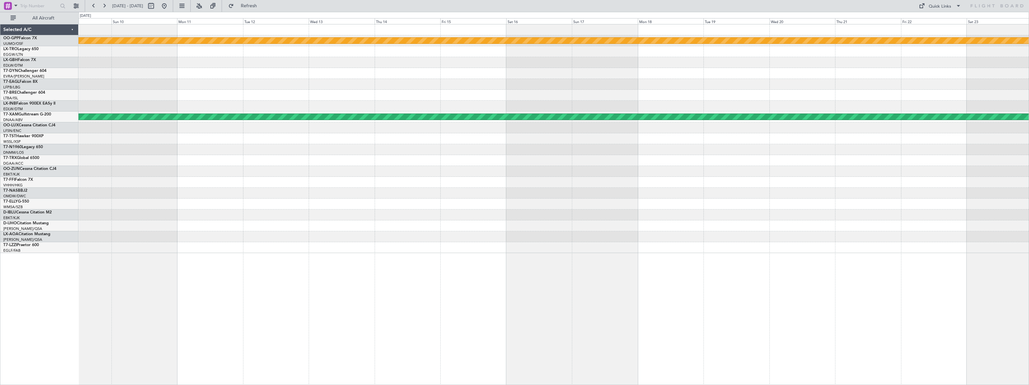
click at [586, 223] on div "Grounded Ostafyevo Planned Maint Dubai (Al Maktoum Intl) Planned Maint Dubai (A…" at bounding box center [554, 138] width 951 height 229
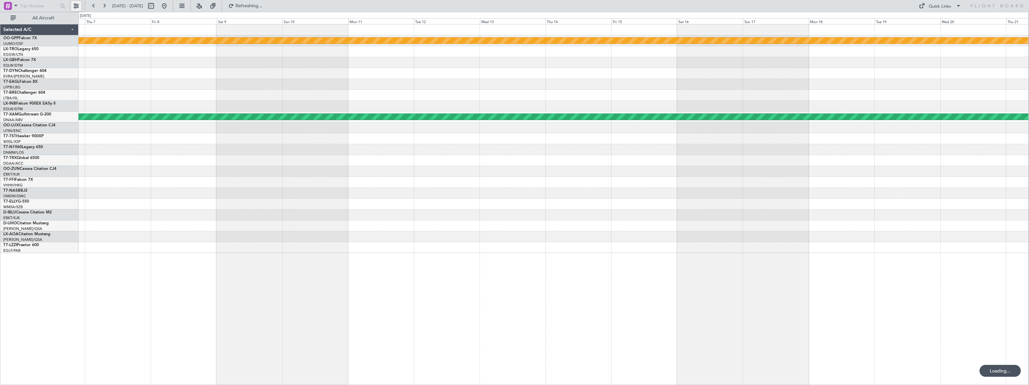
click at [78, 6] on button at bounding box center [76, 6] width 11 height 11
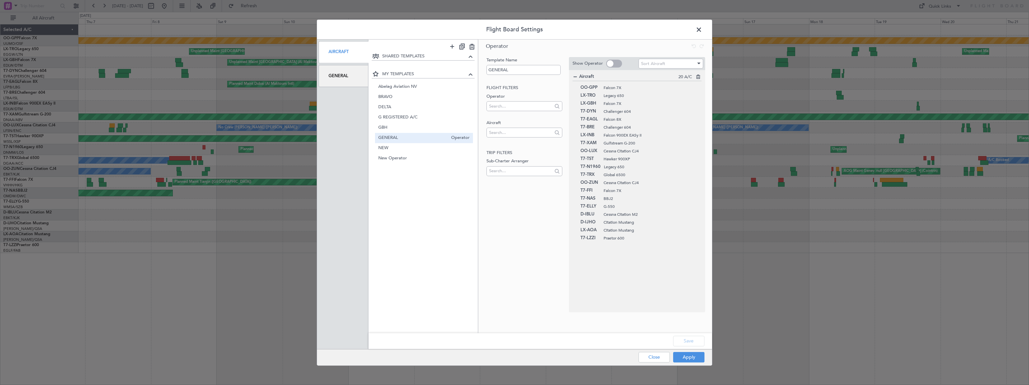
click at [702, 28] on span at bounding box center [702, 30] width 0 height 13
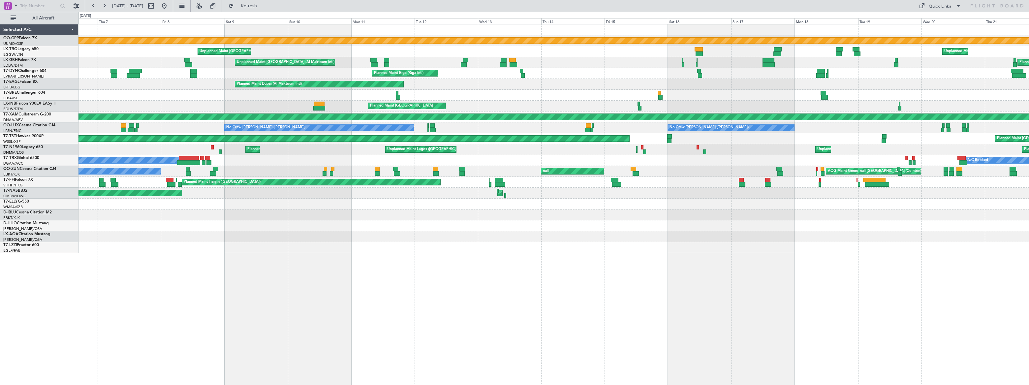
click at [35, 211] on link "D-IBLU Cessna Citation M2" at bounding box center [27, 213] width 49 height 4
click at [170, 4] on button at bounding box center [164, 6] width 11 height 11
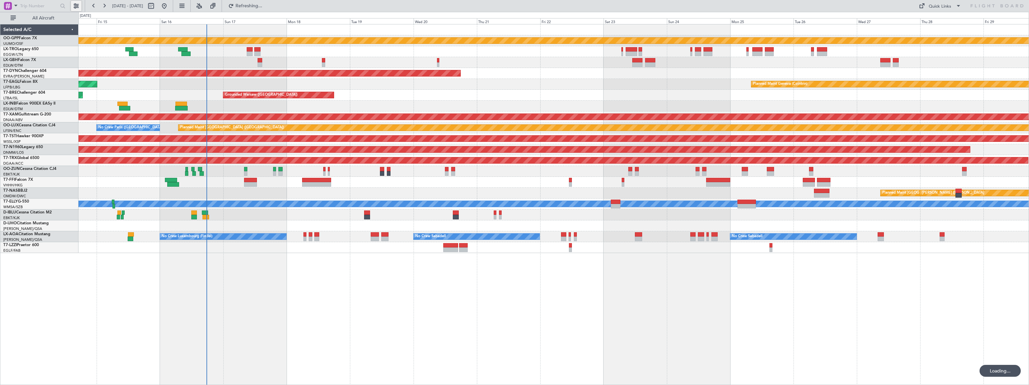
click at [75, 5] on button at bounding box center [76, 6] width 11 height 11
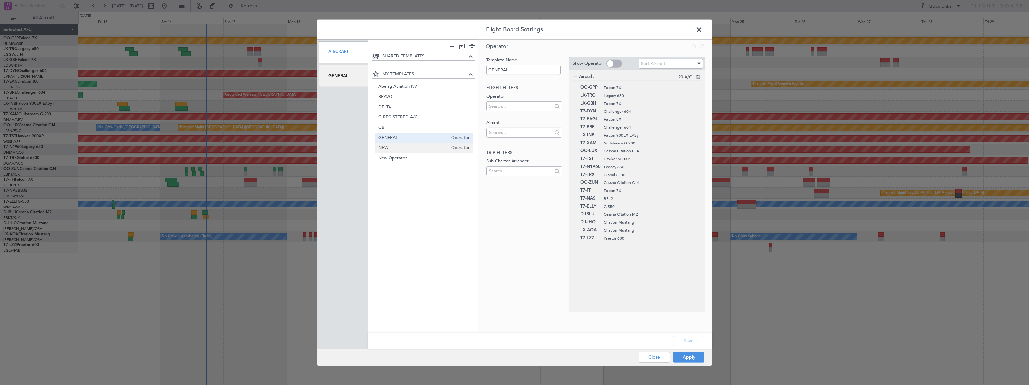
click at [396, 147] on span "NEW" at bounding box center [413, 148] width 70 height 7
type input "NEW"
click at [691, 360] on button "Apply" at bounding box center [688, 357] width 31 height 11
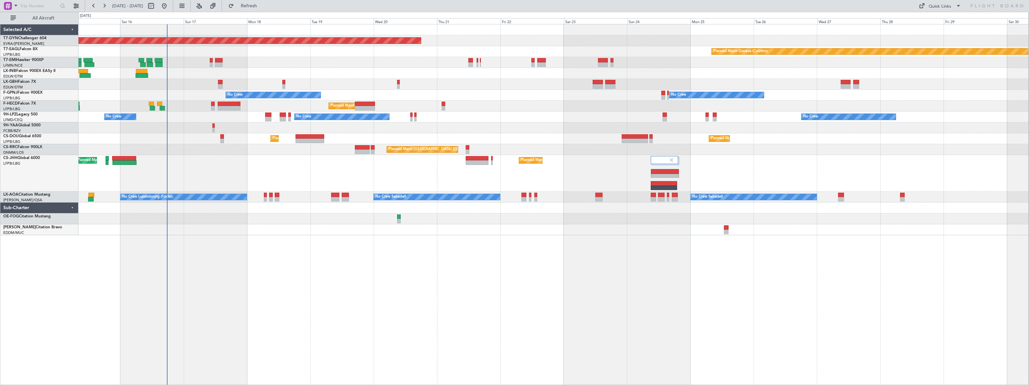
click at [272, 70] on div at bounding box center [554, 73] width 950 height 11
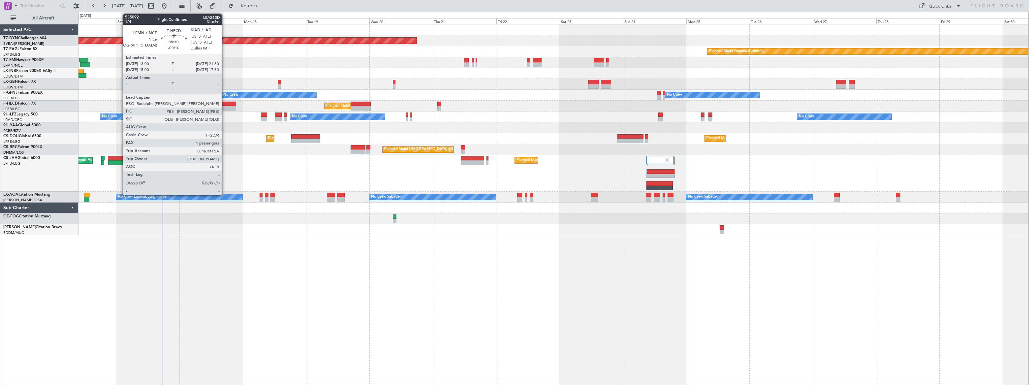
click at [225, 104] on div at bounding box center [224, 104] width 23 height 5
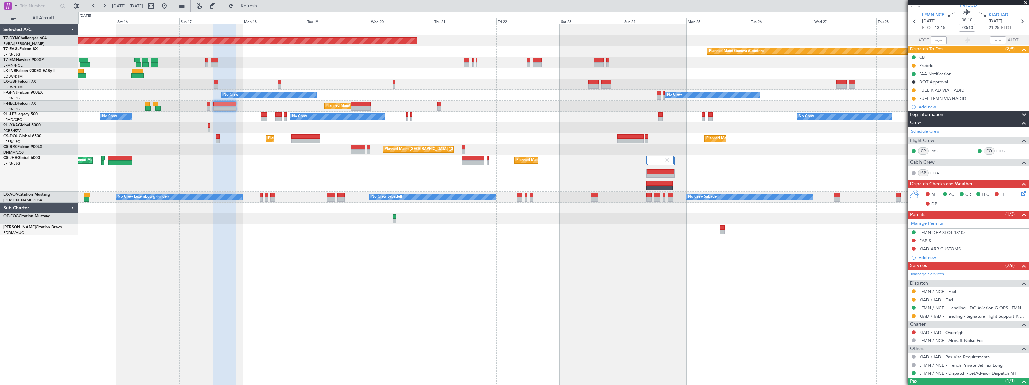
scroll to position [44, 0]
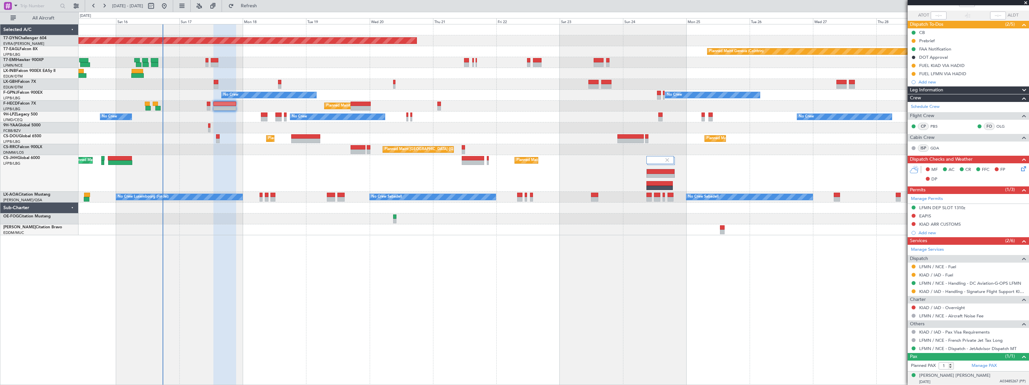
click at [974, 379] on div "[DATE] A03485267 (PP)" at bounding box center [973, 382] width 107 height 7
click at [966, 374] on div "[PERSON_NAME] [PERSON_NAME]" at bounding box center [955, 376] width 71 height 7
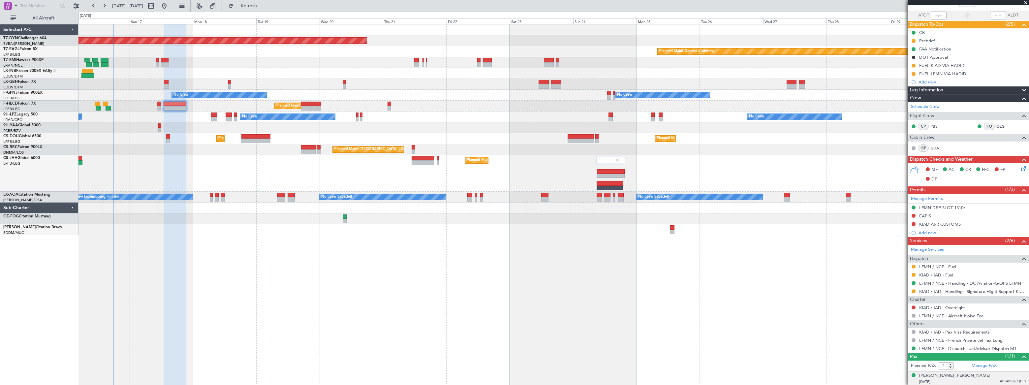
click at [131, 129] on div "Planned Maint Basel-Mulhouse Planned Maint Geneva (Cointrin) Planned Maint New …" at bounding box center [554, 129] width 950 height 211
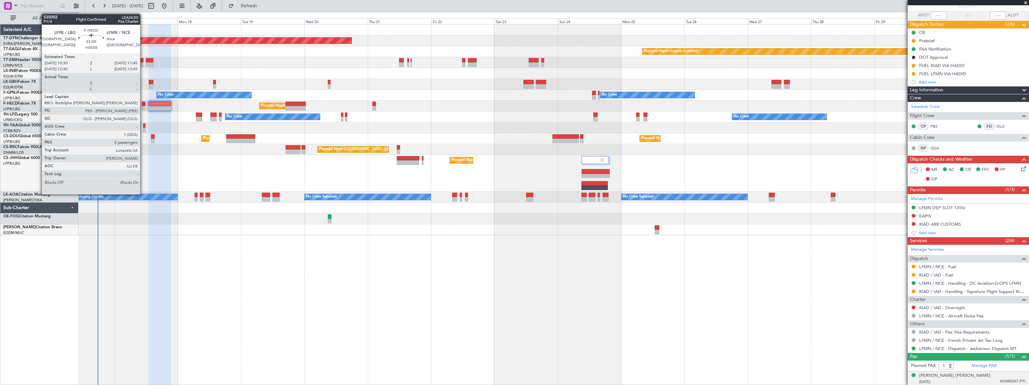
click at [143, 104] on div at bounding box center [144, 104] width 4 height 5
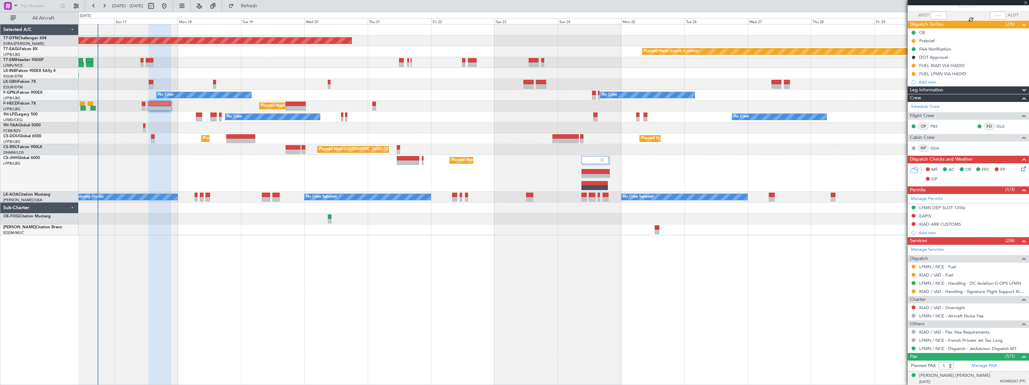
type input "+00:05"
type input "0"
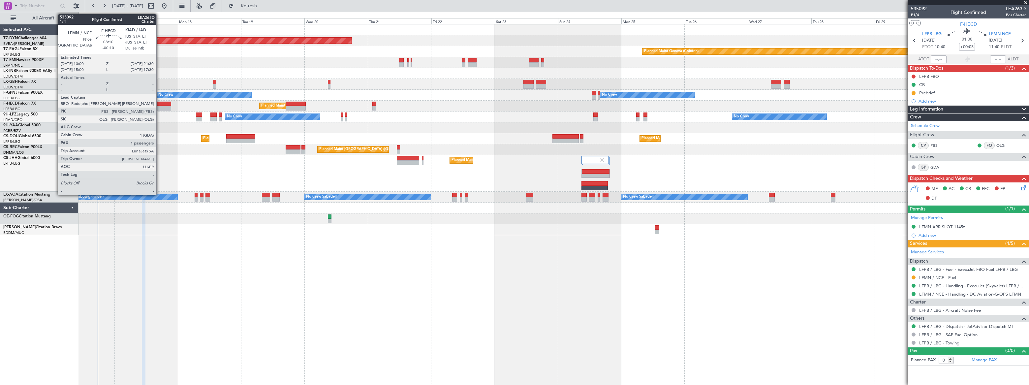
click at [160, 104] on div at bounding box center [159, 104] width 23 height 5
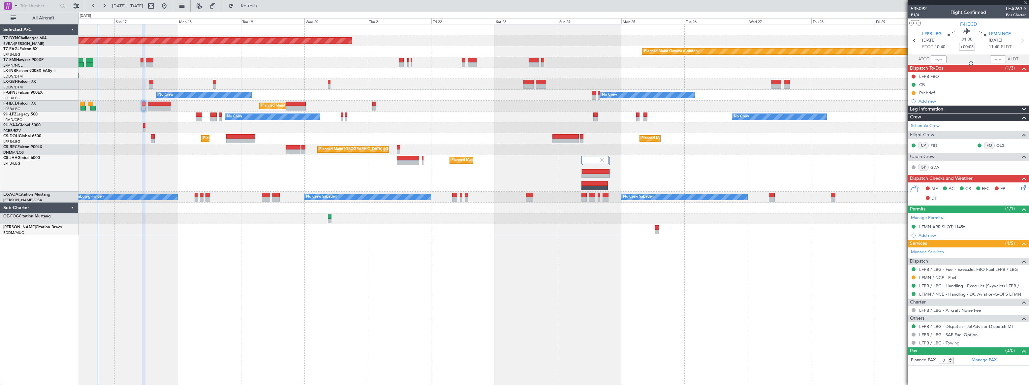
type input "-00:10"
type input "1"
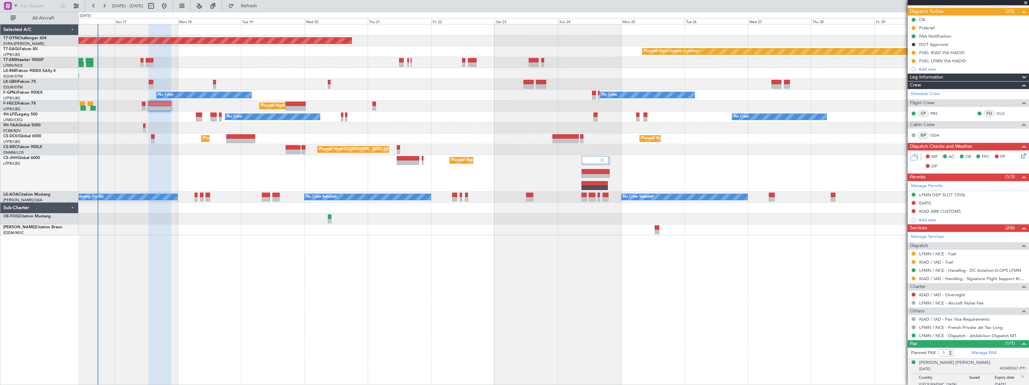
scroll to position [60, 0]
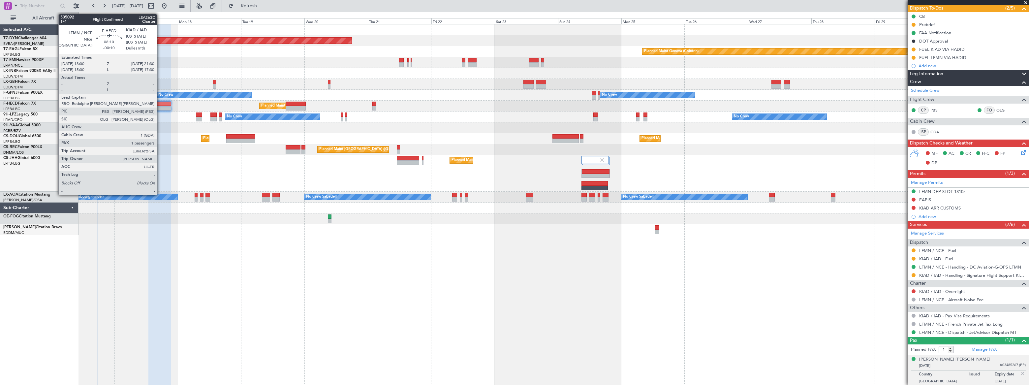
click at [160, 106] on div at bounding box center [159, 104] width 23 height 5
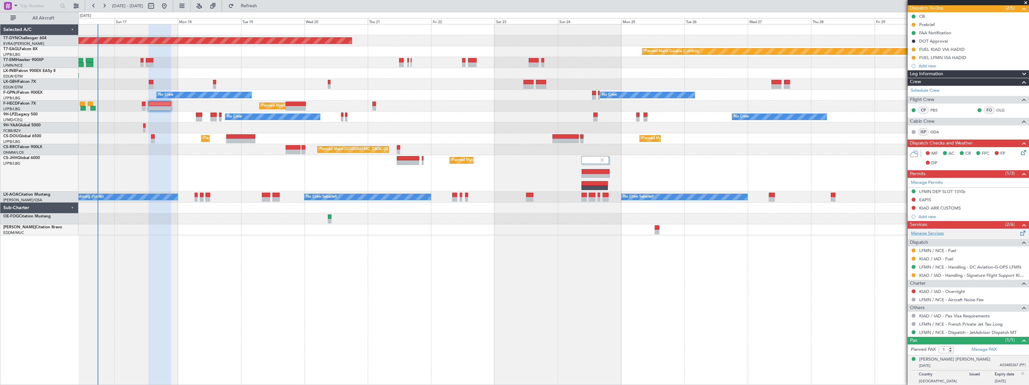
click at [933, 233] on link "Manage Services" at bounding box center [927, 233] width 33 height 7
click at [265, 3] on button "Refresh" at bounding box center [245, 6] width 40 height 11
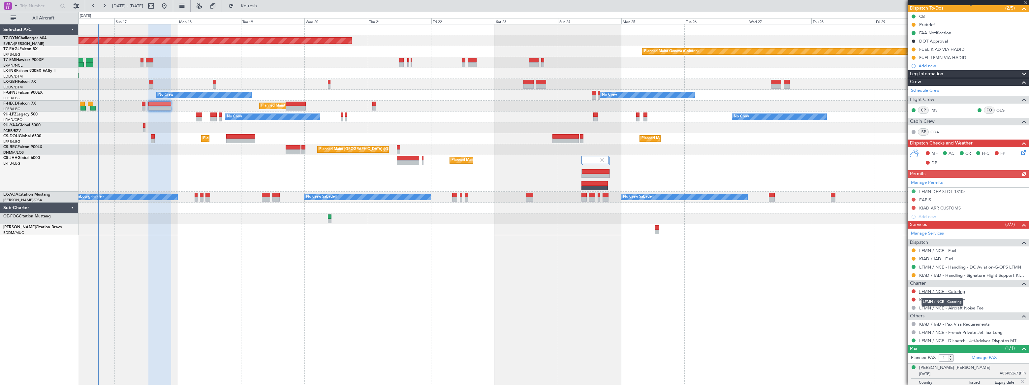
click at [955, 290] on link "LFMN / NCE - Catering" at bounding box center [943, 292] width 46 height 6
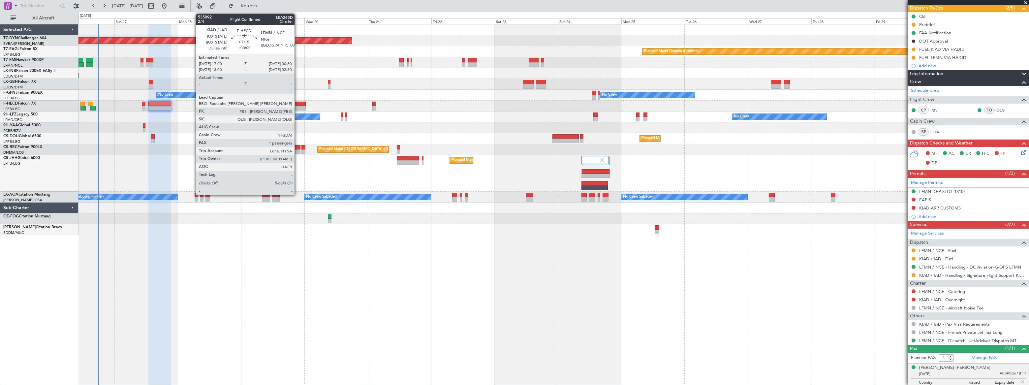
click at [298, 105] on div at bounding box center [296, 104] width 20 height 5
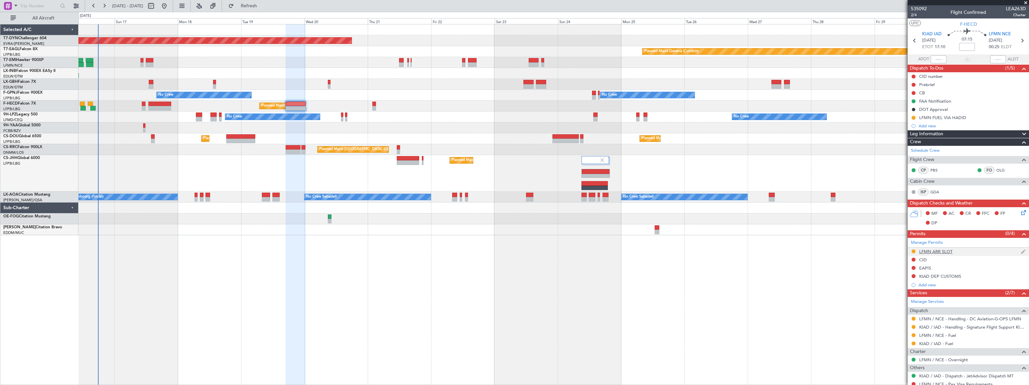
scroll to position [36, 0]
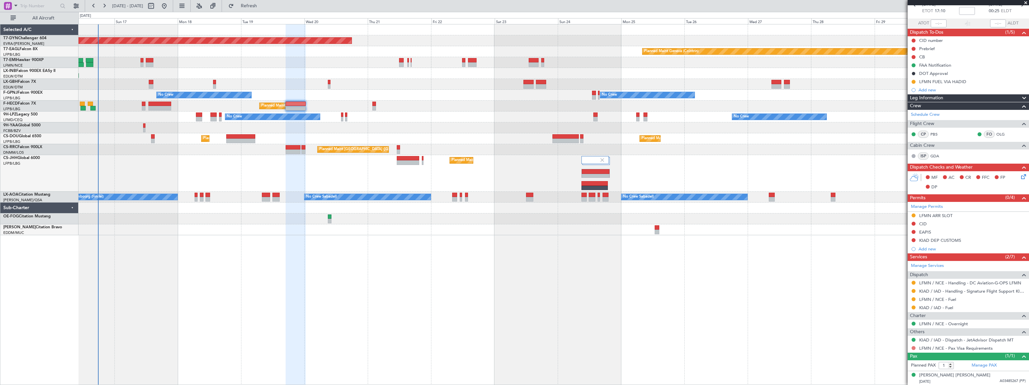
click at [913, 347] on button at bounding box center [914, 348] width 4 height 4
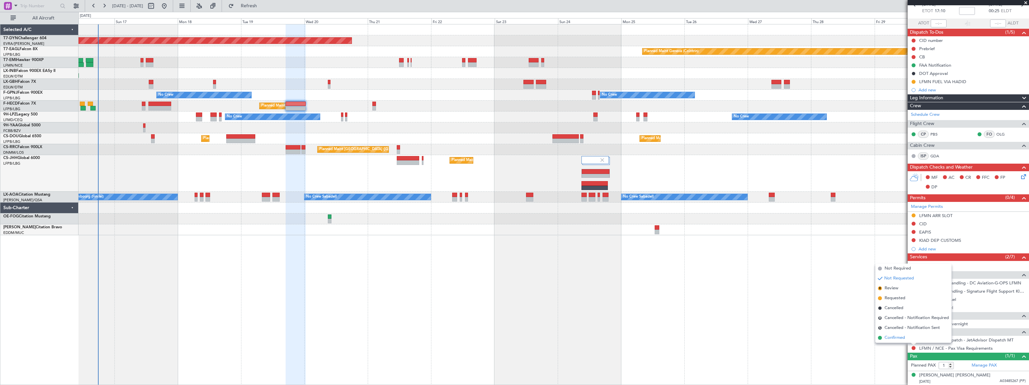
click at [887, 337] on span "Confirmed" at bounding box center [895, 338] width 20 height 7
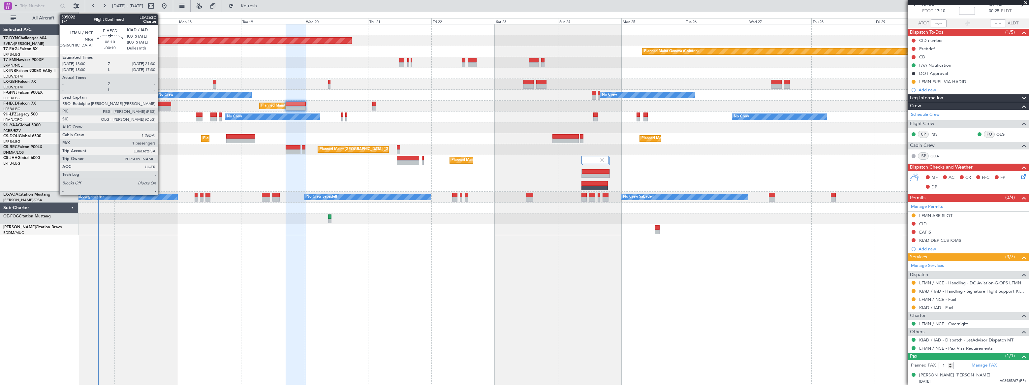
click at [161, 105] on div at bounding box center [159, 104] width 23 height 5
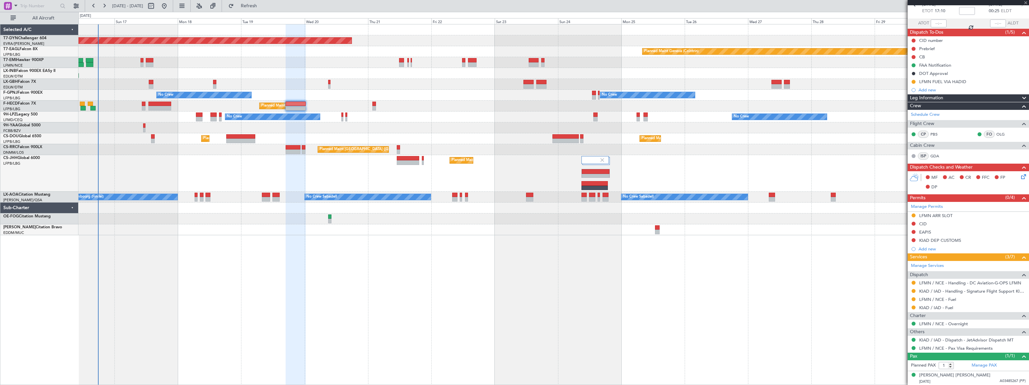
type input "-00:10"
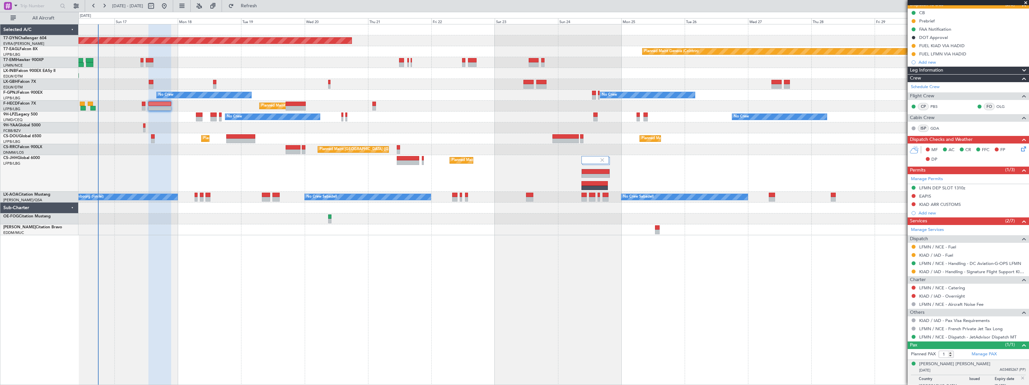
scroll to position [69, 0]
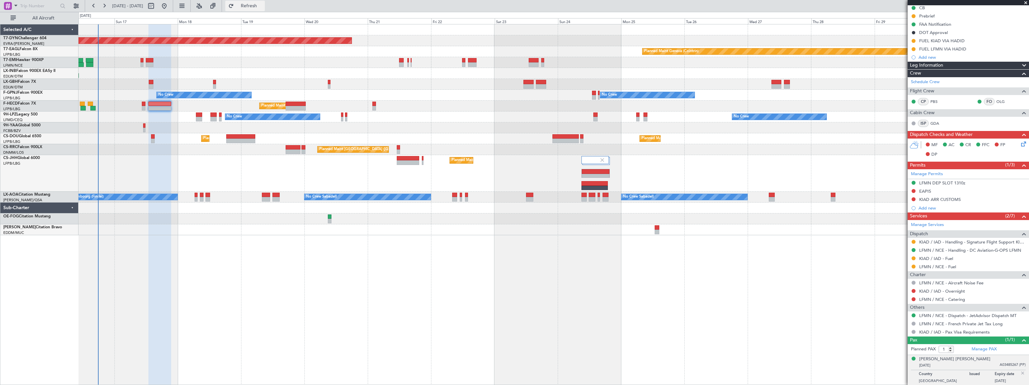
click at [263, 4] on span "Refresh" at bounding box center [249, 6] width 28 height 5
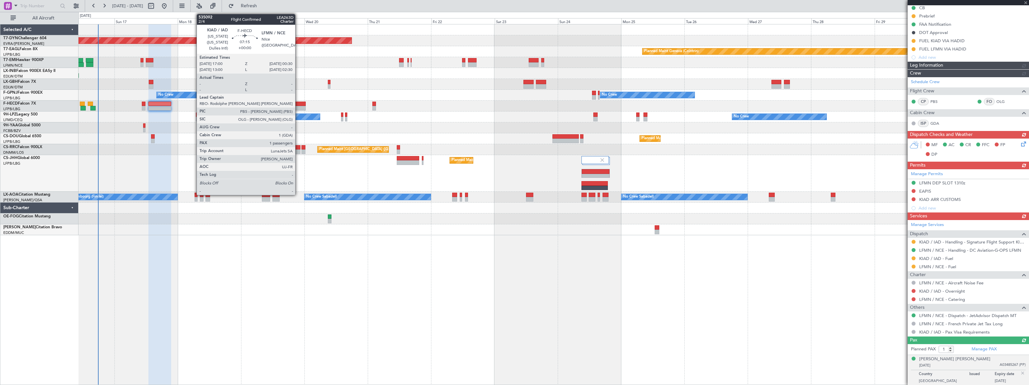
click at [298, 106] on div at bounding box center [296, 108] width 20 height 5
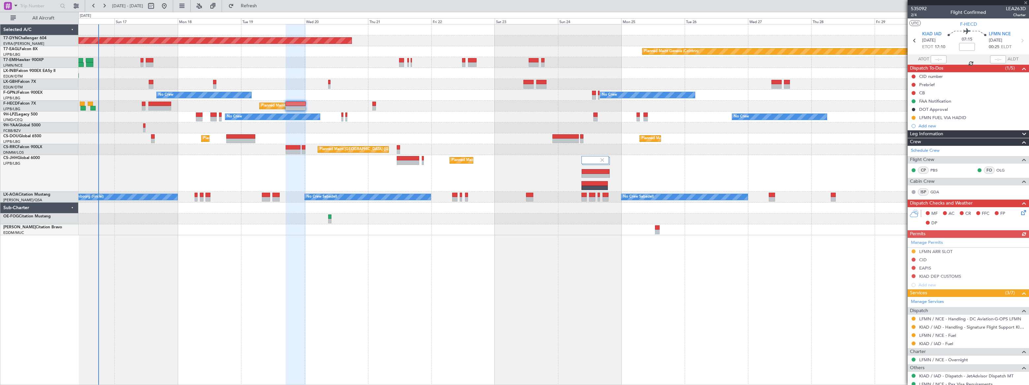
scroll to position [36, 0]
